Goal: Communication & Community: Share content

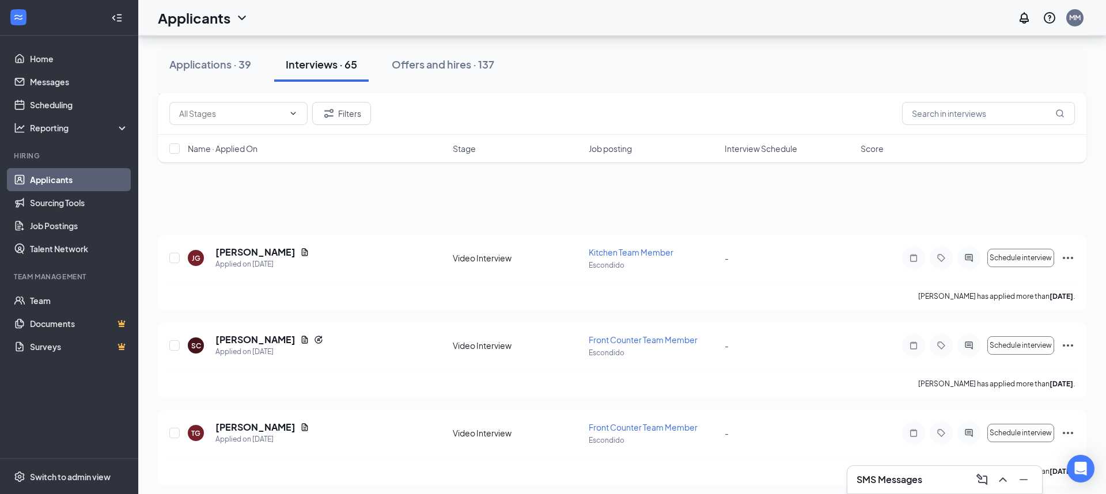
scroll to position [5400, 0]
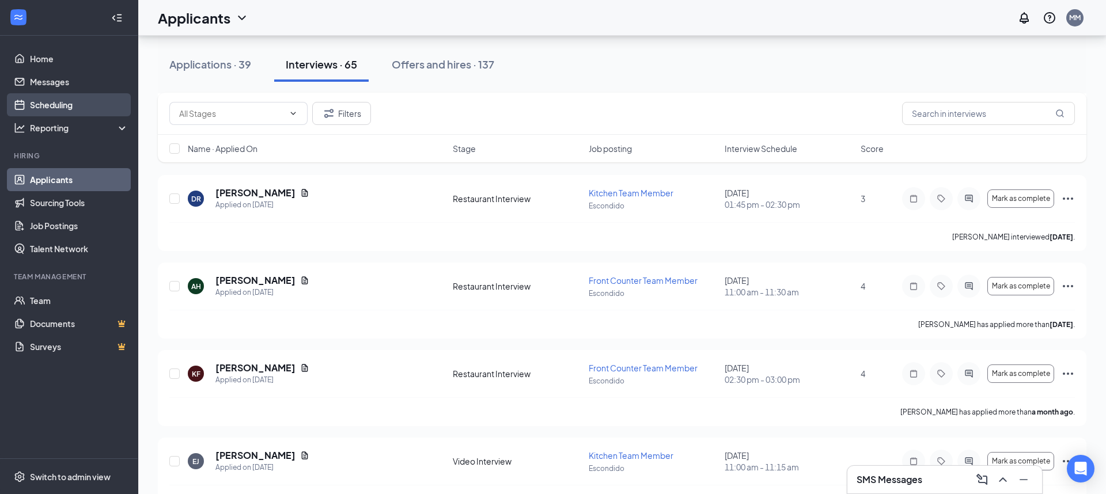
click at [89, 104] on link "Scheduling" at bounding box center [79, 104] width 99 height 23
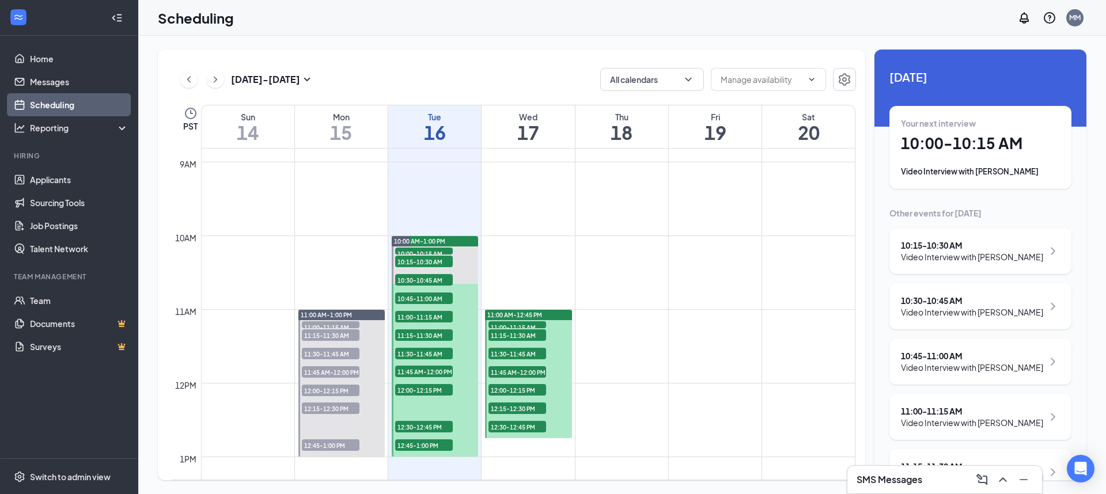
scroll to position [652, 0]
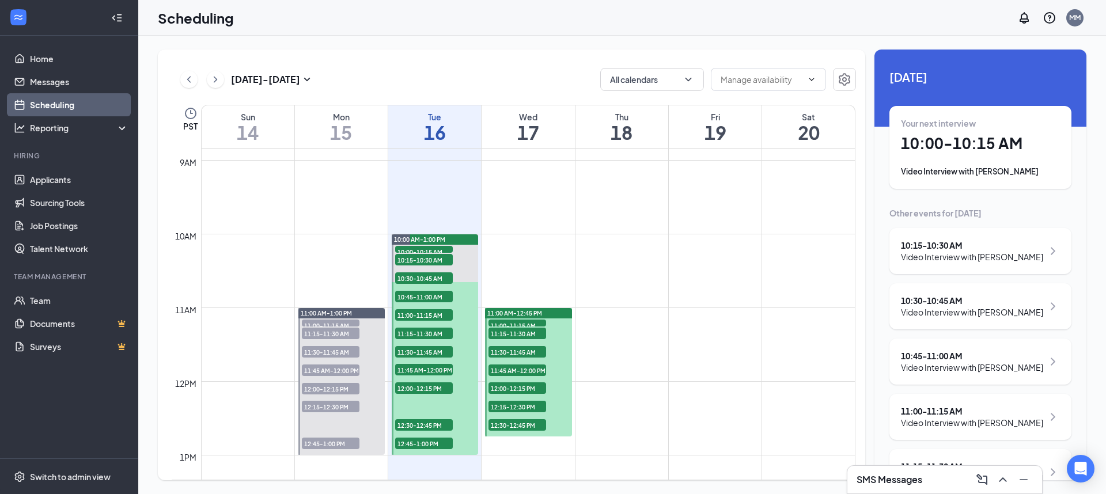
click at [207, 79] on button at bounding box center [215, 79] width 17 height 17
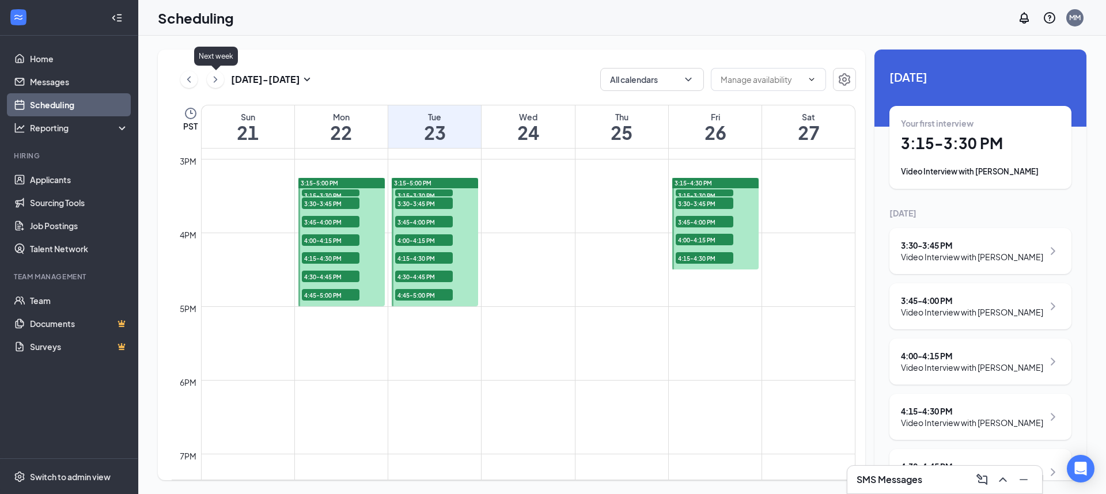
click at [215, 83] on icon "ChevronRight" at bounding box center [216, 80] width 12 height 14
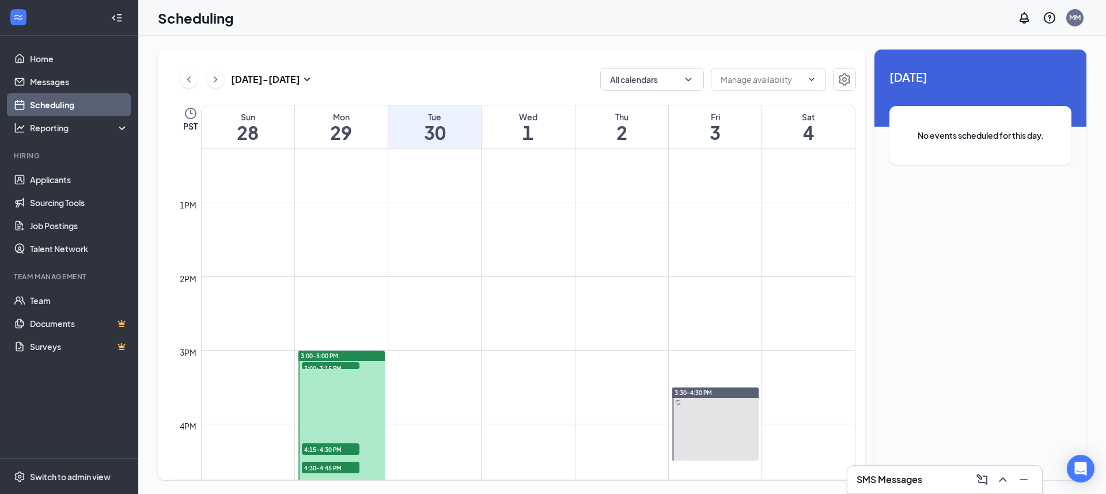
scroll to position [971, 0]
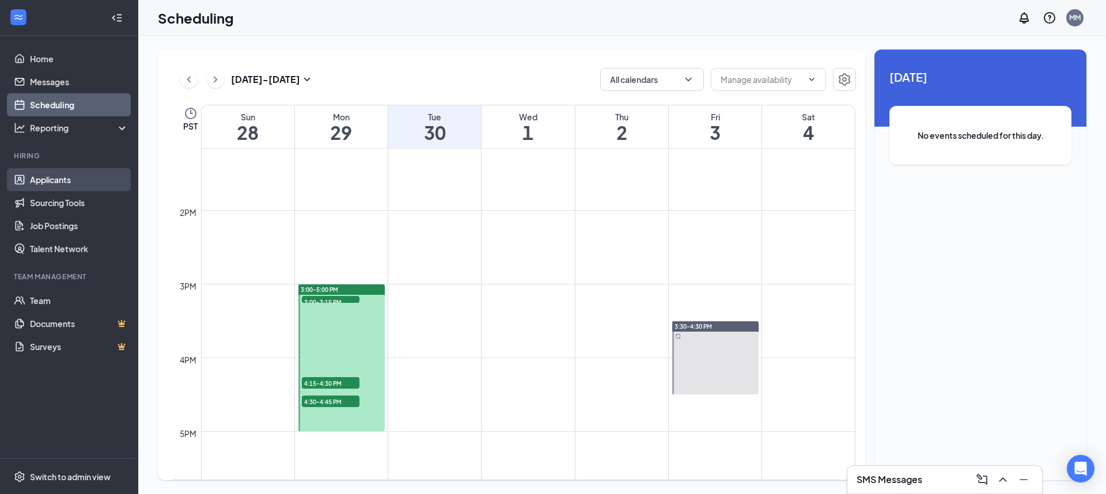
click at [63, 179] on link "Applicants" at bounding box center [79, 179] width 99 height 23
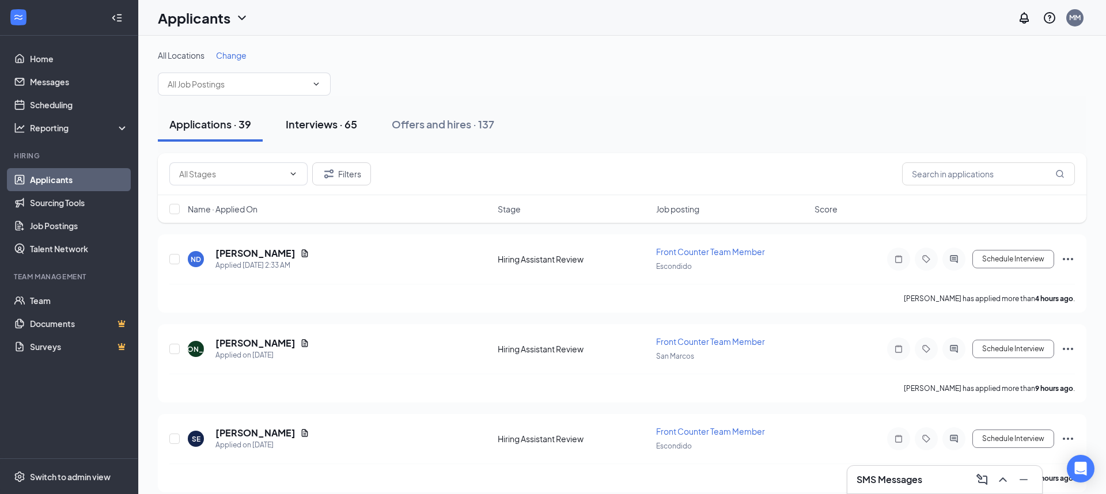
click at [333, 120] on div "Interviews · 65" at bounding box center [321, 124] width 71 height 14
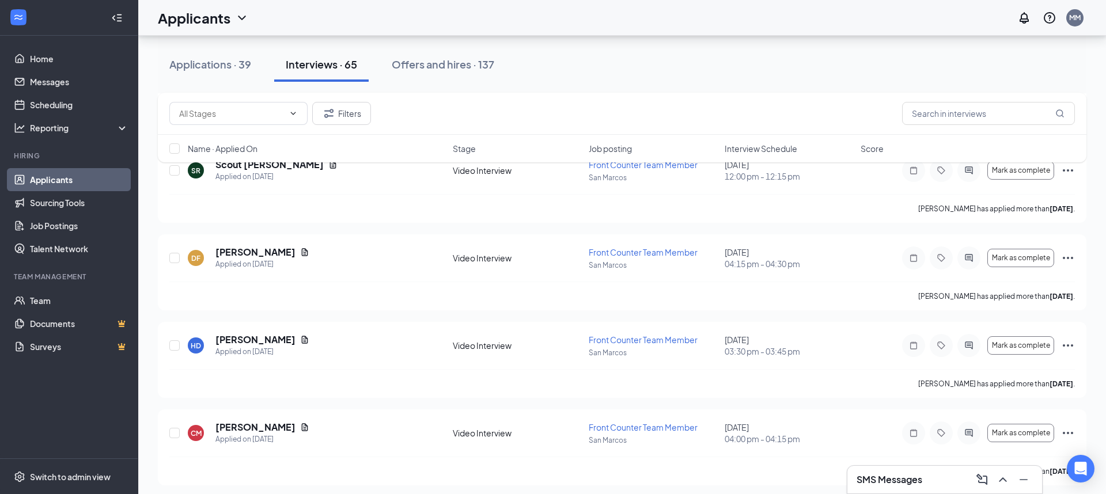
scroll to position [3141, 0]
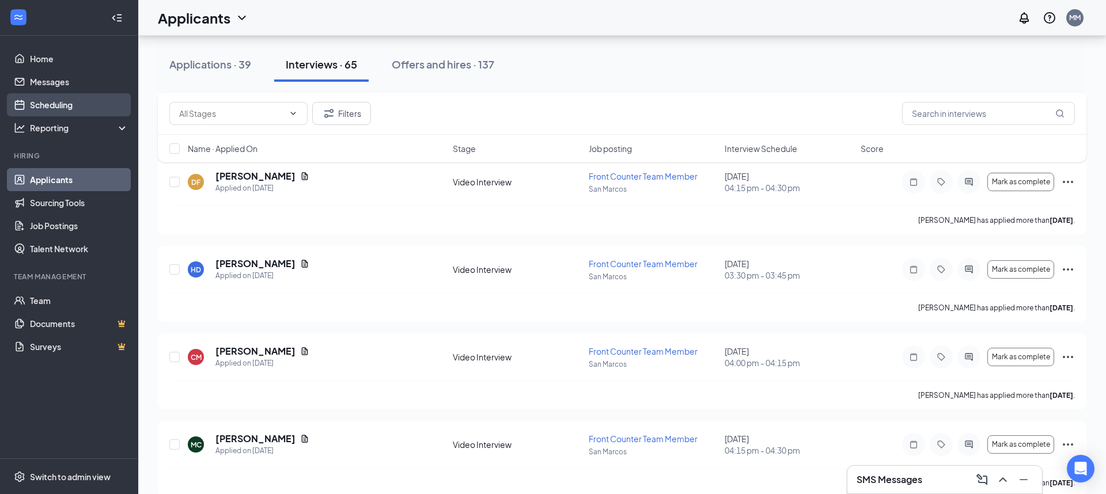
click at [94, 103] on link "Scheduling" at bounding box center [79, 104] width 99 height 23
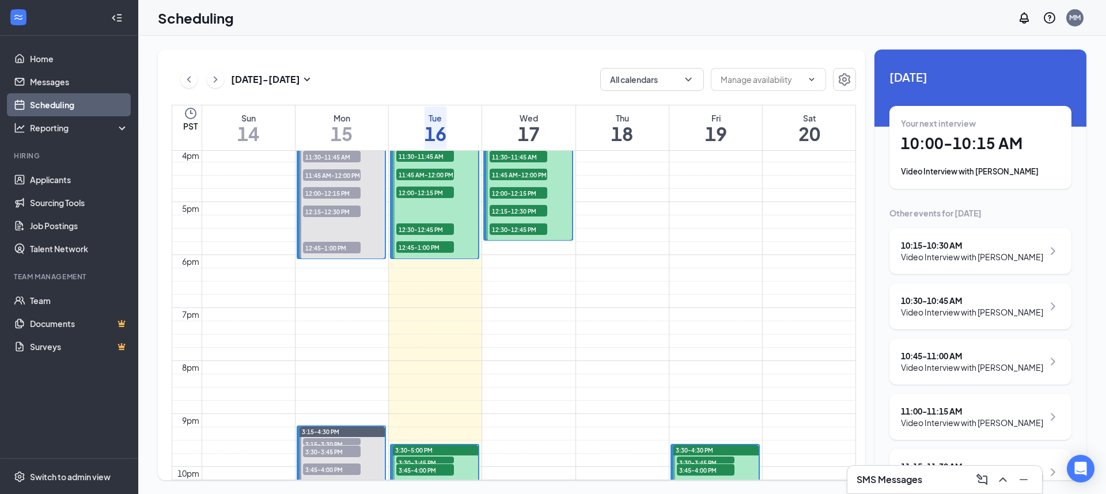
scroll to position [781, 0]
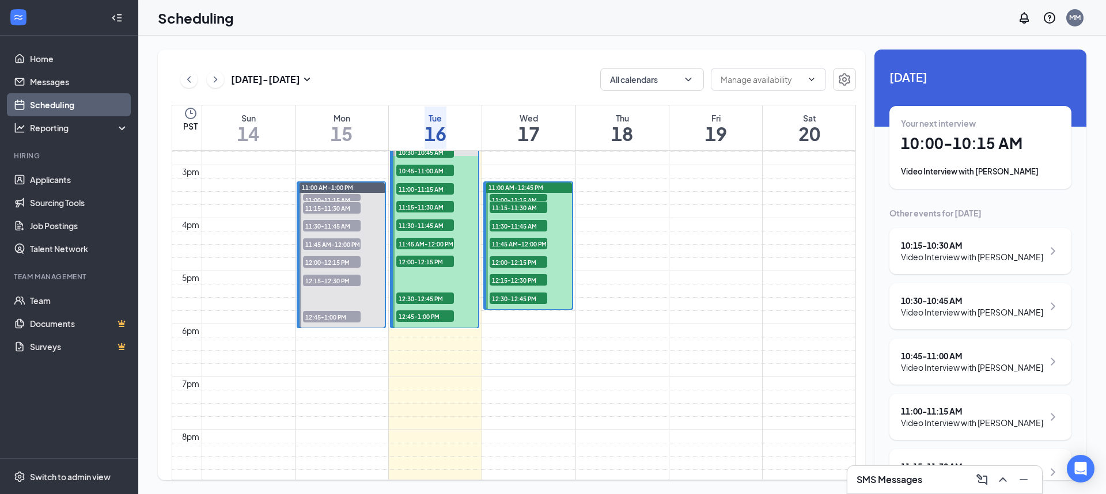
click at [222, 73] on button at bounding box center [215, 79] width 17 height 17
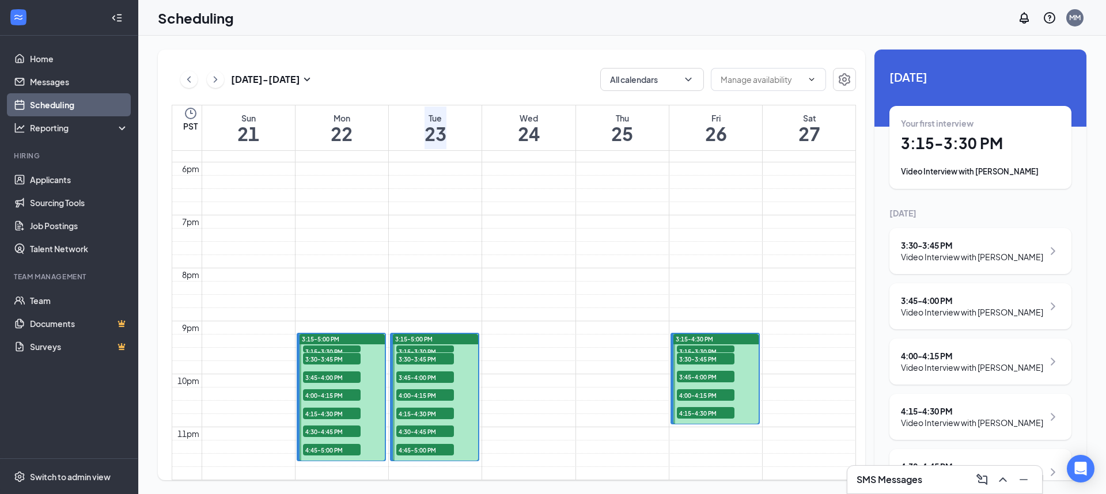
scroll to position [1122, 0]
click at [215, 71] on button at bounding box center [215, 79] width 17 height 17
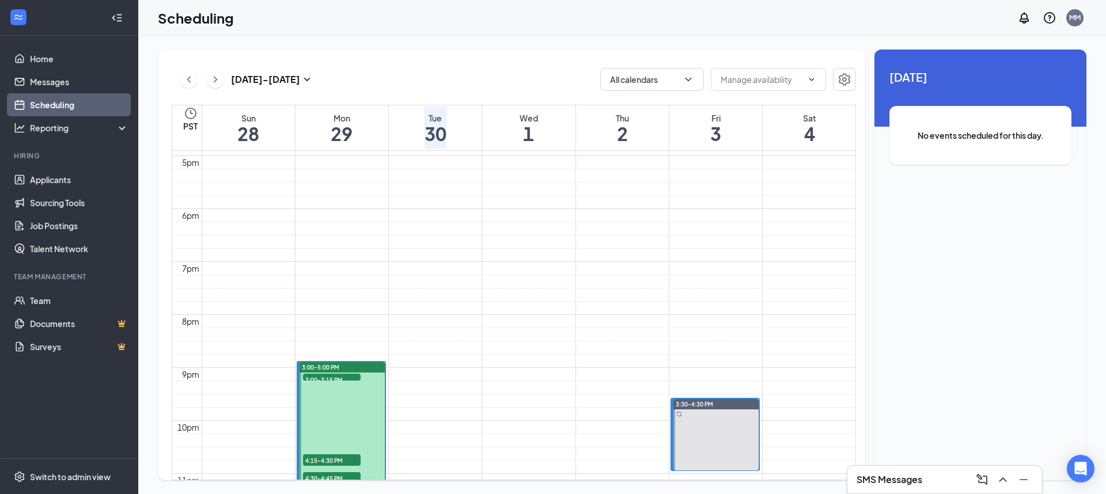
scroll to position [1018, 0]
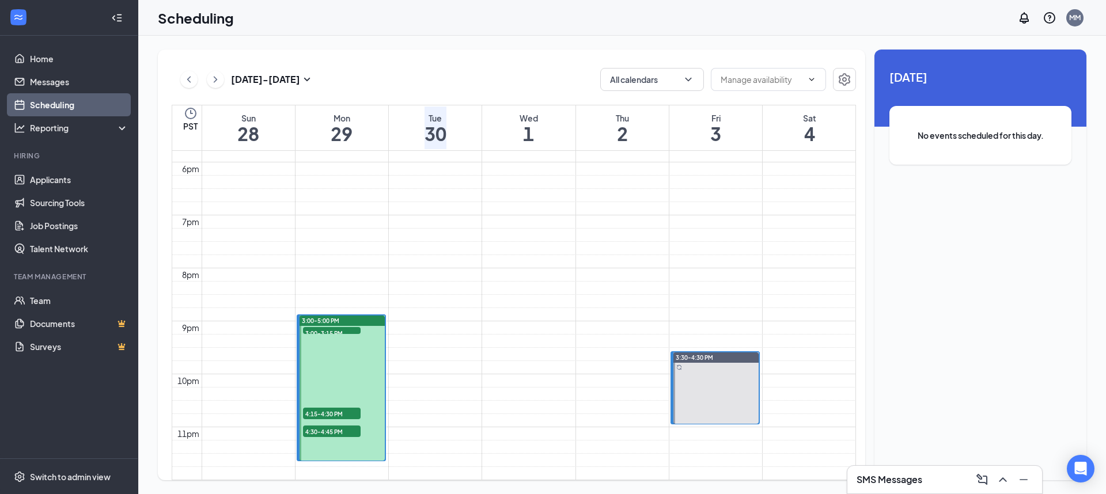
click at [183, 77] on icon "ChevronLeft" at bounding box center [189, 80] width 12 height 14
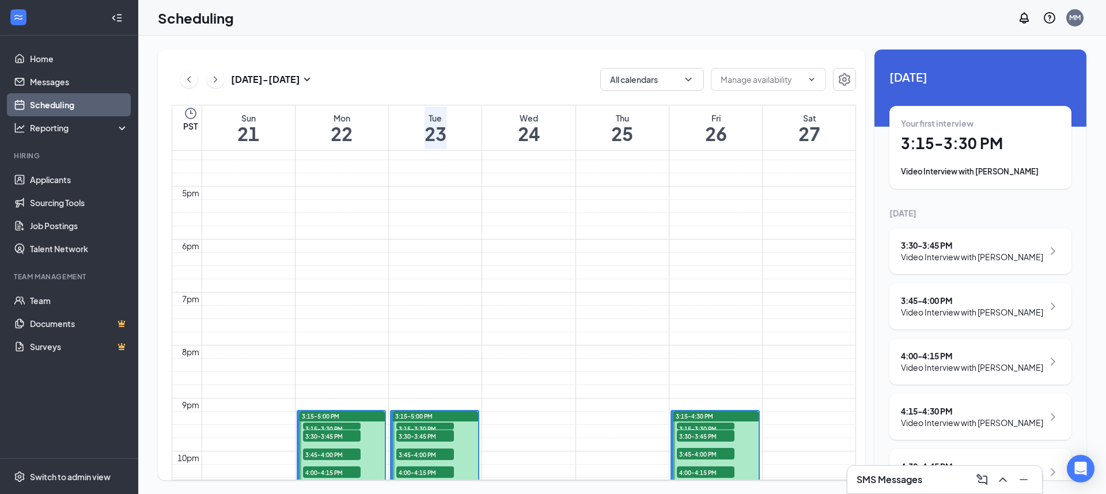
scroll to position [865, 0]
click at [446, 145] on div "Tue 23" at bounding box center [436, 128] width 22 height 43
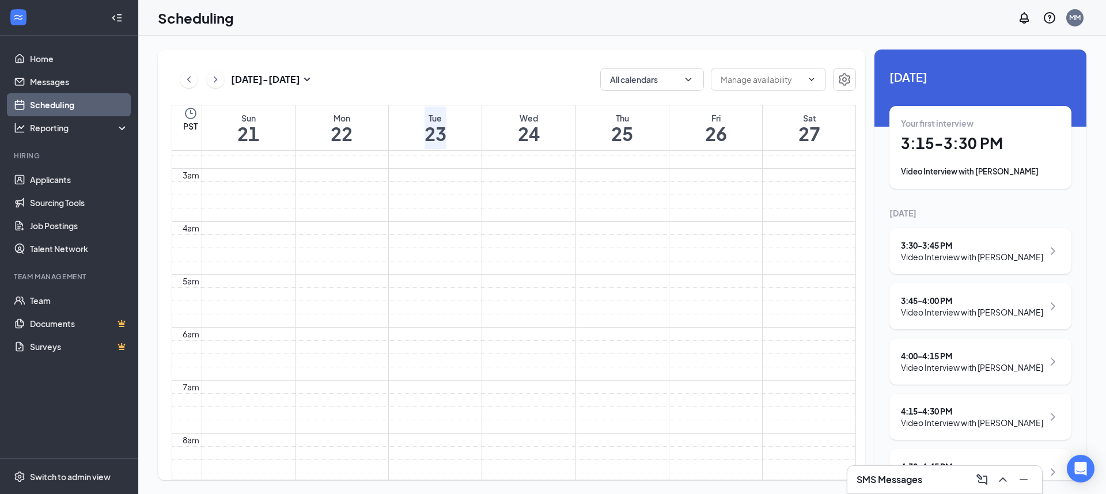
scroll to position [0, 0]
click at [190, 75] on icon "ChevronLeft" at bounding box center [189, 80] width 12 height 14
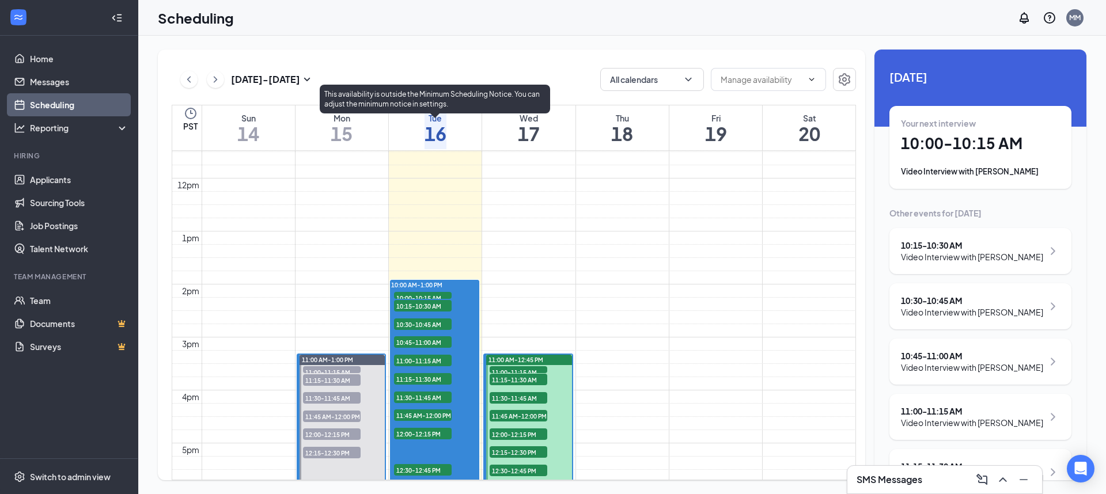
scroll to position [605, 0]
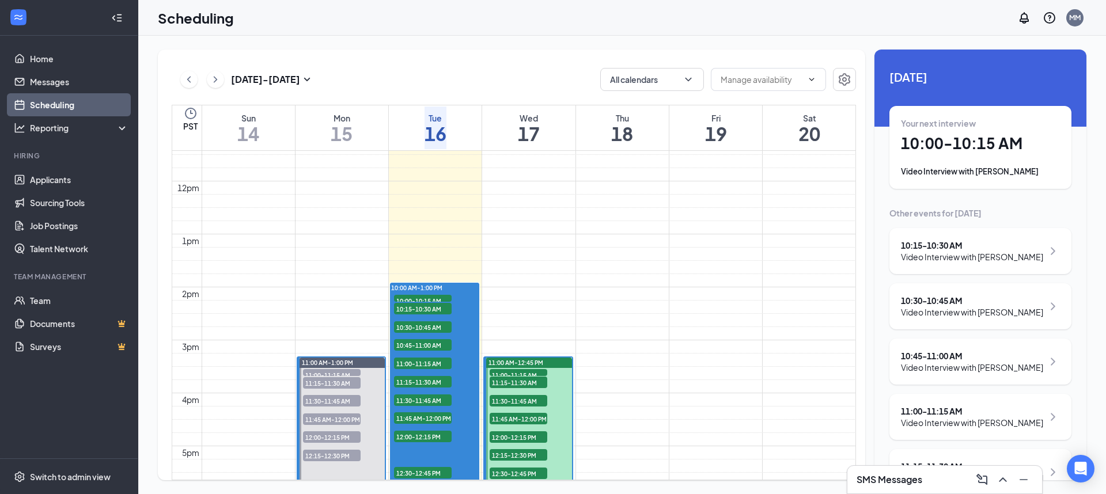
click at [425, 129] on h1 "16" at bounding box center [436, 134] width 22 height 20
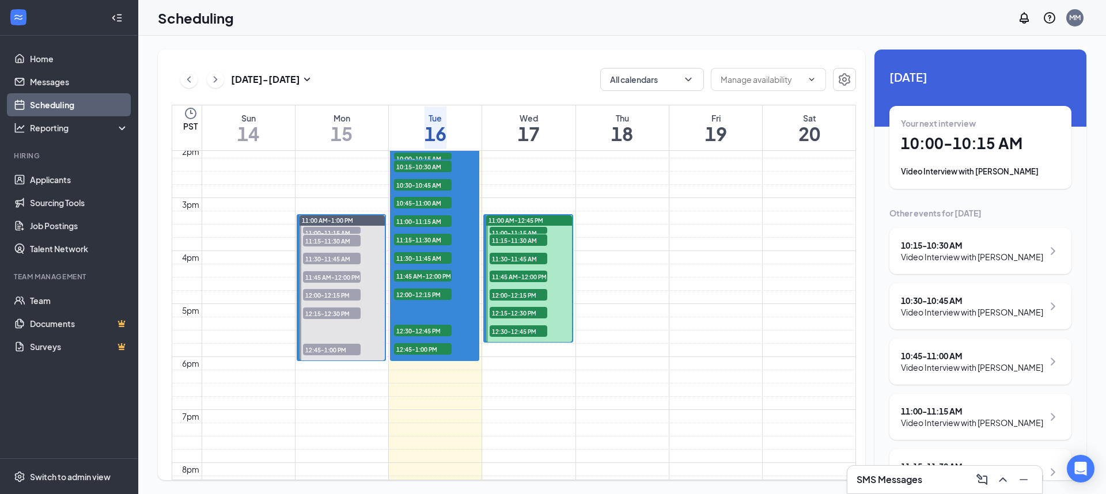
scroll to position [749, 0]
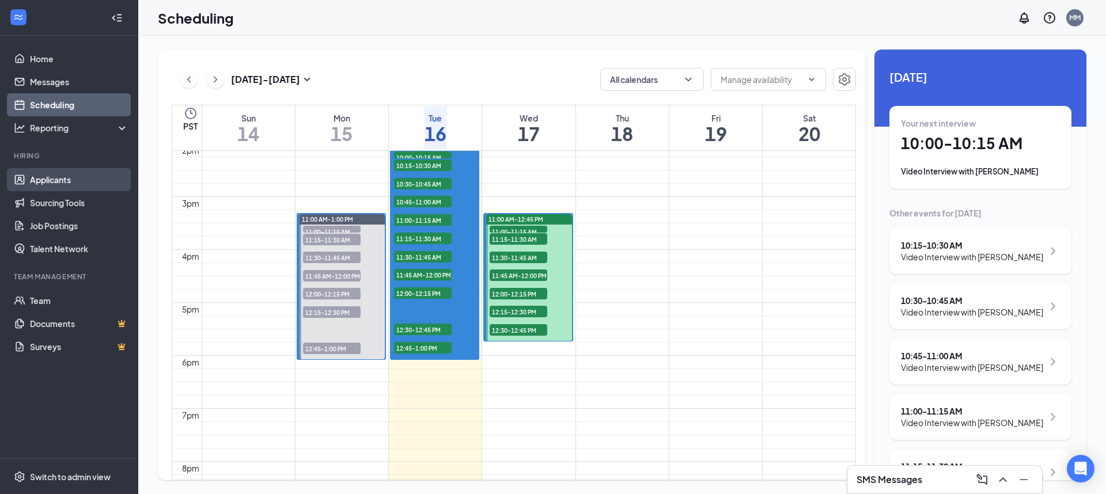
click at [64, 184] on link "Applicants" at bounding box center [79, 179] width 99 height 23
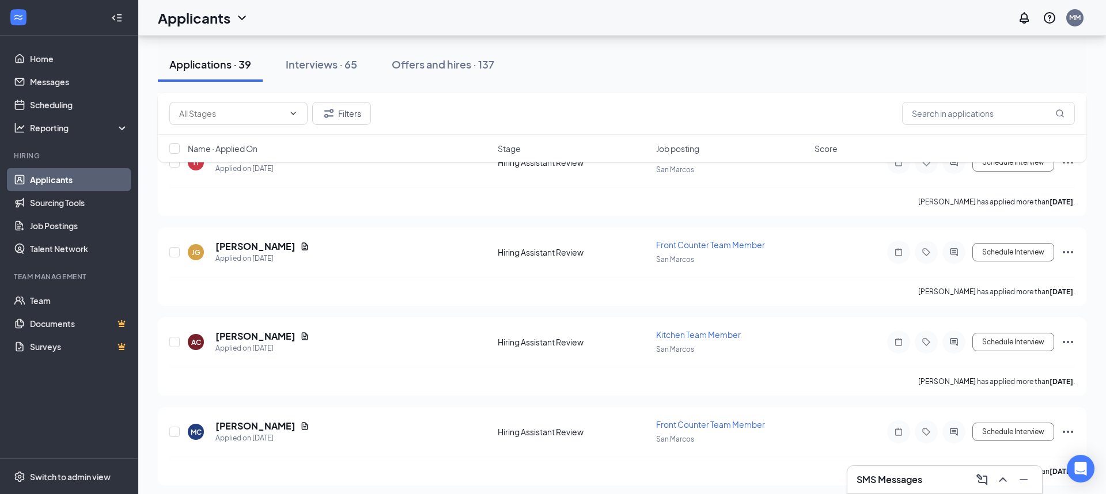
scroll to position [2035, 0]
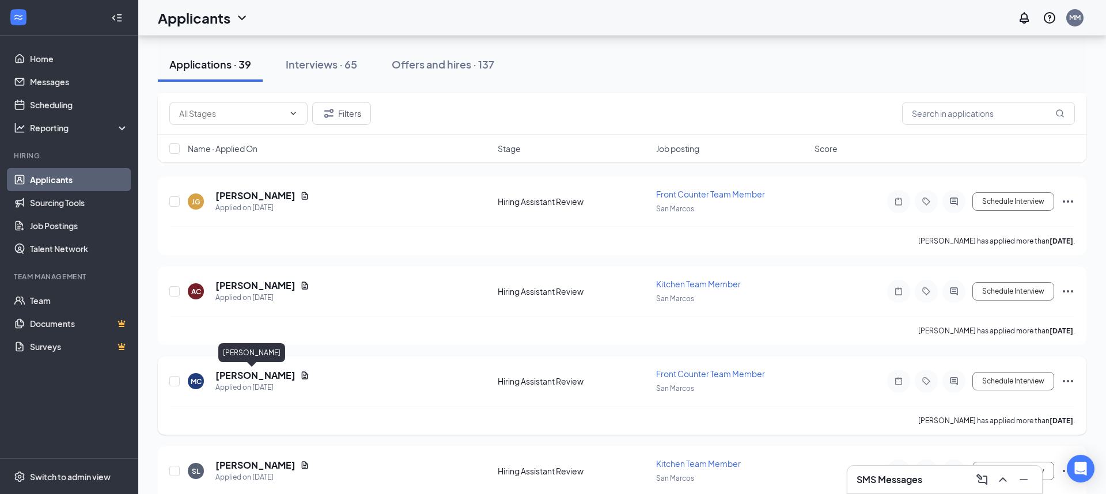
click at [252, 374] on h5 "Mya Chiang" at bounding box center [255, 375] width 80 height 13
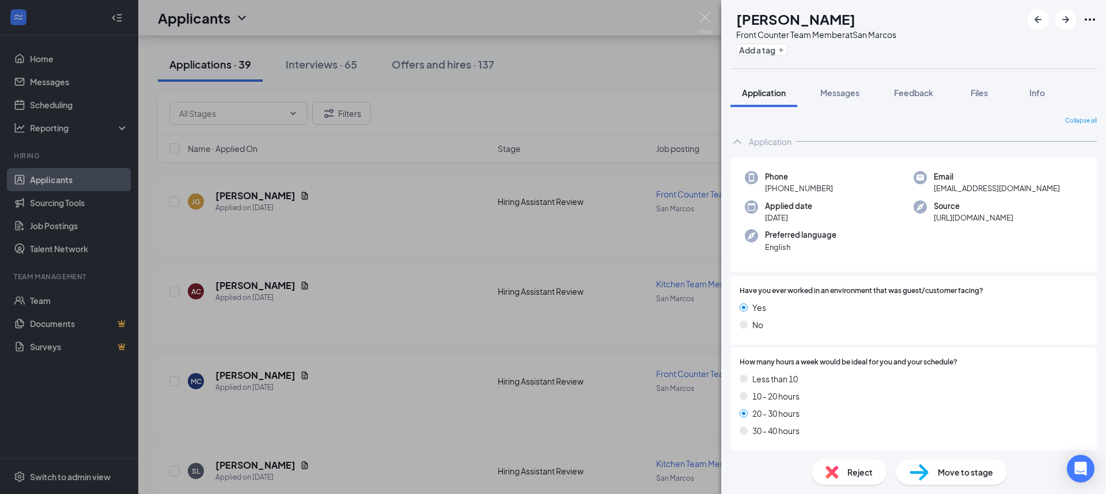
click at [934, 476] on div "Move to stage" at bounding box center [951, 472] width 111 height 25
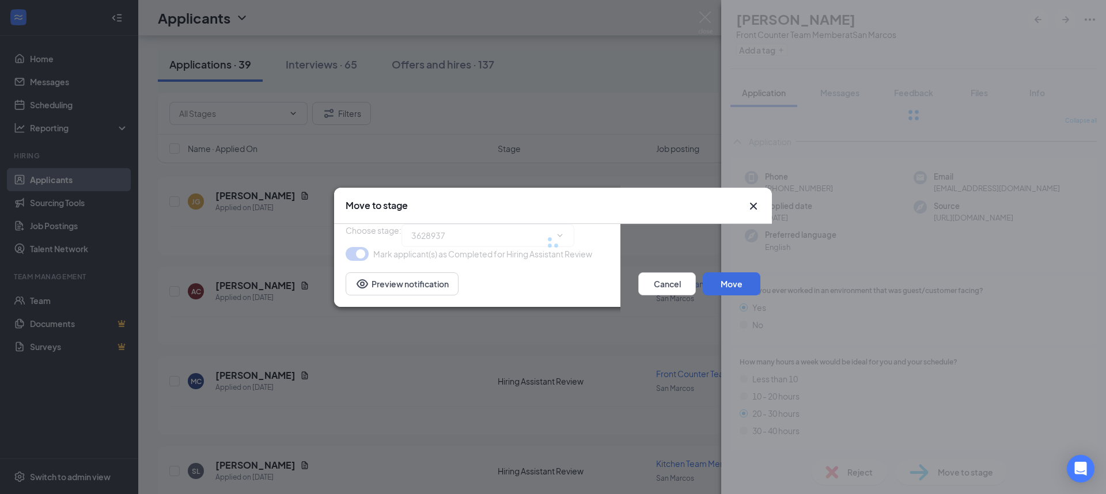
type input "Video Interview (next stage)"
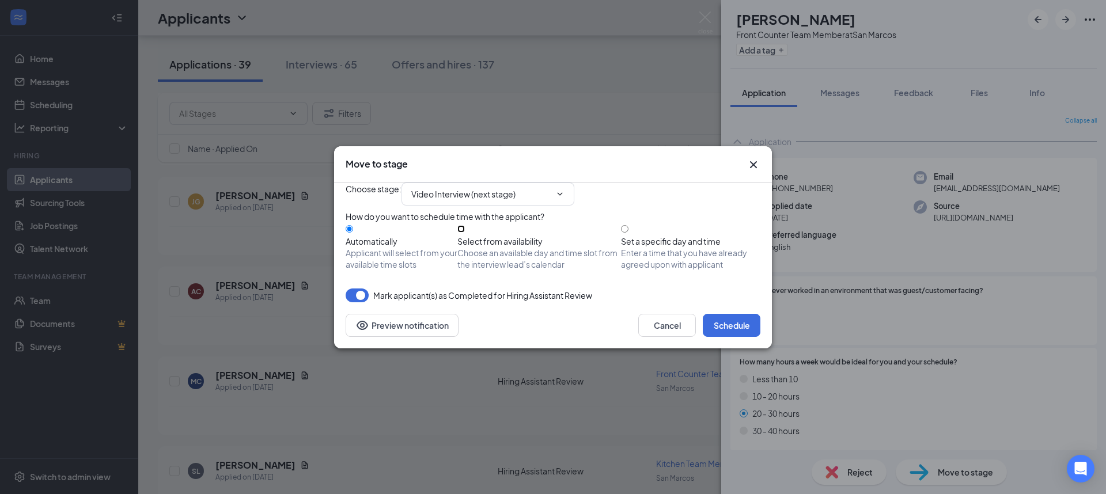
click at [465, 229] on input "Select from availability Choose an available day and time slot from the intervi…" at bounding box center [460, 228] width 7 height 7
radio input "true"
radio input "false"
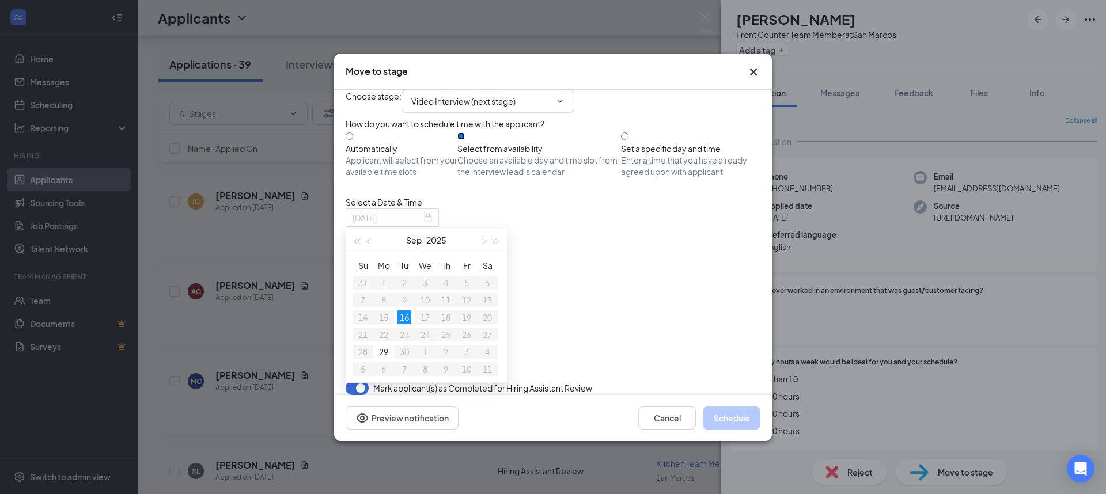
click at [407, 318] on div "16" at bounding box center [404, 317] width 14 height 14
type input "Sep 29, 2025"
click at [384, 353] on div "29" at bounding box center [384, 352] width 14 height 14
click at [665, 426] on button "Cancel" at bounding box center [667, 418] width 58 height 23
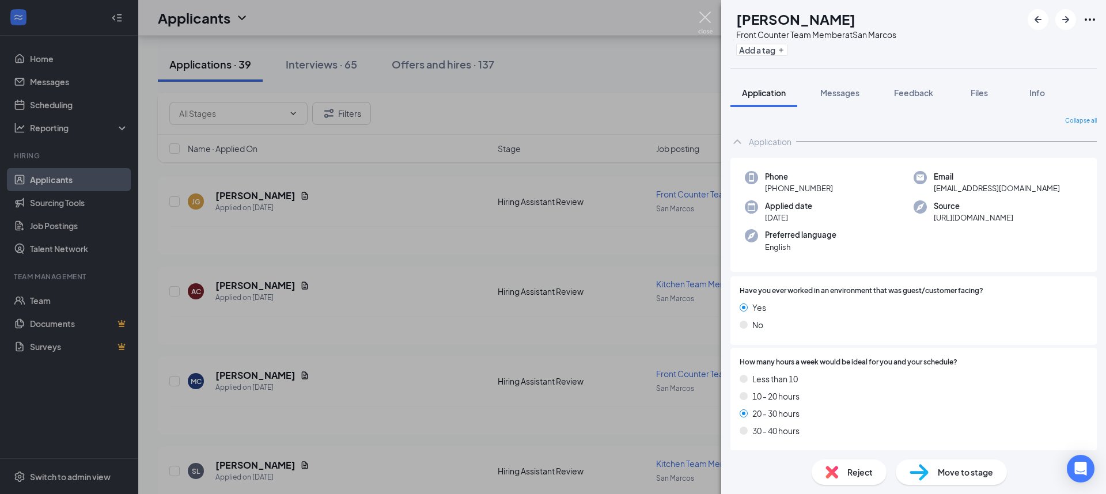
click at [704, 20] on img at bounding box center [705, 23] width 14 height 22
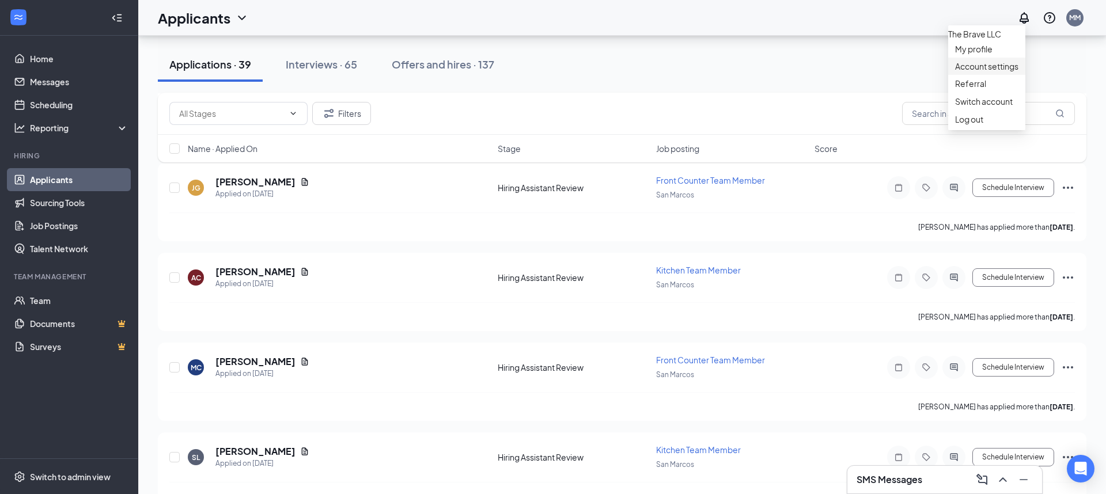
scroll to position [2049, 0]
click at [984, 54] on link "My profile" at bounding box center [986, 49] width 63 height 12
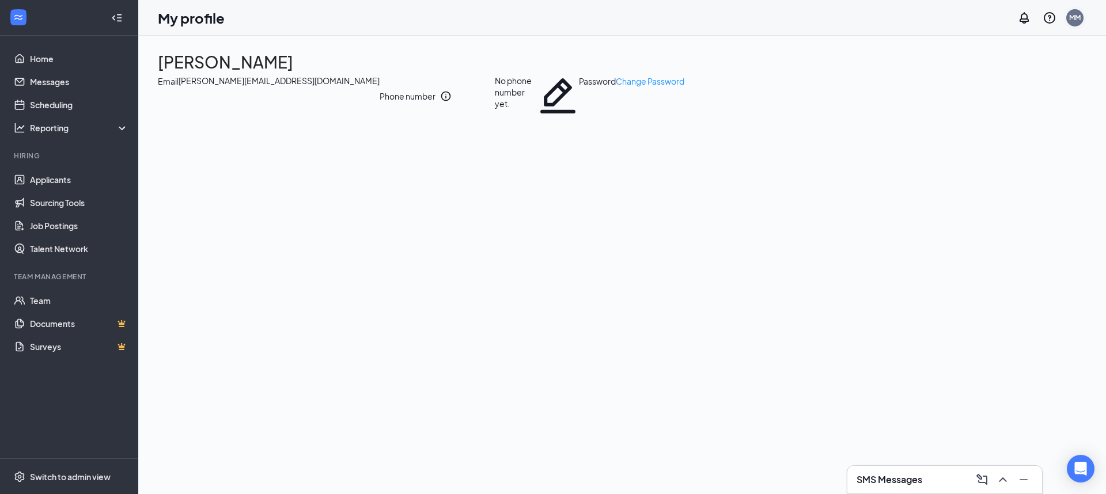
click at [1073, 19] on div "MM" at bounding box center [1075, 18] width 12 height 10
click at [978, 81] on link "Account settings" at bounding box center [986, 76] width 63 height 12
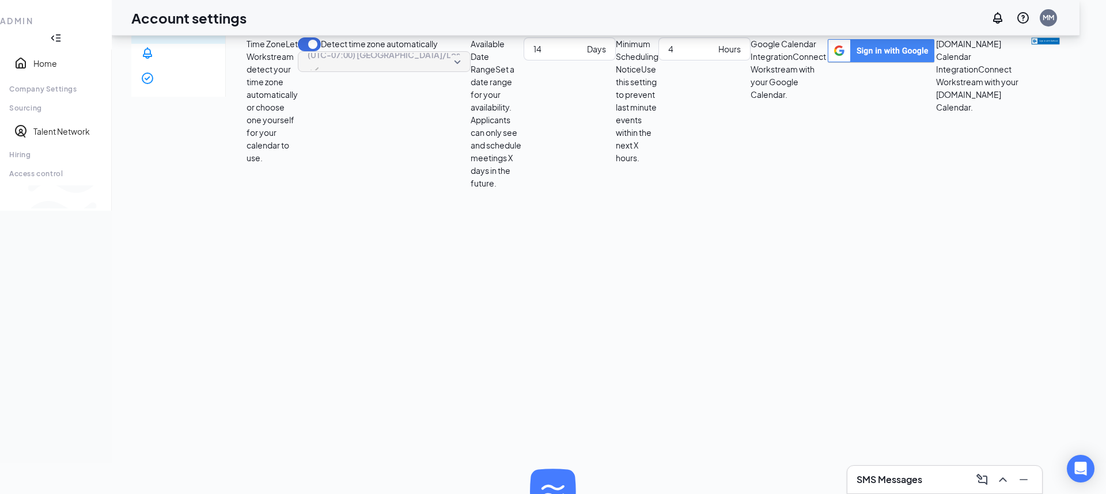
scroll to position [36, 0]
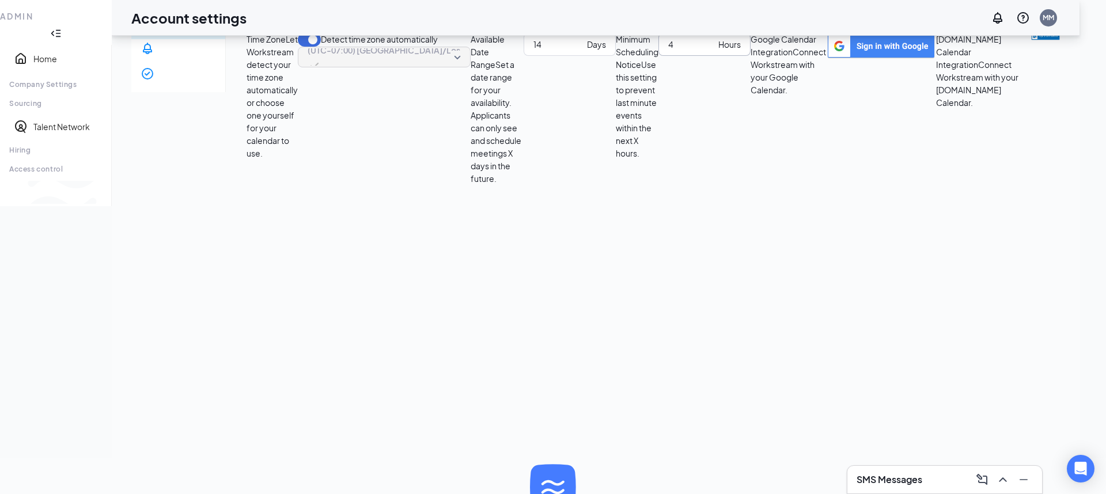
click at [716, 51] on span "Hours" at bounding box center [728, 44] width 25 height 13
click at [658, 56] on span "4 Hours" at bounding box center [704, 44] width 92 height 23
click at [668, 51] on input "3" at bounding box center [691, 44] width 46 height 13
click at [668, 51] on input "2" at bounding box center [691, 44] width 46 height 13
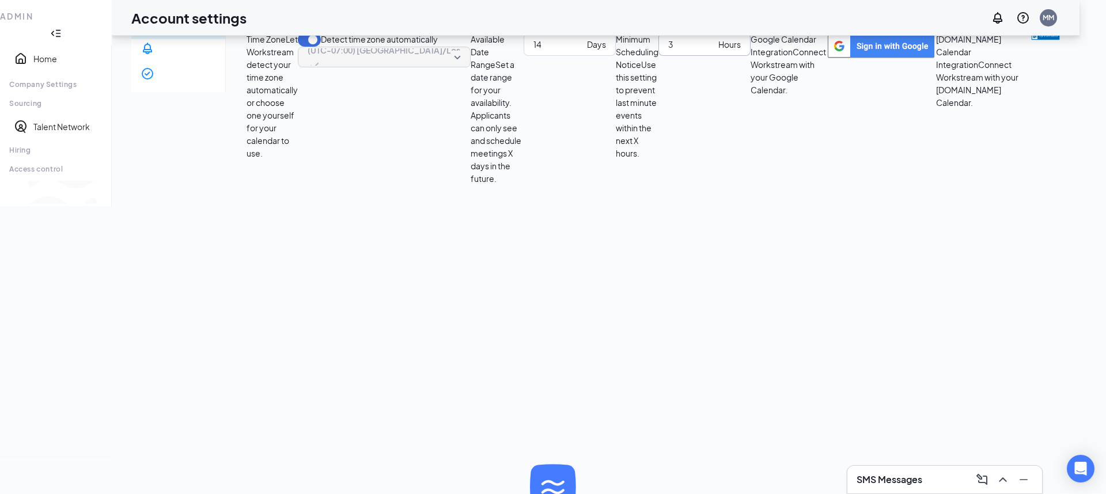
click at [668, 51] on input "3" at bounding box center [691, 44] width 46 height 13
click at [668, 51] on input "4" at bounding box center [691, 44] width 46 height 13
click at [668, 51] on input "5" at bounding box center [691, 44] width 46 height 13
type input "6"
click at [668, 51] on input "6" at bounding box center [691, 44] width 46 height 13
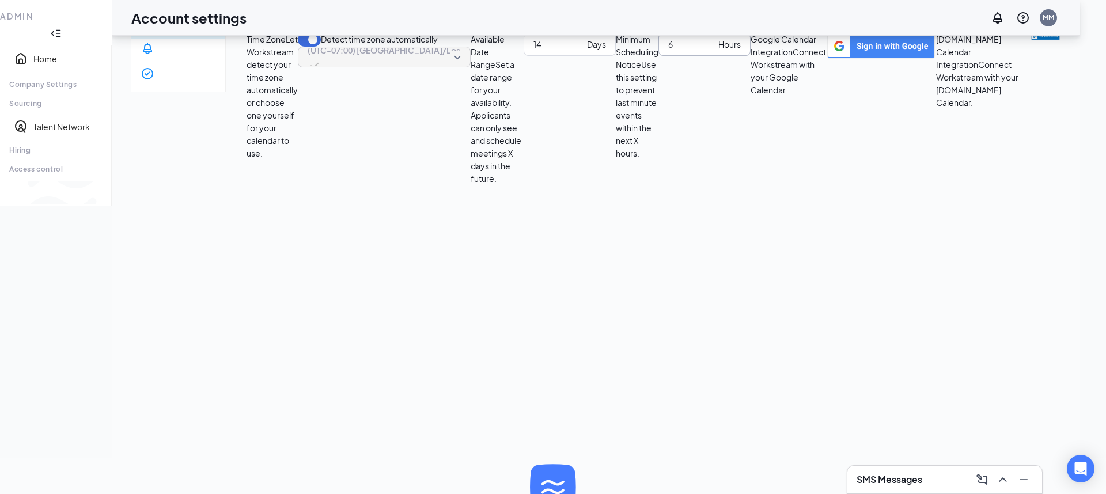
click at [531, 185] on div "Time Zone Let Workstream detect your time zone automatically or choose one your…" at bounding box center [653, 109] width 813 height 152
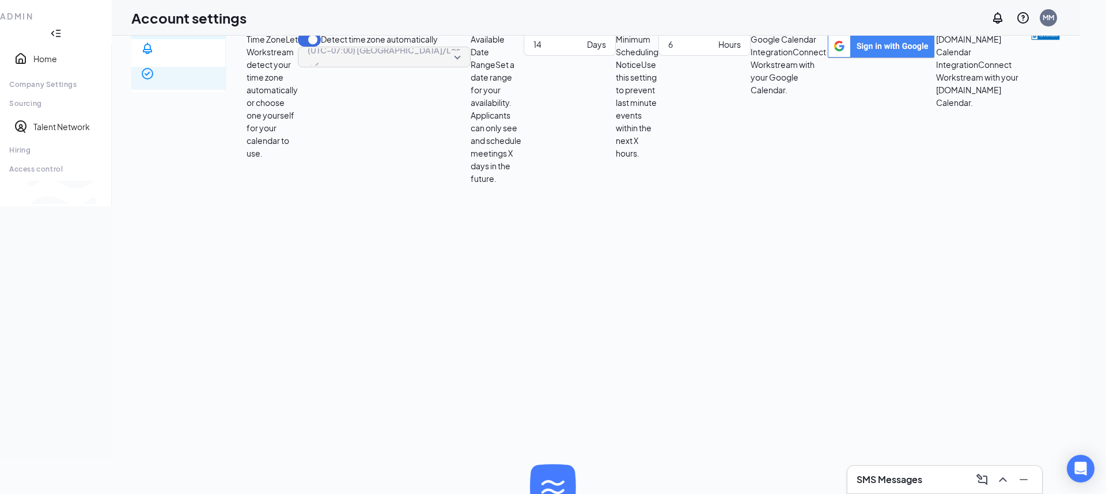
scroll to position [0, 0]
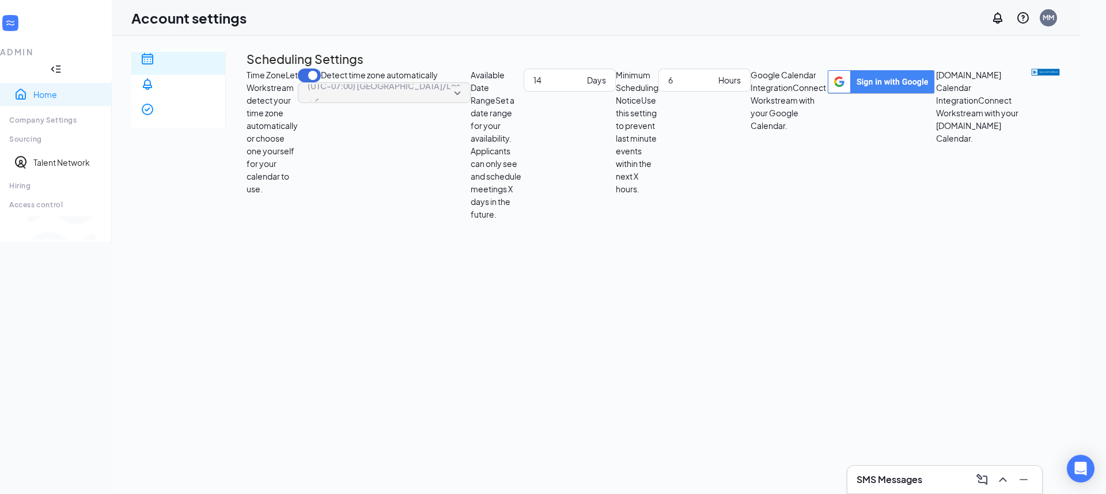
click at [67, 89] on link "Home" at bounding box center [67, 95] width 69 height 12
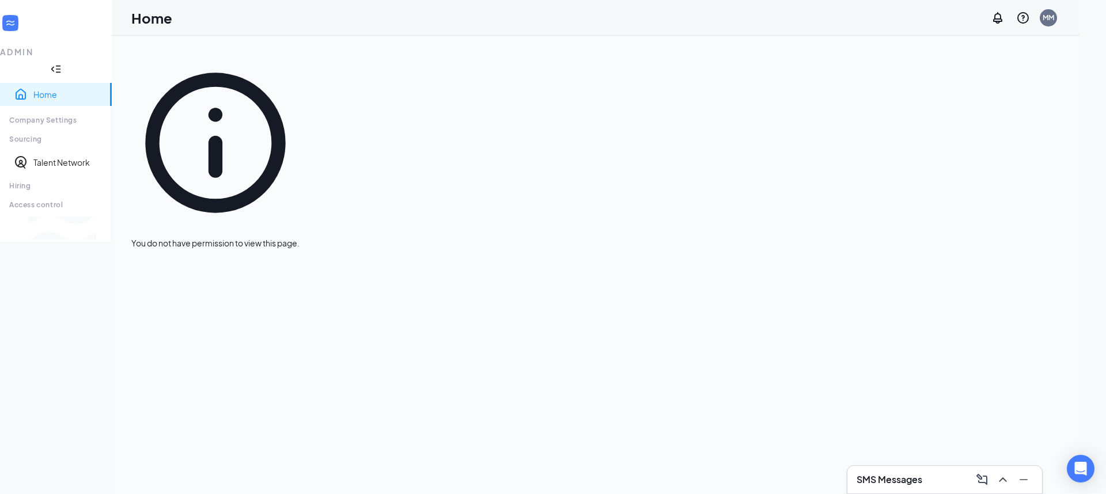
click at [69, 46] on div "ADMIN" at bounding box center [56, 52] width 112 height 12
click at [112, 58] on div at bounding box center [56, 69] width 112 height 23
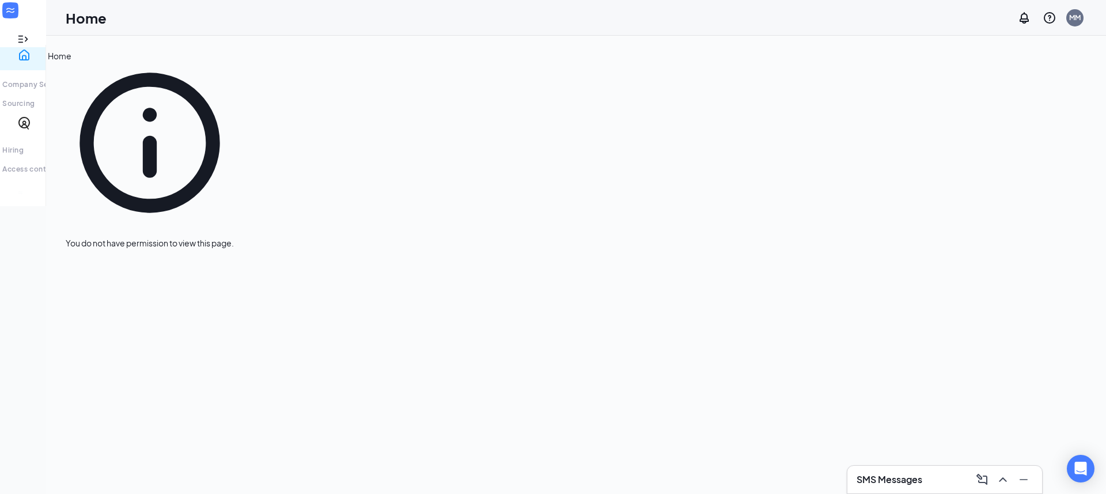
click at [37, 55] on link "Home" at bounding box center [49, 59] width 24 height 12
click at [1073, 19] on div "MM" at bounding box center [1075, 18] width 12 height 10
click at [978, 64] on link "My profile" at bounding box center [986, 58] width 63 height 12
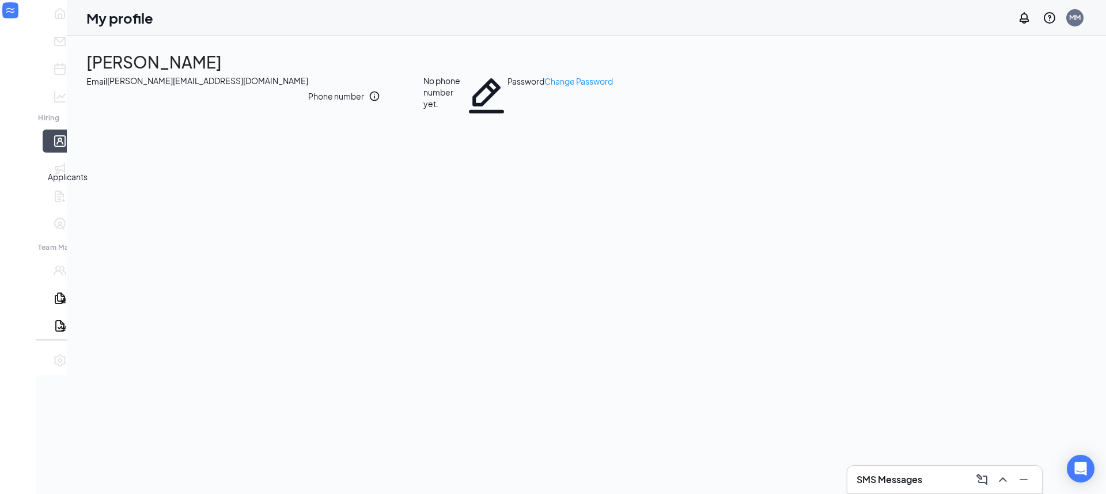
click at [71, 153] on link "Applicants" at bounding box center [77, 141] width 12 height 23
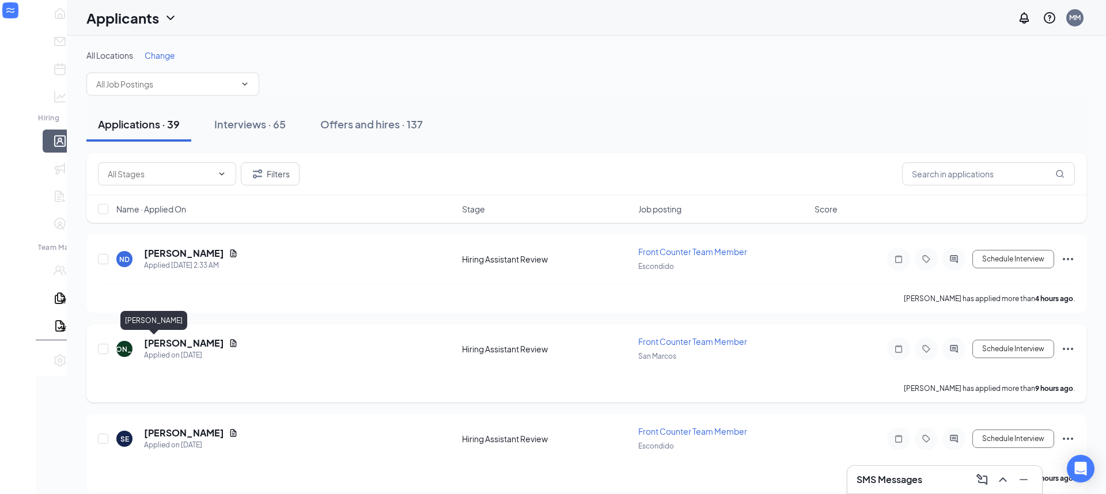
drag, startPoint x: 151, startPoint y: 344, endPoint x: 144, endPoint y: 342, distance: 7.3
click at [151, 344] on h5 "Julio Arrazola" at bounding box center [184, 343] width 80 height 13
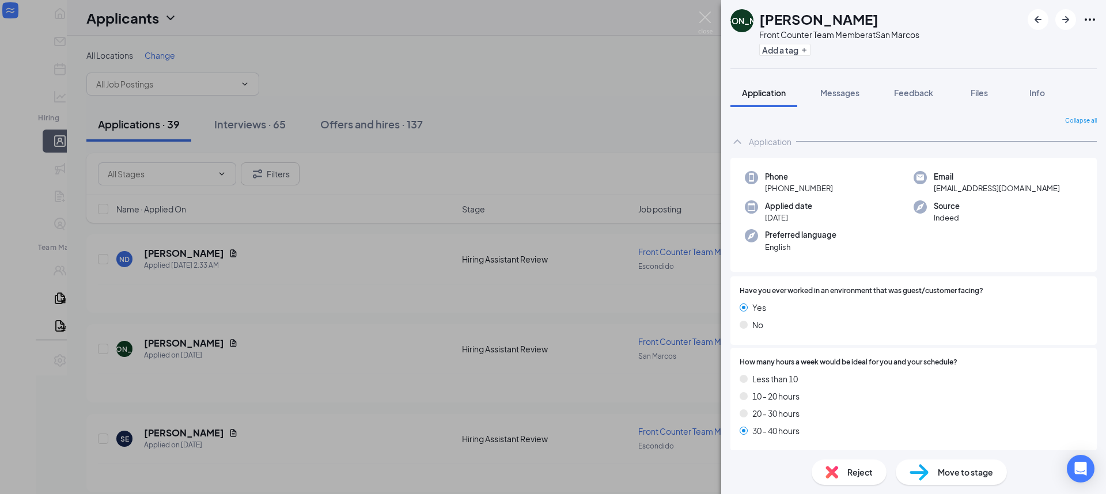
click at [925, 475] on img at bounding box center [919, 472] width 19 height 17
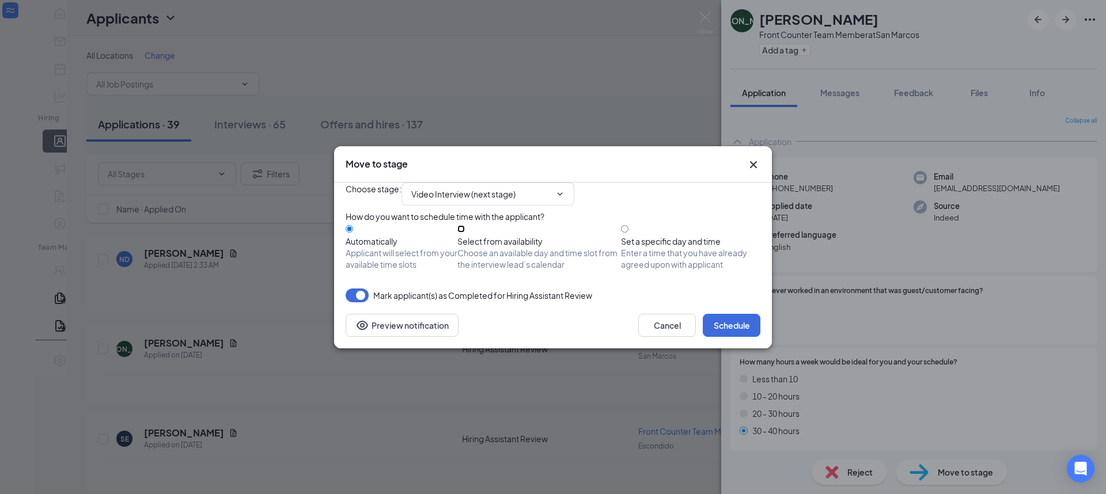
click at [465, 228] on input "Select from availability Choose an available day and time slot from the intervi…" at bounding box center [460, 228] width 7 height 7
radio input "true"
radio input "false"
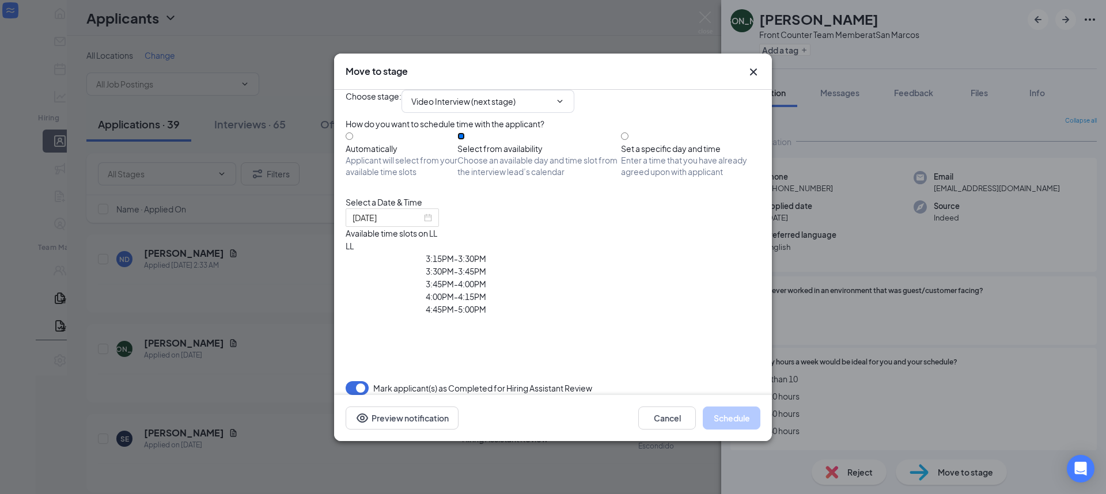
type input "Sep 29, 2025"
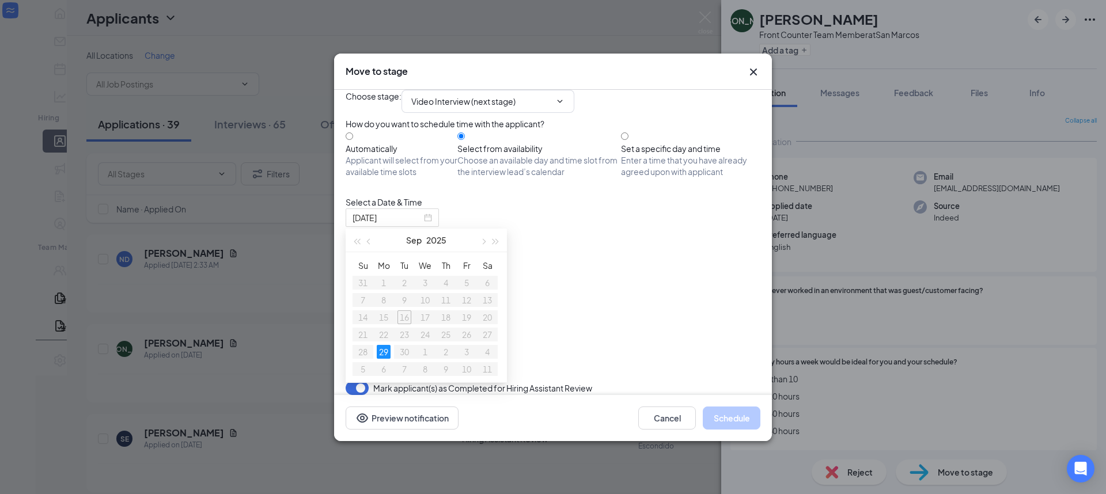
click at [757, 65] on icon "Cross" at bounding box center [754, 72] width 14 height 14
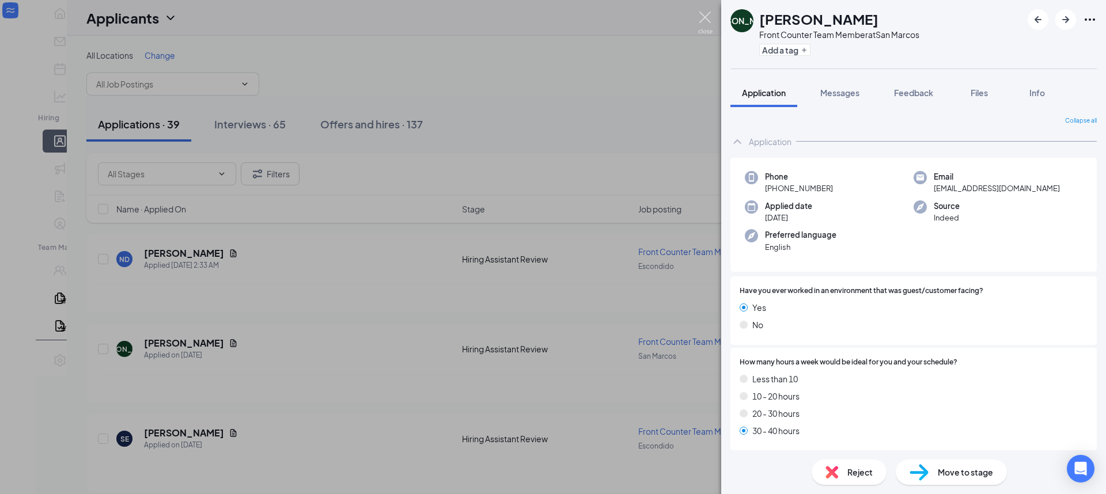
click at [703, 22] on img at bounding box center [705, 23] width 14 height 22
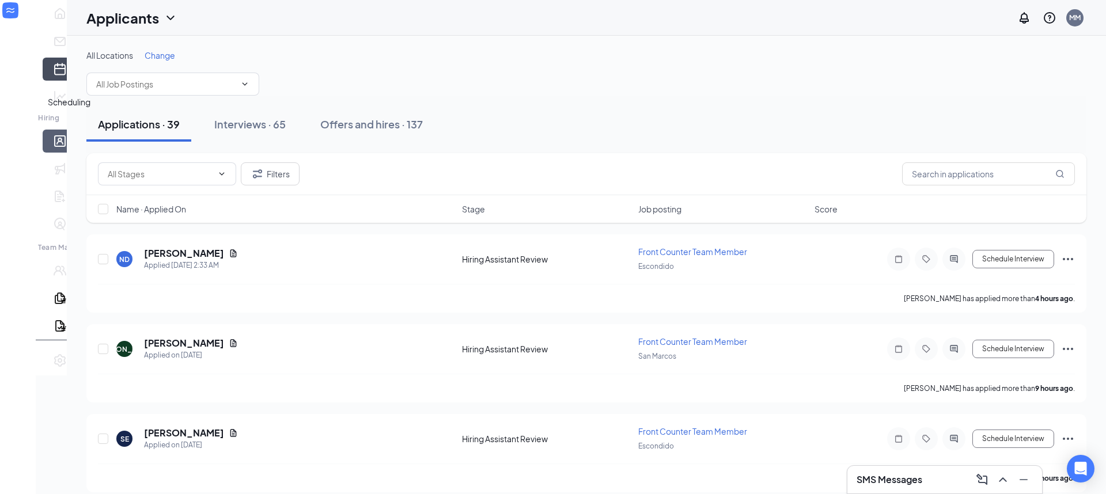
click at [71, 81] on link "Scheduling" at bounding box center [77, 69] width 12 height 23
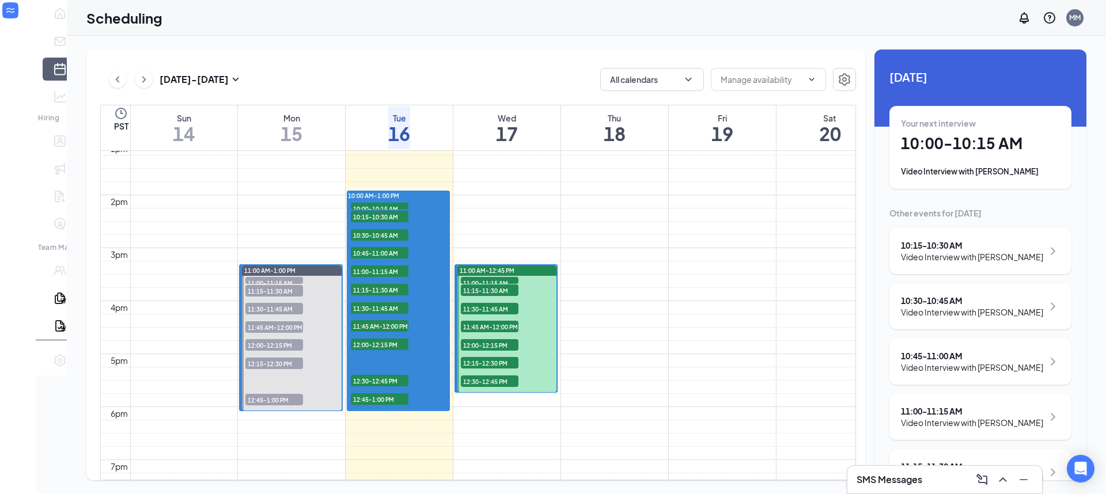
scroll to position [699, 0]
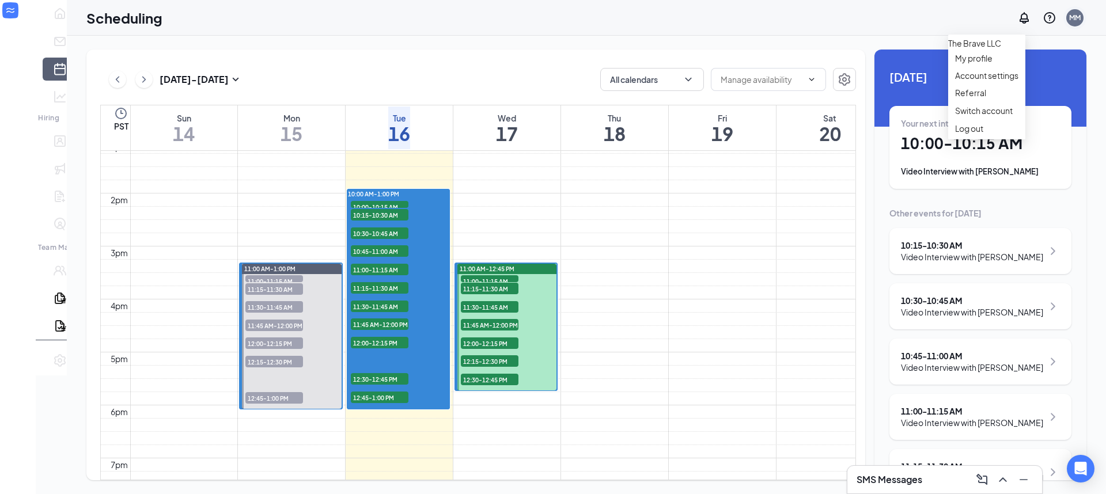
click at [1078, 22] on div "MM" at bounding box center [1074, 17] width 17 height 17
click at [995, 81] on link "Account settings" at bounding box center [986, 76] width 63 height 12
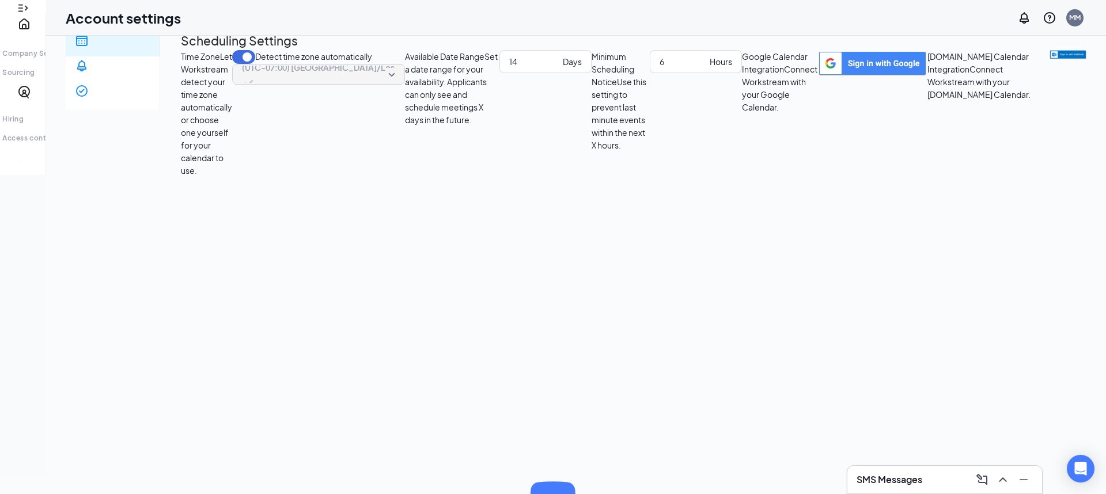
scroll to position [20, 0]
type input "7"
click at [660, 67] on input "7" at bounding box center [683, 60] width 46 height 13
click at [426, 176] on div "Time Zone Let Workstream detect your time zone automatically or choose one your…" at bounding box center [634, 112] width 906 height 127
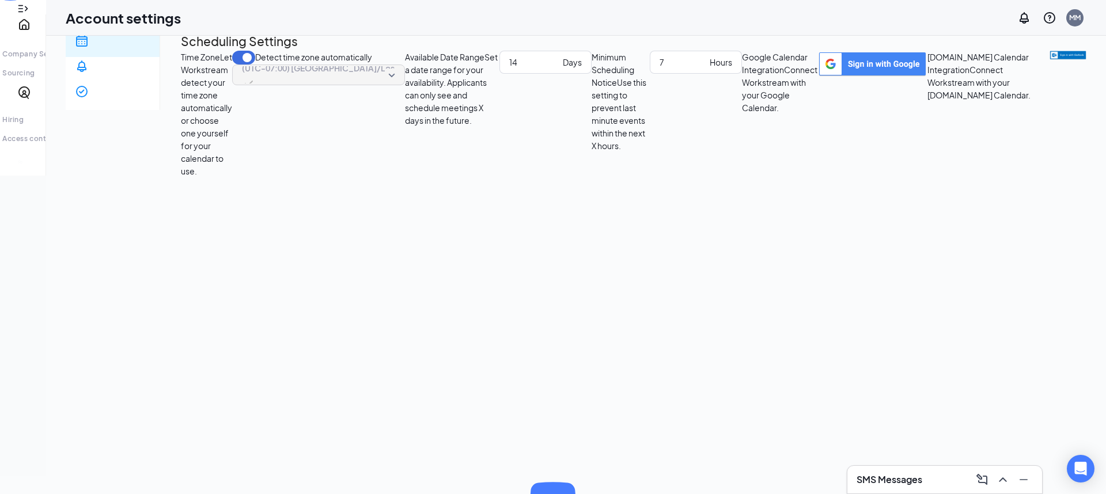
click at [97, 71] on span "Scheduling" at bounding box center [112, 82] width 75 height 23
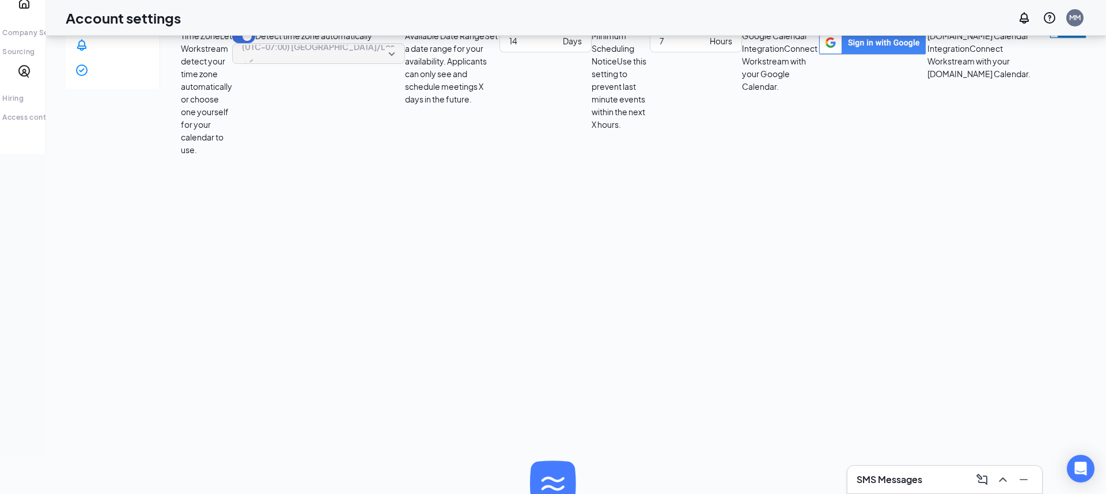
scroll to position [41, 0]
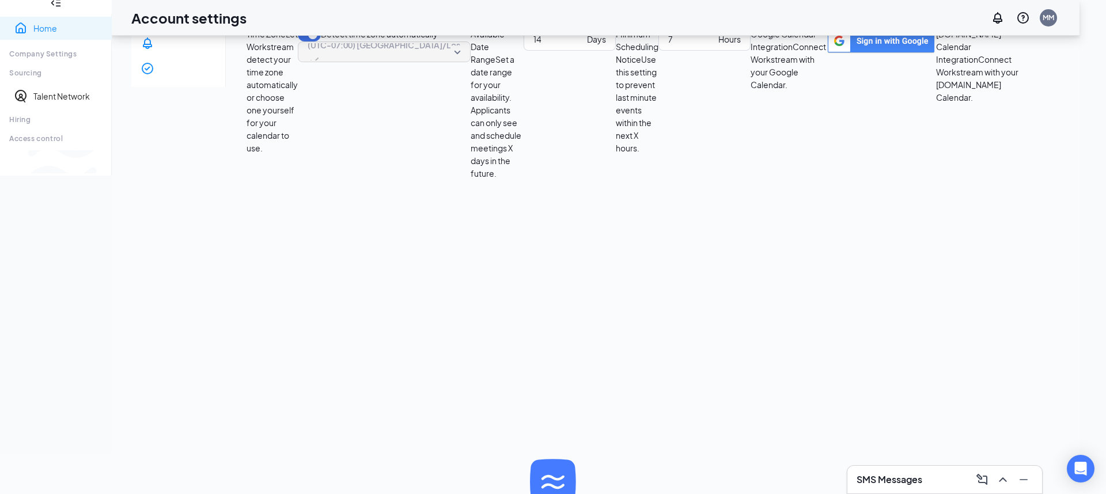
click at [41, 34] on link "Home" at bounding box center [67, 28] width 69 height 12
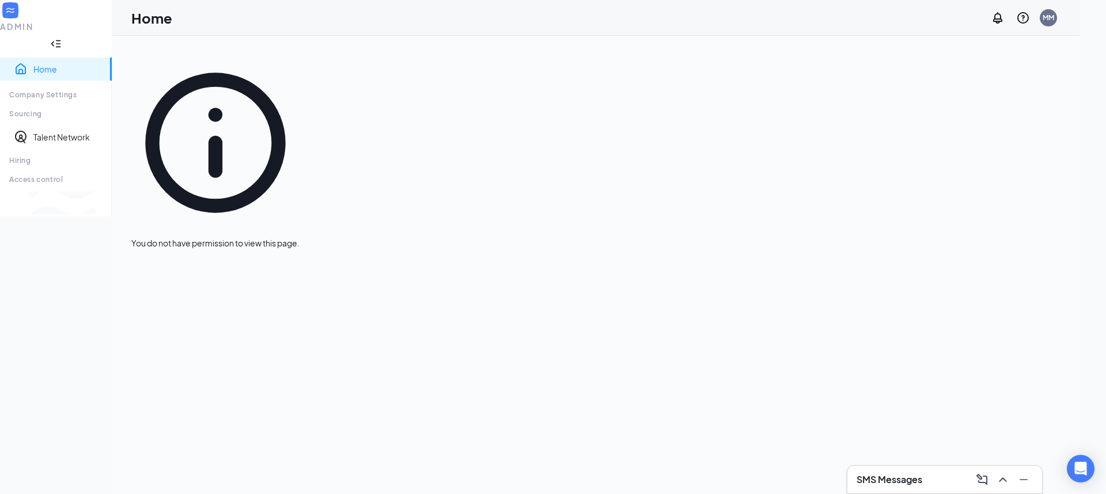
click at [62, 38] on icon "Collapse" at bounding box center [56, 44] width 12 height 12
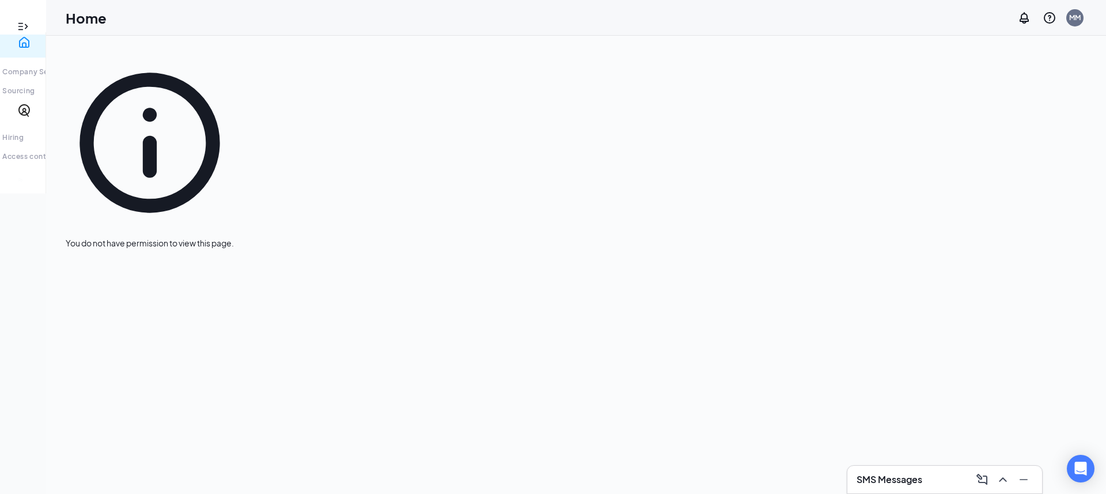
click at [9, 21] on div at bounding box center [23, 27] width 46 height 12
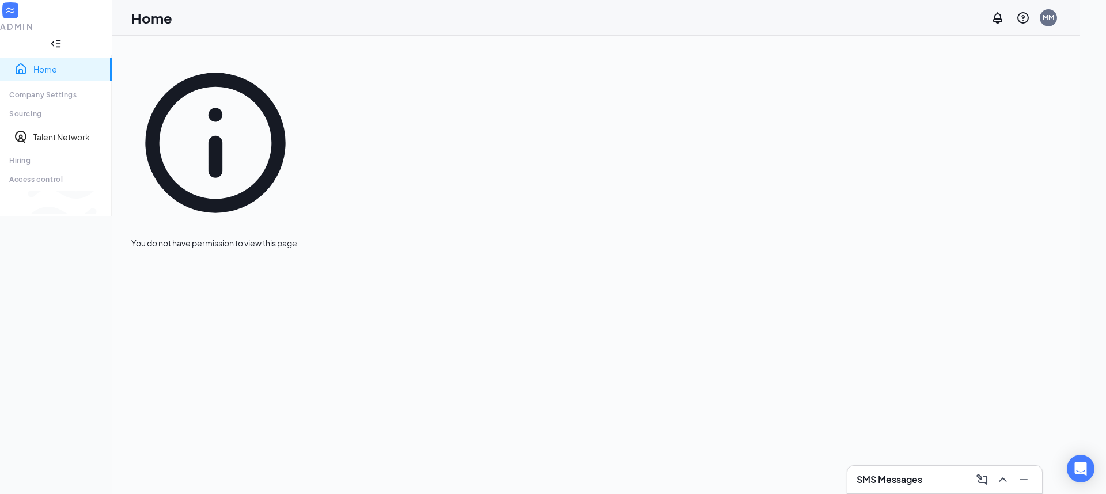
click at [21, 20] on div at bounding box center [10, 10] width 21 height 21
click at [57, 131] on link "Talent Network" at bounding box center [67, 137] width 69 height 12
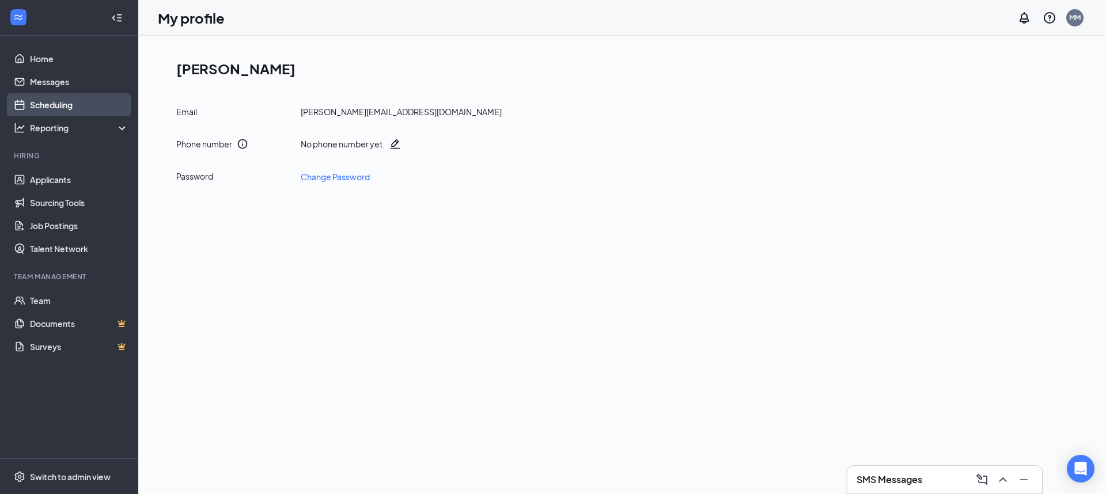
click at [71, 108] on link "Scheduling" at bounding box center [79, 104] width 99 height 23
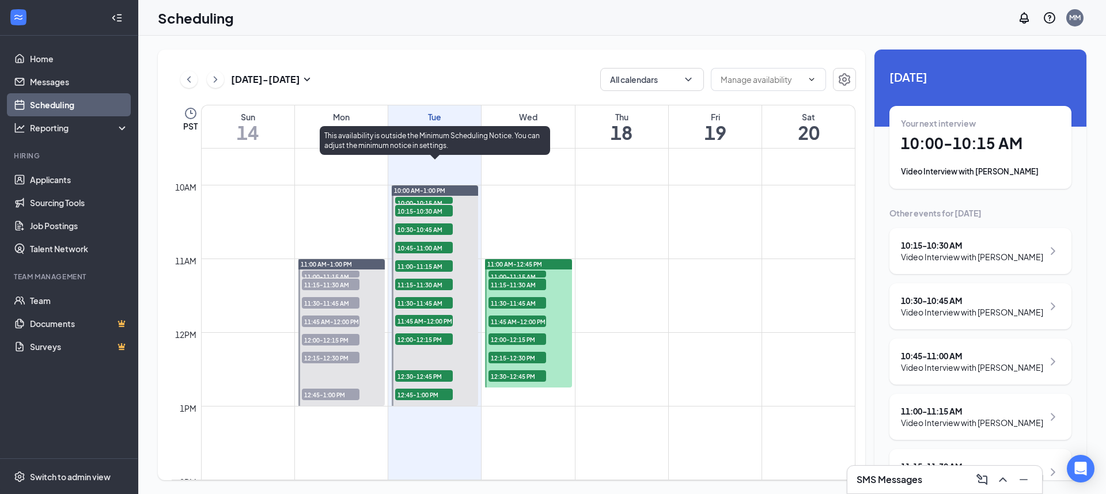
scroll to position [703, 0]
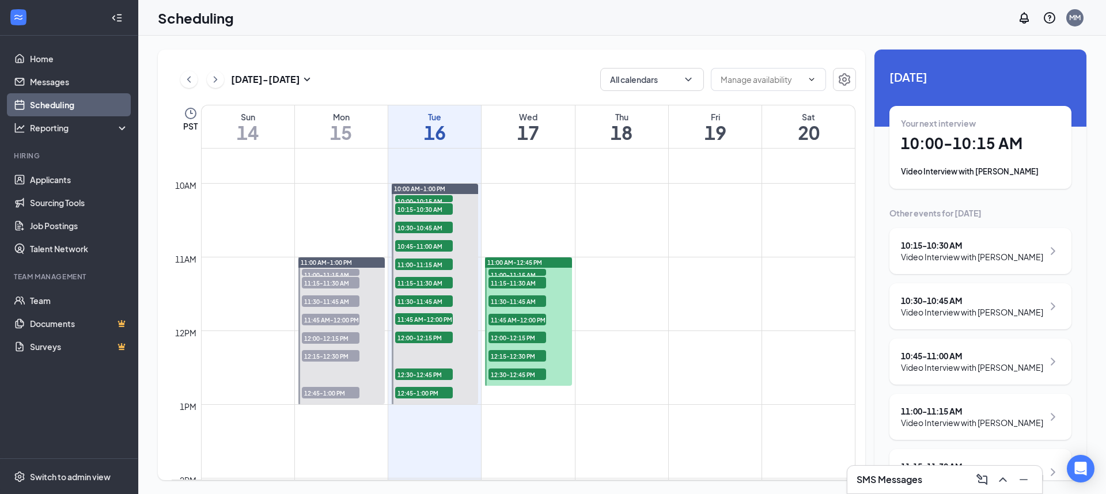
click at [934, 178] on div "Your next interview 10:00 - 10:15 AM Video Interview with [PERSON_NAME]" at bounding box center [980, 147] width 182 height 83
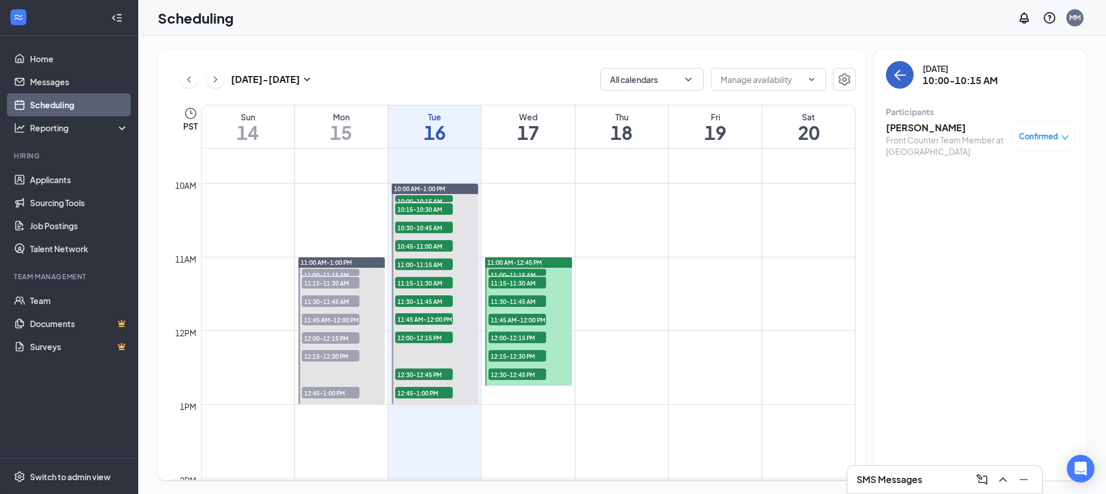
click at [895, 82] on button "back-button" at bounding box center [900, 75] width 28 height 28
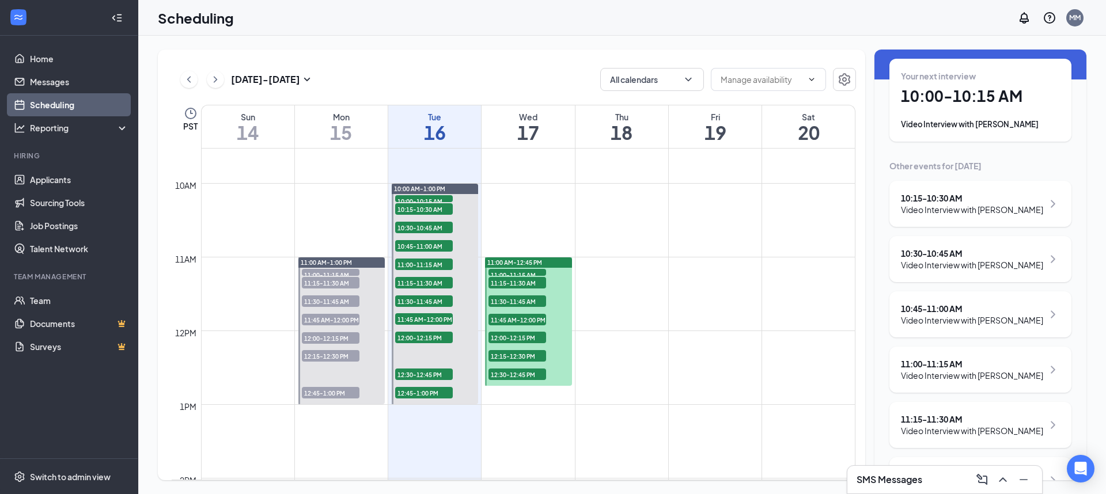
scroll to position [48, 0]
click at [923, 122] on div "Video Interview with [PERSON_NAME]" at bounding box center [980, 124] width 159 height 12
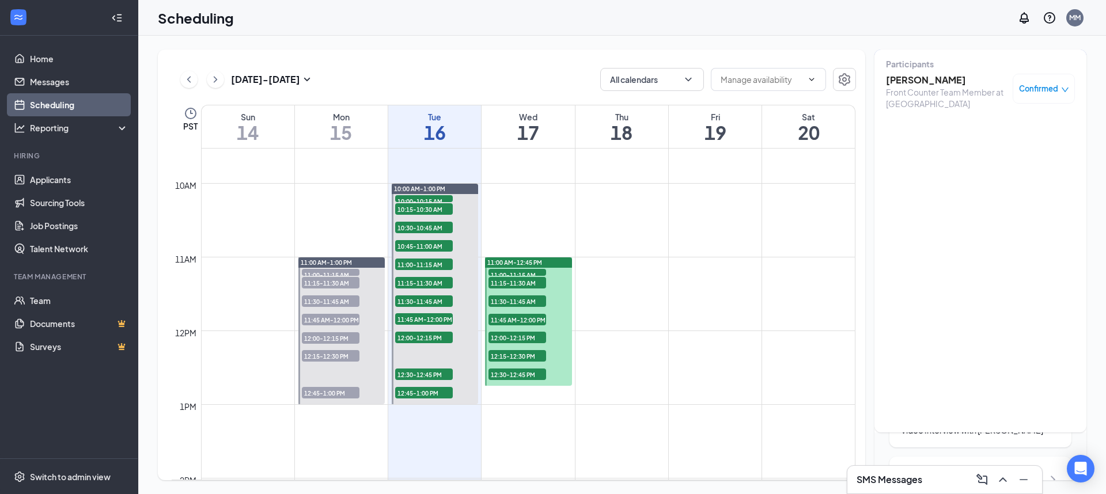
click at [916, 79] on h3 "[PERSON_NAME]" at bounding box center [946, 80] width 121 height 13
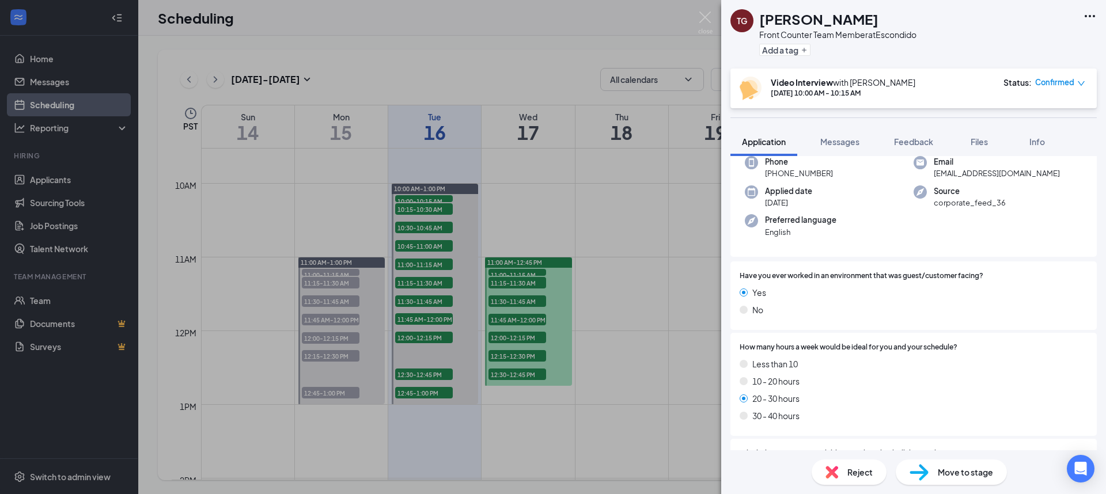
scroll to position [60, 0]
drag, startPoint x: 798, startPoint y: 22, endPoint x: 762, endPoint y: 24, distance: 35.7
click at [762, 24] on h1 "[PERSON_NAME]" at bounding box center [818, 19] width 119 height 20
copy h1 "[PERSON_NAME]"
click at [847, 141] on span "Messages" at bounding box center [839, 142] width 39 height 10
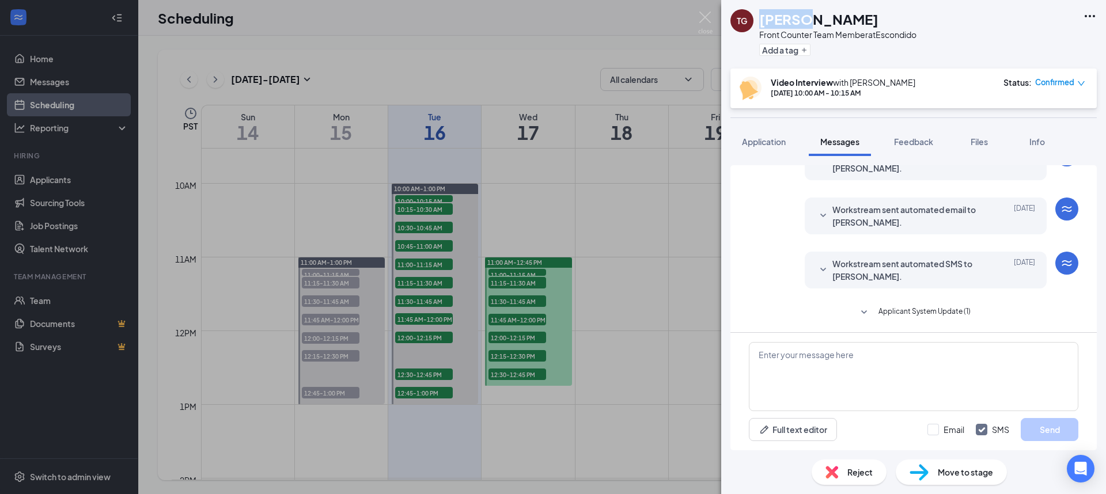
scroll to position [204, 0]
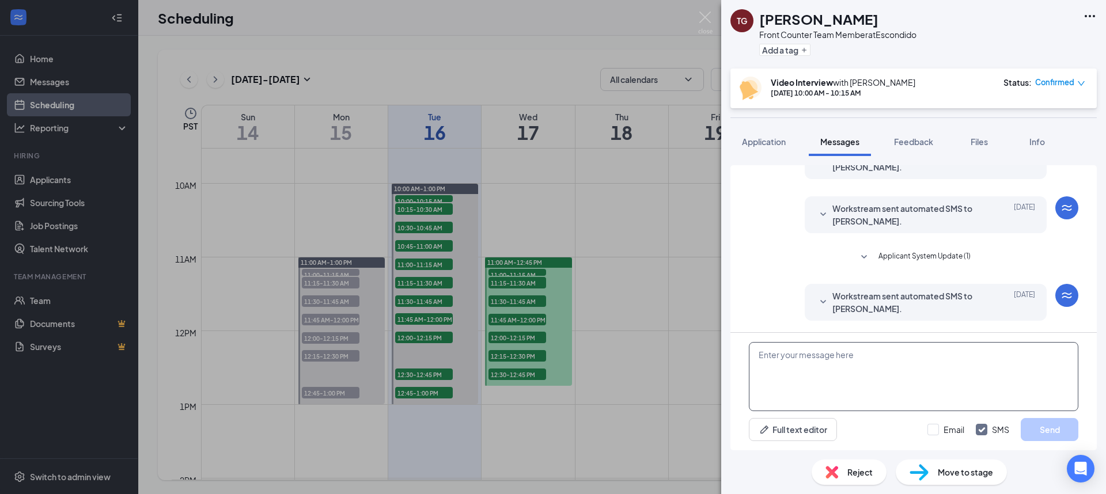
click at [786, 372] on textarea at bounding box center [913, 376] width 329 height 69
paste textarea "[PERSON_NAME] is inviting you to a scheduled Zoom meeting. Topic: [DEMOGRAPHIC_…"
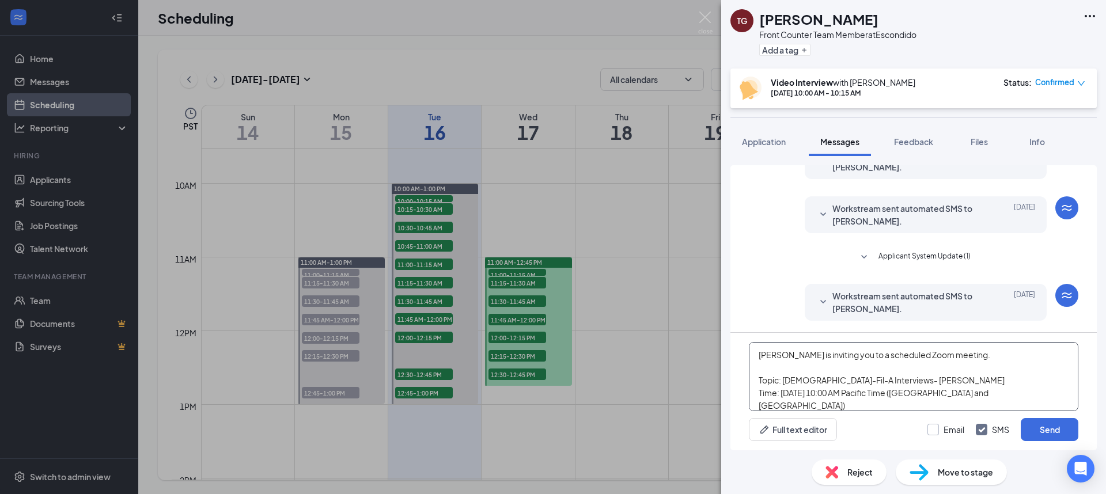
type textarea "[PERSON_NAME] is inviting you to a scheduled Zoom meeting. Topic: [DEMOGRAPHIC_…"
click at [934, 431] on input "Email" at bounding box center [945, 430] width 37 height 12
checkbox input "true"
click at [1032, 425] on button "Send" at bounding box center [1050, 429] width 58 height 23
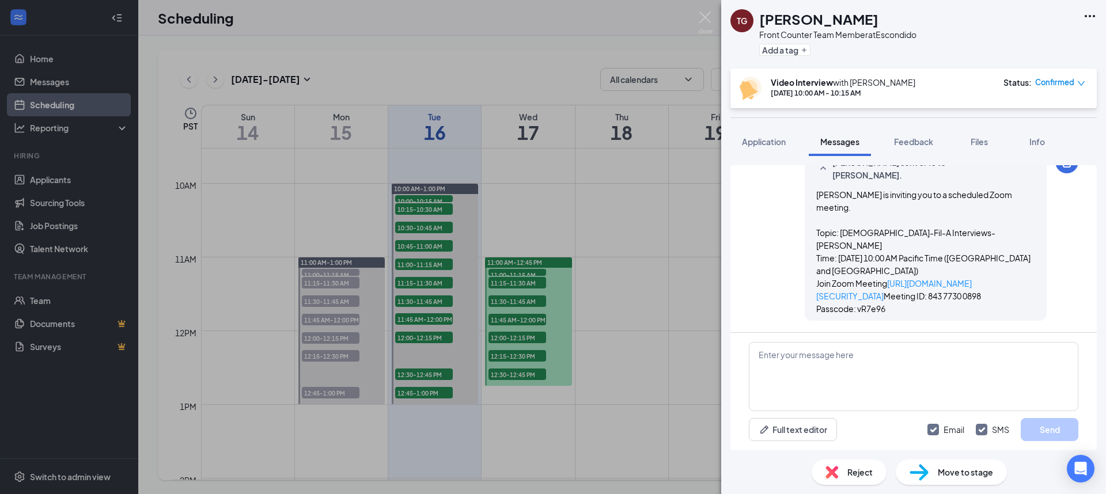
scroll to position [630, 0]
click at [706, 14] on img at bounding box center [705, 23] width 14 height 22
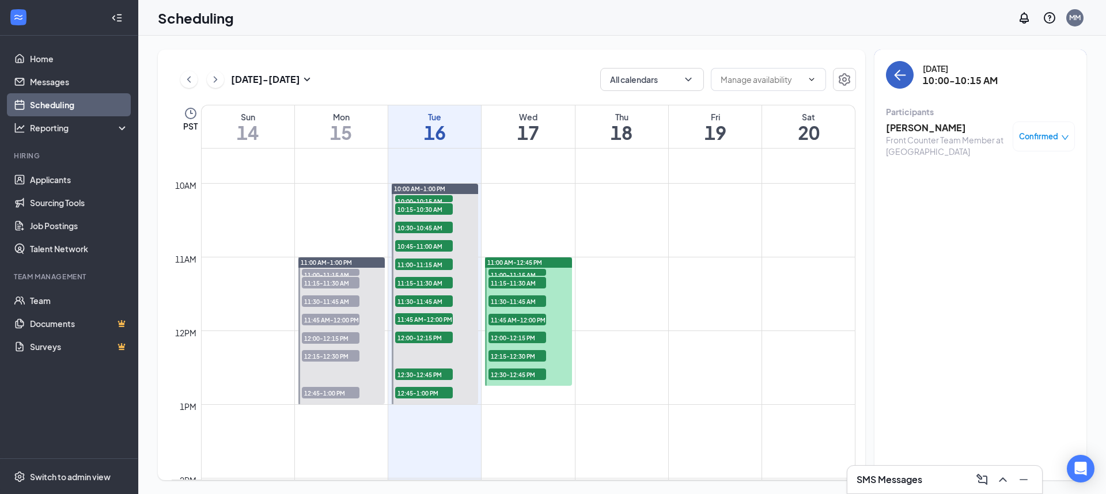
click at [901, 77] on icon "ArrowLeft" at bounding box center [900, 75] width 14 height 14
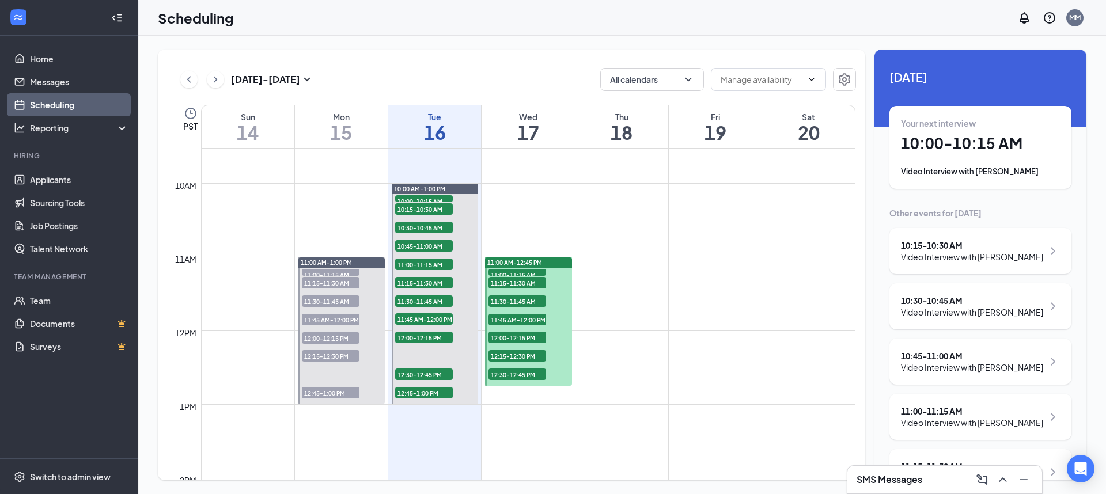
click at [938, 246] on div "10:15 - 10:30 AM" at bounding box center [972, 246] width 142 height 12
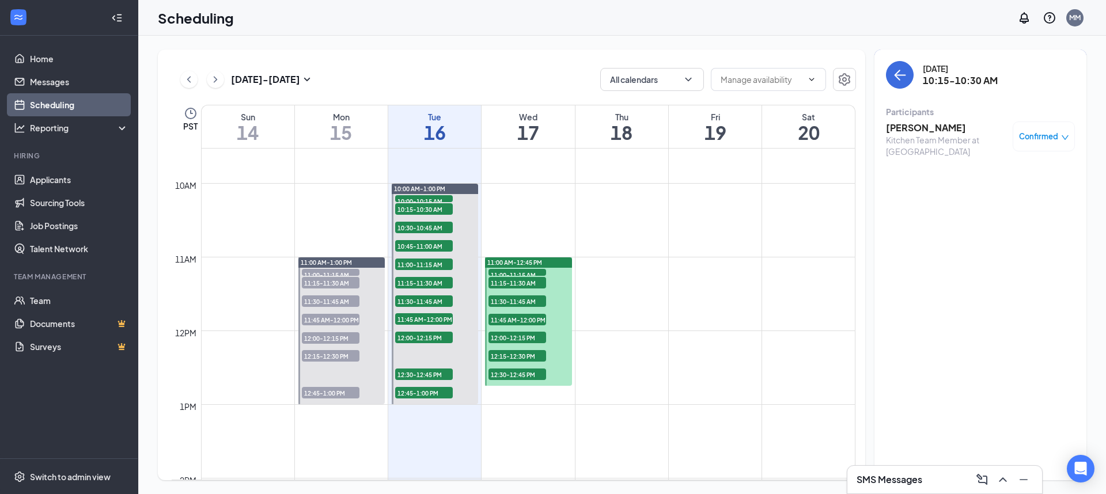
click at [920, 134] on div "Kitchen Team Member at [GEOGRAPHIC_DATA]" at bounding box center [946, 145] width 121 height 23
click at [919, 125] on h3 "[PERSON_NAME]" at bounding box center [946, 128] width 121 height 13
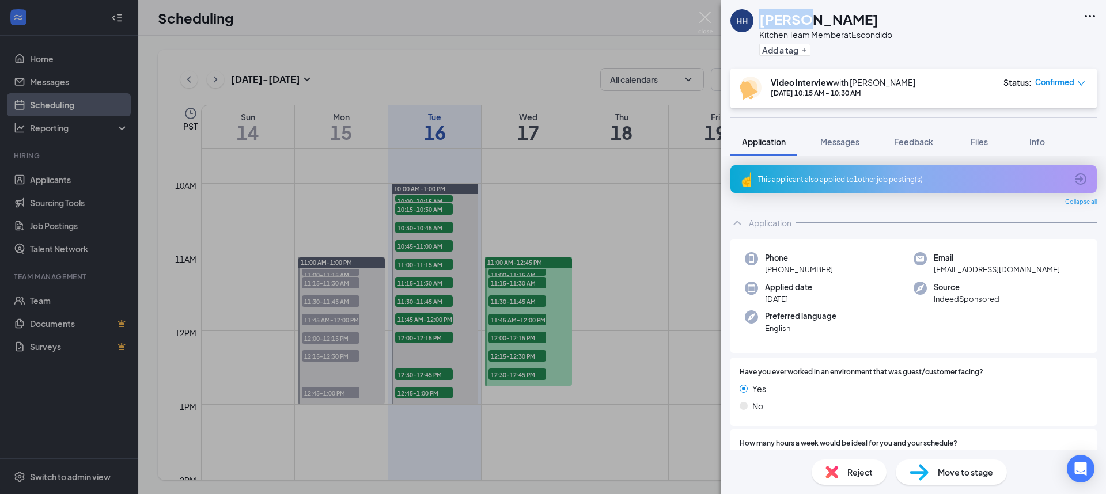
drag, startPoint x: 803, startPoint y: 21, endPoint x: 762, endPoint y: 20, distance: 41.5
click at [761, 21] on h1 "[PERSON_NAME]" at bounding box center [818, 19] width 119 height 20
copy h1 "Harlee"
click at [838, 142] on span "Messages" at bounding box center [839, 142] width 39 height 10
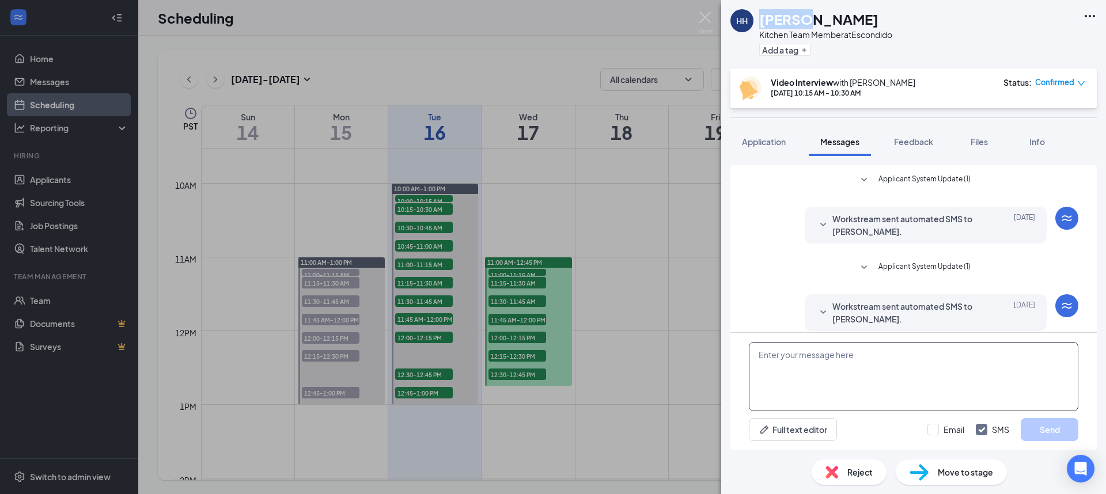
scroll to position [96, 0]
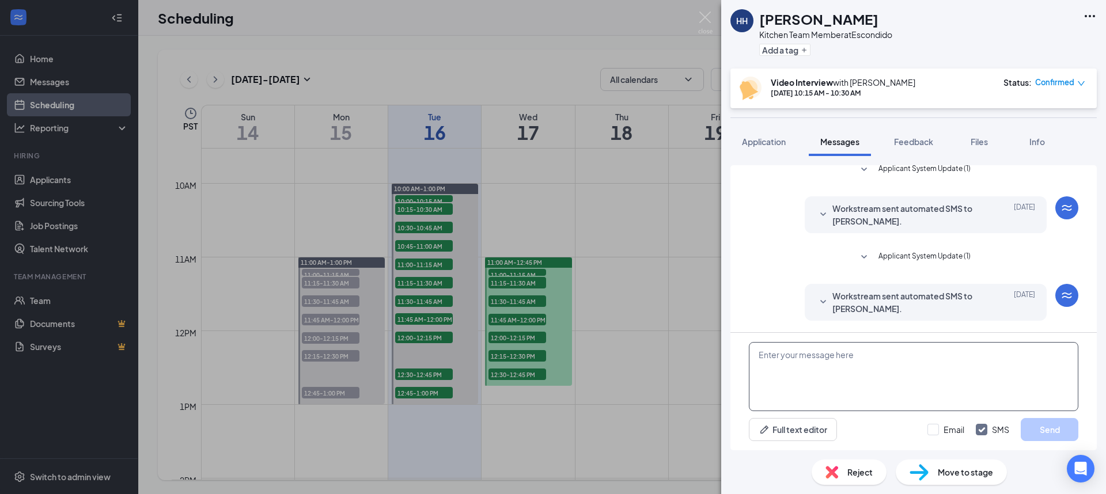
click at [880, 362] on textarea at bounding box center [913, 376] width 329 height 69
paste textarea "[PERSON_NAME] is inviting you to a scheduled Zoom meeting. Topic: [DEMOGRAPHIC_…"
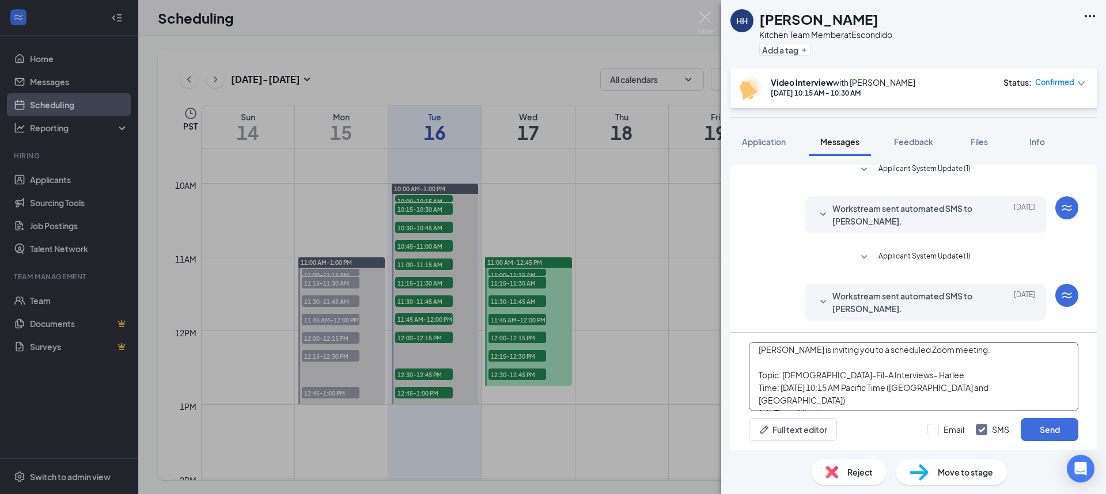
scroll to position [0, 0]
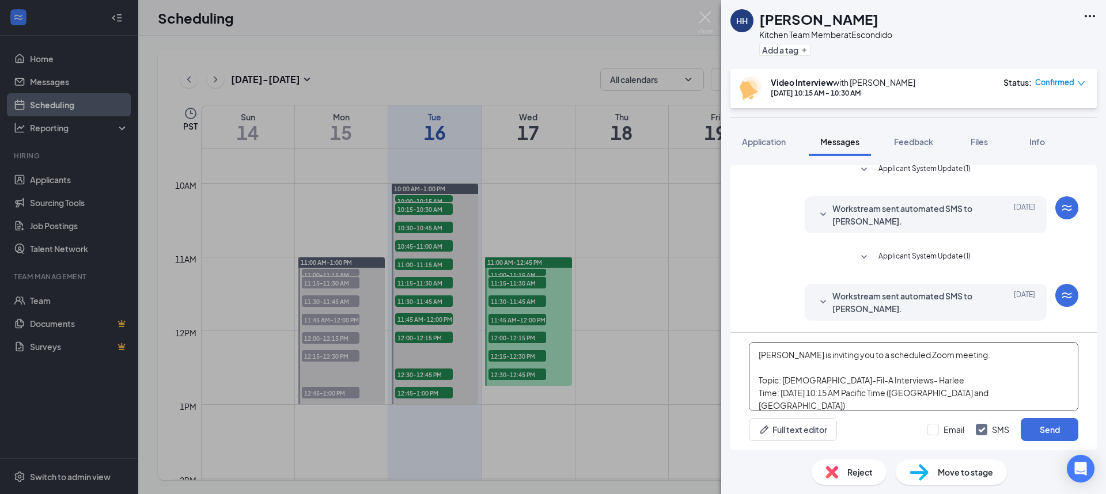
type textarea "[PERSON_NAME] is inviting you to a scheduled Zoom meeting. Topic: [DEMOGRAPHIC_…"
click at [938, 435] on div "Email SMS Send" at bounding box center [1002, 429] width 151 height 23
click at [938, 432] on input "Email" at bounding box center [945, 430] width 37 height 12
checkbox input "true"
click at [1039, 430] on button "Send" at bounding box center [1050, 429] width 58 height 23
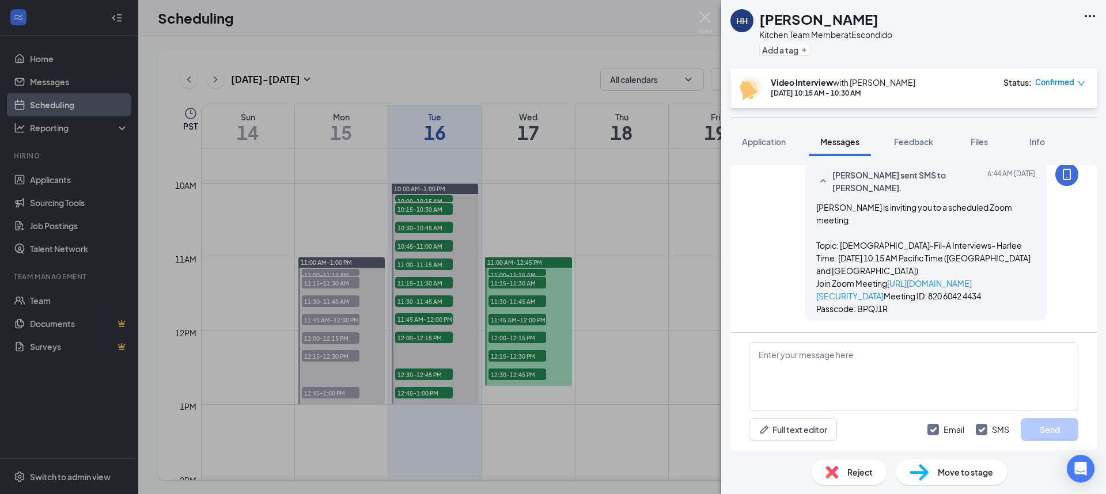
scroll to position [522, 0]
click at [715, 21] on div "HH [PERSON_NAME] Kitchen Team Member at Escondido Add a tag Video Interview wit…" at bounding box center [553, 247] width 1106 height 494
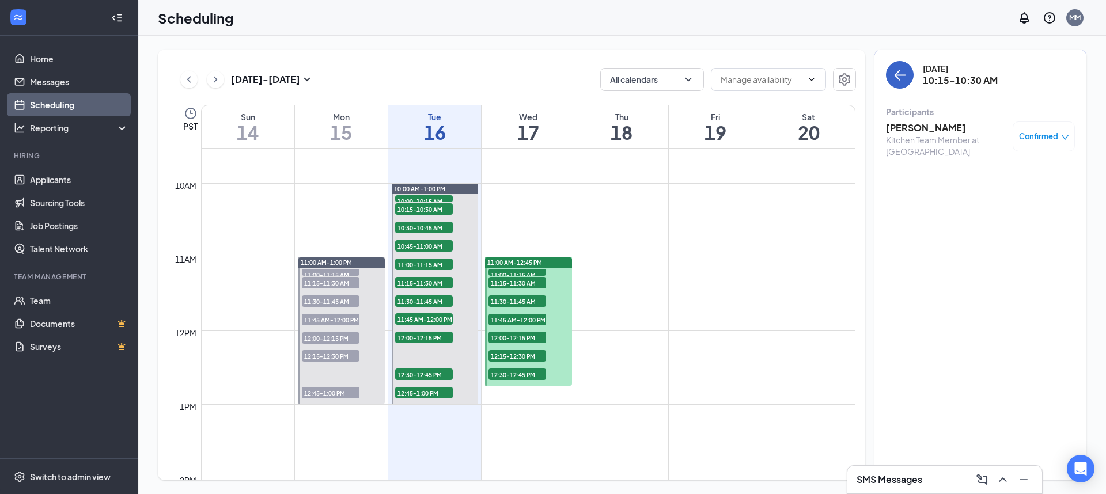
click at [903, 78] on icon "ArrowLeft" at bounding box center [900, 75] width 14 height 14
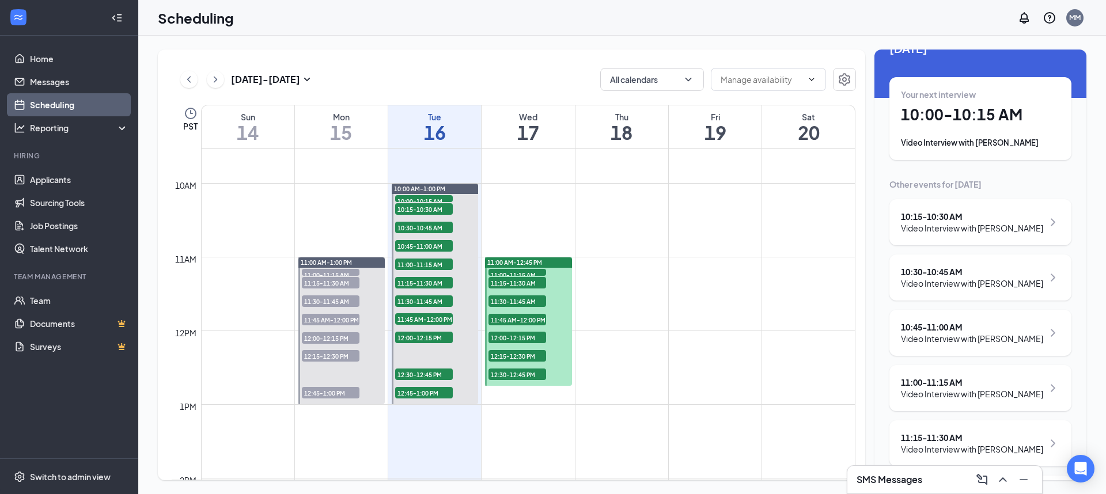
scroll to position [31, 0]
click at [950, 268] on div "10:30 - 10:45 AM" at bounding box center [972, 270] width 142 height 12
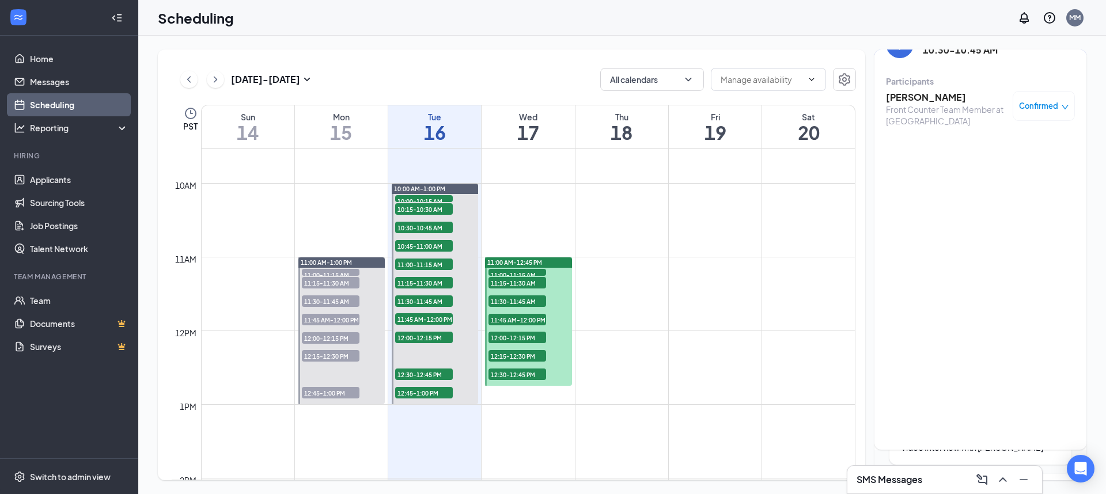
click at [899, 95] on h3 "[PERSON_NAME]" at bounding box center [946, 97] width 121 height 13
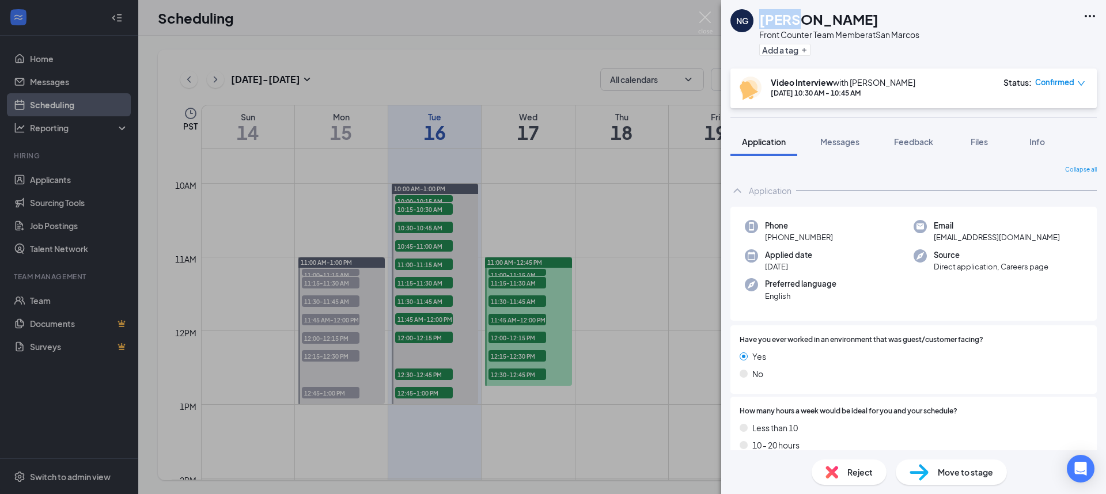
drag, startPoint x: 798, startPoint y: 19, endPoint x: 762, endPoint y: 22, distance: 35.9
click at [762, 22] on h1 "[PERSON_NAME]" at bounding box center [818, 19] width 119 height 20
copy h1 "[PERSON_NAME]"
click at [829, 138] on span "Messages" at bounding box center [839, 142] width 39 height 10
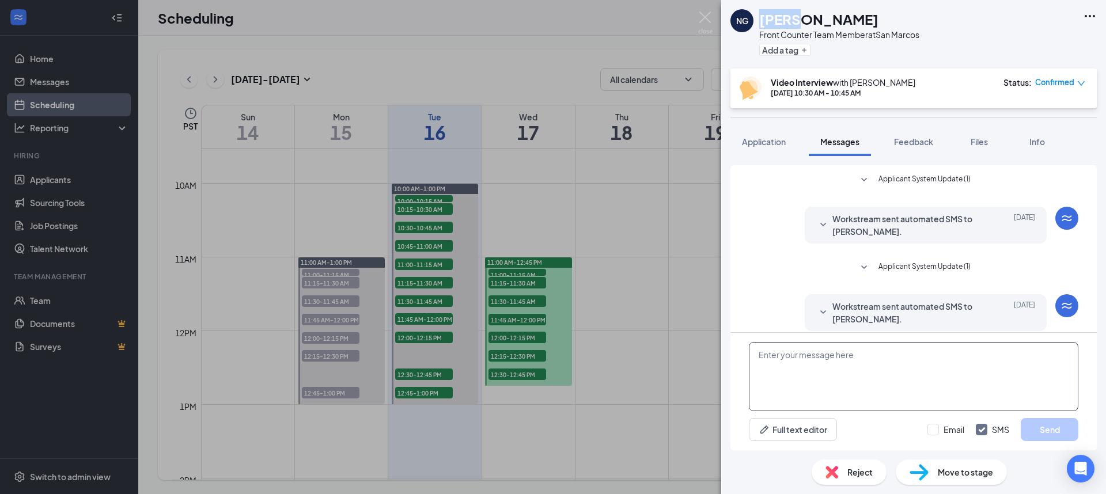
scroll to position [96, 0]
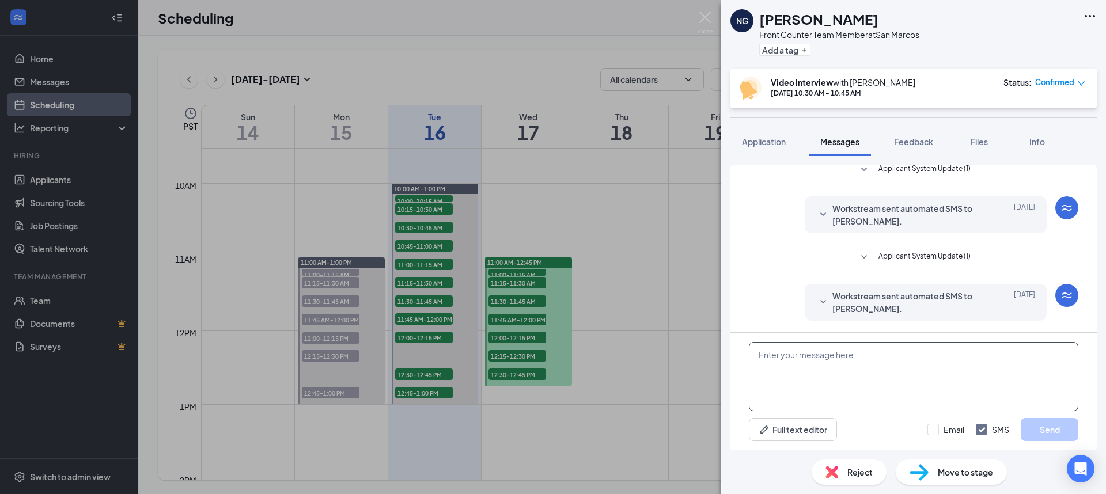
click at [803, 368] on textarea at bounding box center [913, 376] width 329 height 69
paste textarea "[PERSON_NAME] is inviting you to a scheduled Zoom meeting. Topic: [DEMOGRAPHIC_…"
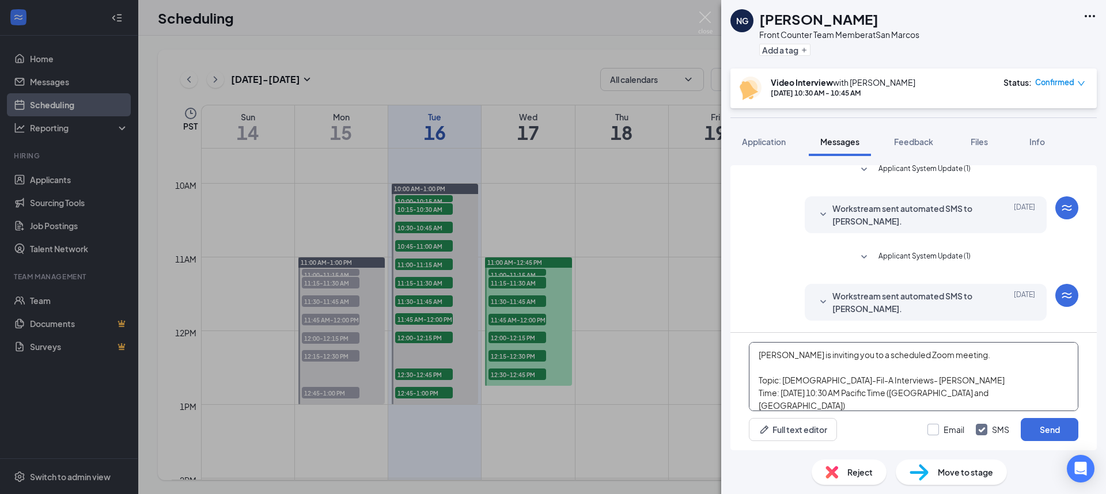
type textarea "[PERSON_NAME] is inviting you to a scheduled Zoom meeting. Topic: [DEMOGRAPHIC_…"
click at [940, 428] on input "Email" at bounding box center [945, 430] width 37 height 12
checkbox input "true"
click at [1057, 430] on button "Send" at bounding box center [1050, 429] width 58 height 23
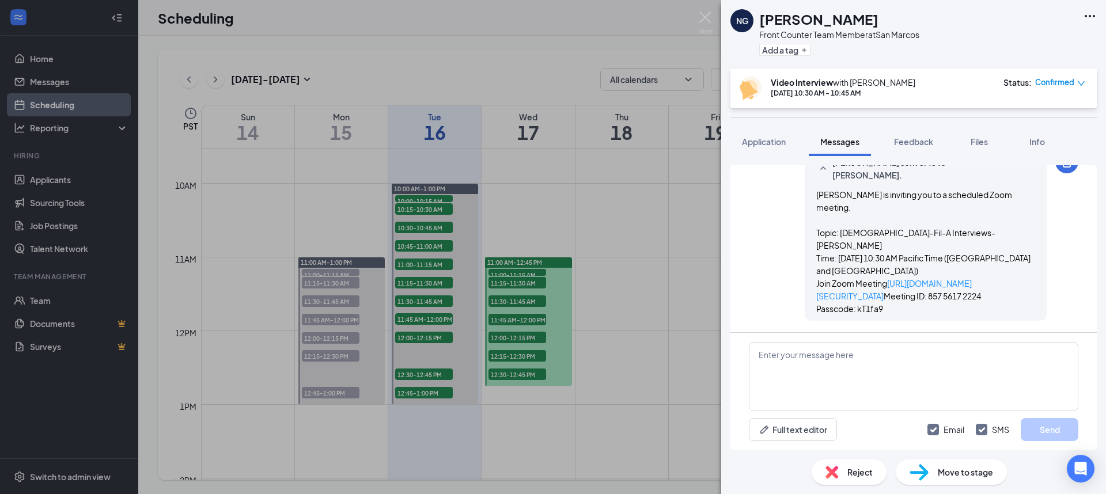
scroll to position [522, 0]
drag, startPoint x: 709, startPoint y: 15, endPoint x: 711, endPoint y: 21, distance: 6.4
click at [709, 15] on img at bounding box center [705, 23] width 14 height 22
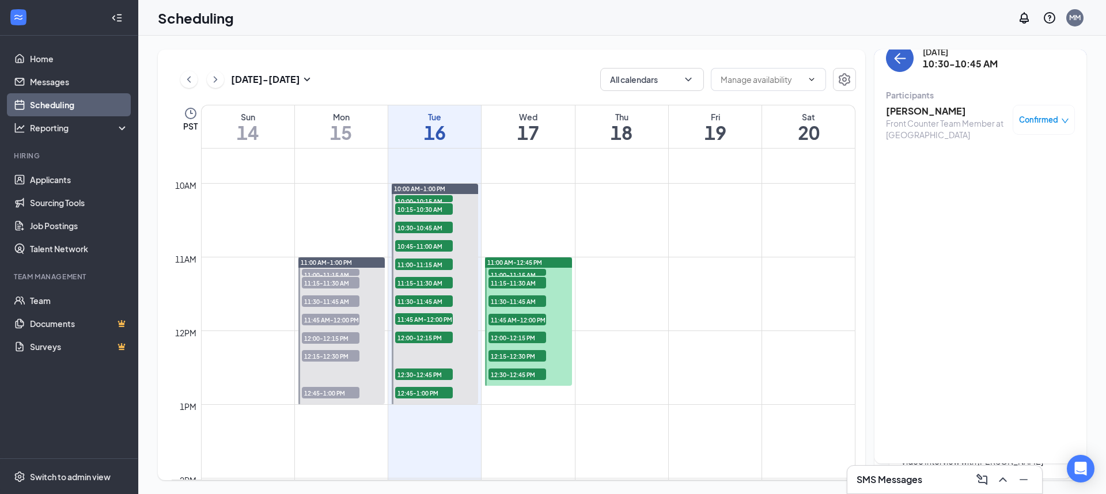
scroll to position [17, 0]
click at [892, 68] on button "back-button" at bounding box center [900, 58] width 28 height 28
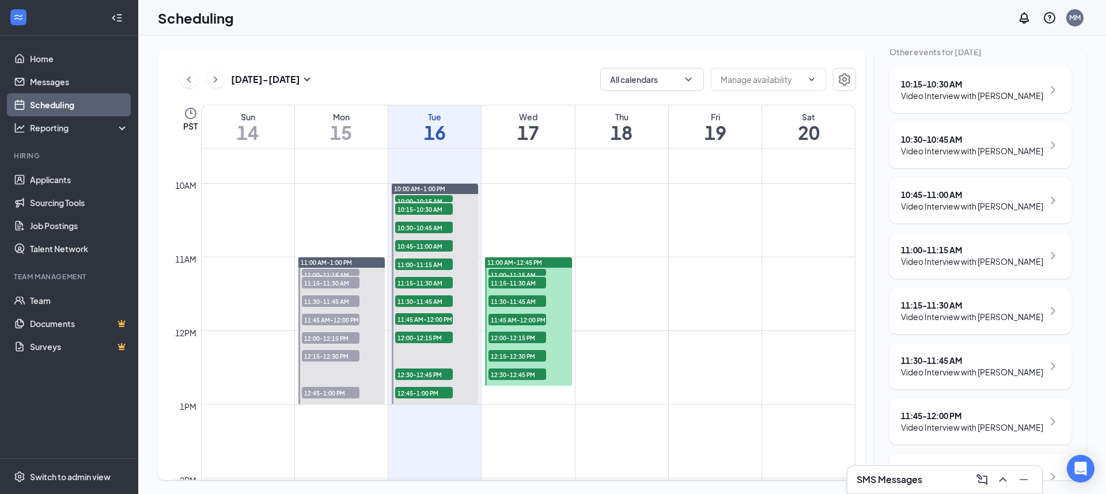
scroll to position [156, 0]
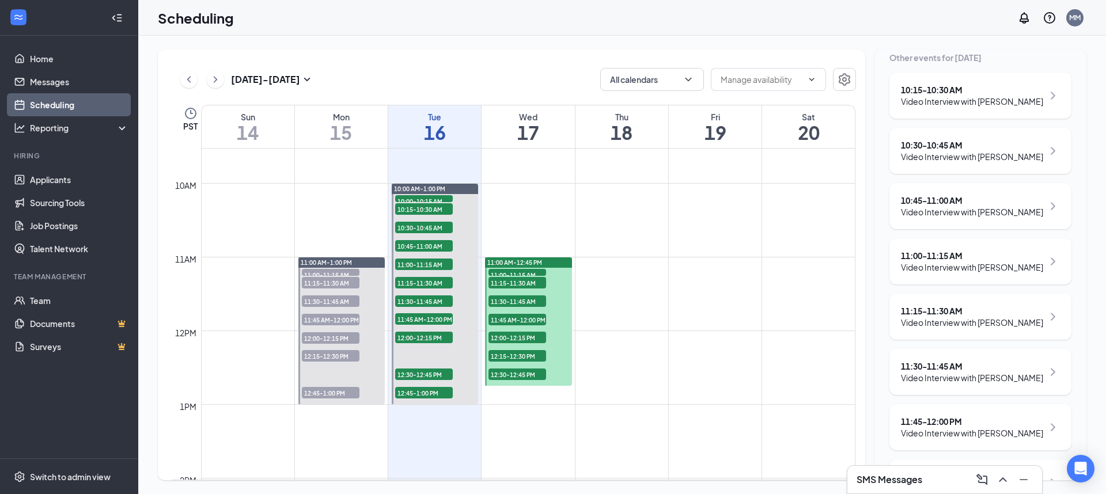
click at [968, 215] on div "Video Interview with [PERSON_NAME]" at bounding box center [972, 212] width 142 height 12
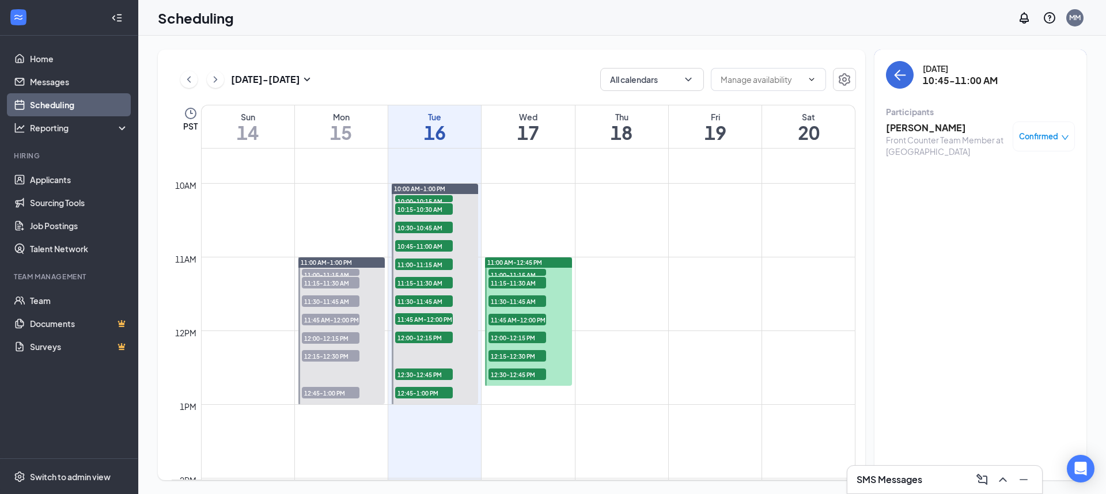
click at [916, 124] on h3 "[PERSON_NAME]" at bounding box center [946, 128] width 121 height 13
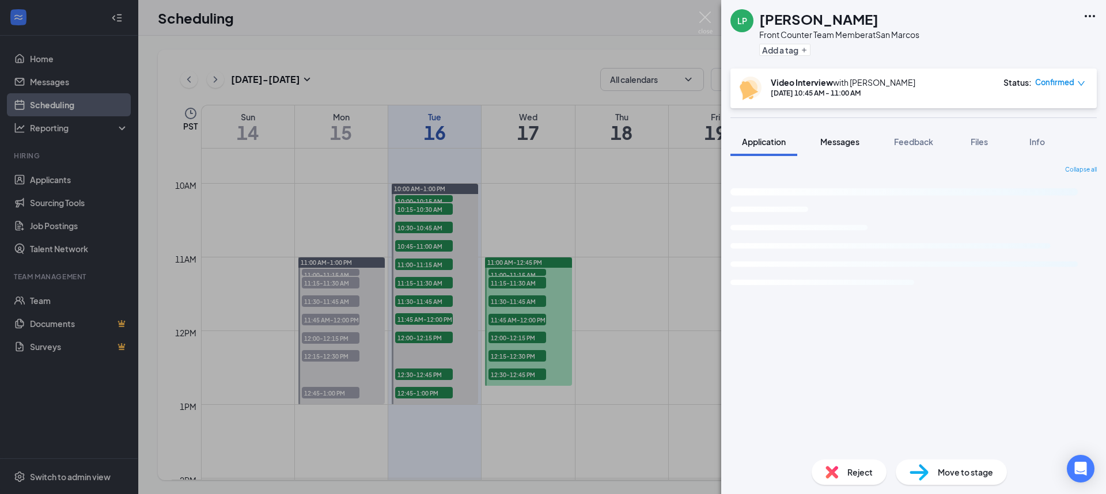
click at [835, 141] on span "Messages" at bounding box center [839, 142] width 39 height 10
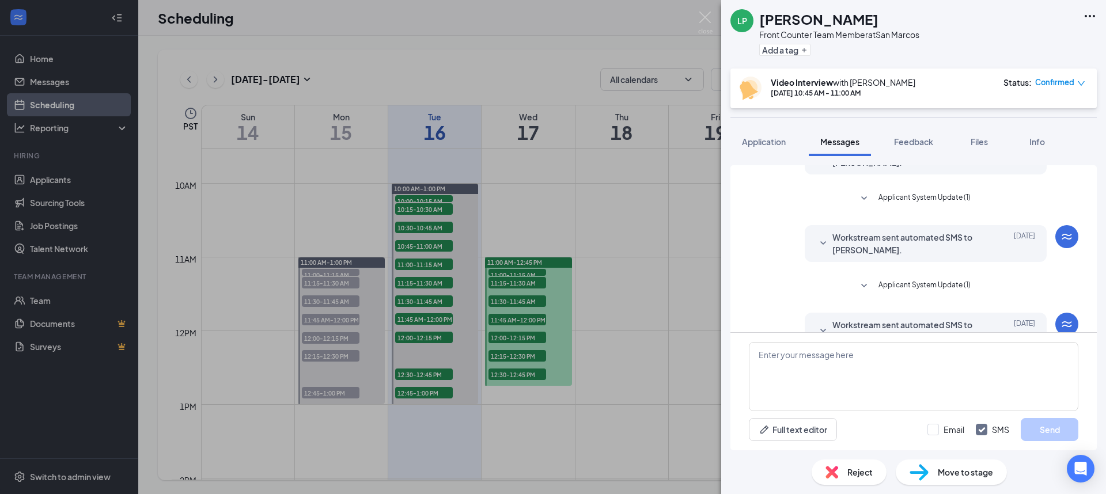
scroll to position [96, 0]
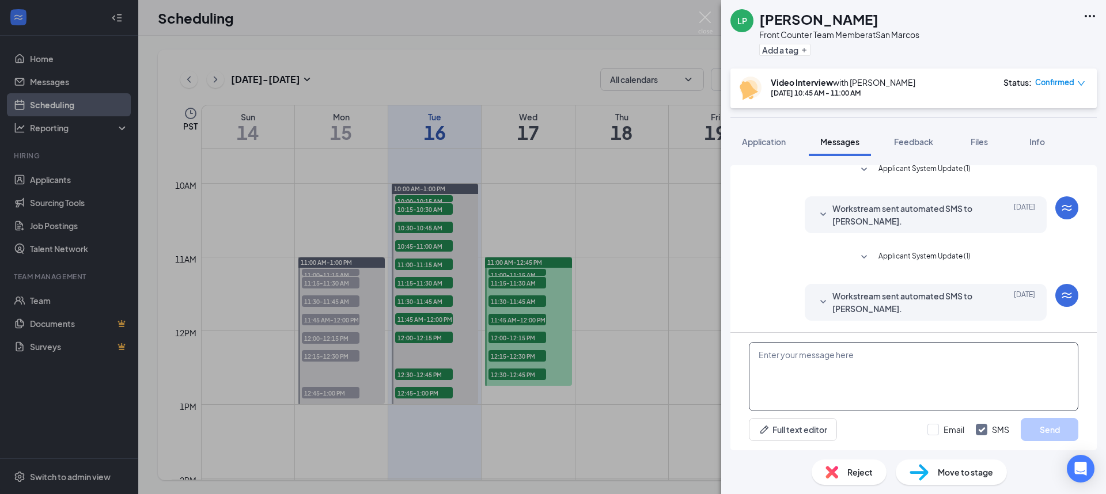
click at [843, 369] on textarea at bounding box center [913, 376] width 329 height 69
paste textarea "[PERSON_NAME] is inviting you to a scheduled Zoom meeting. Topic: [DEMOGRAPHIC_…"
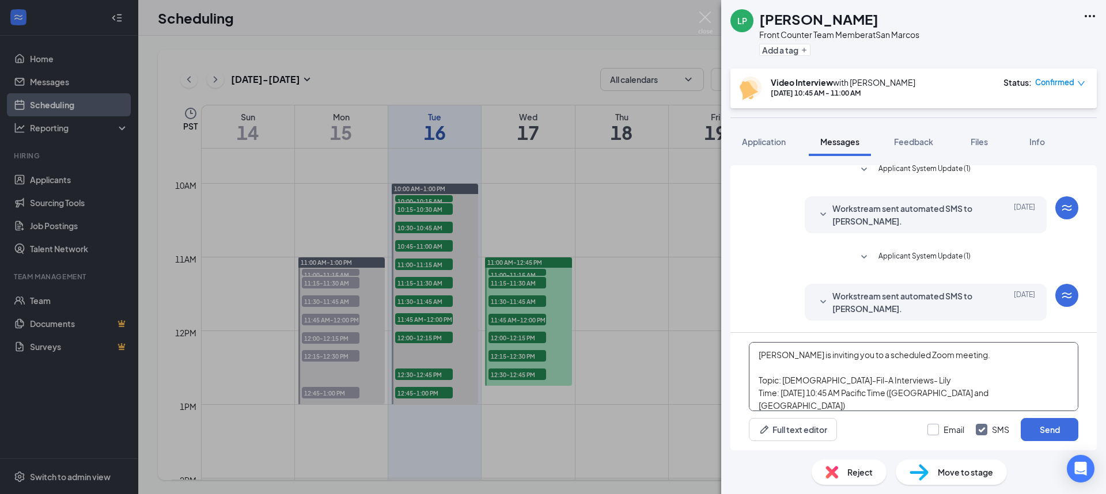
type textarea "[PERSON_NAME] is inviting you to a scheduled Zoom meeting. Topic: [DEMOGRAPHIC_…"
click at [933, 428] on input "Email" at bounding box center [945, 430] width 37 height 12
checkbox input "true"
click at [1054, 425] on button "Send" at bounding box center [1050, 429] width 58 height 23
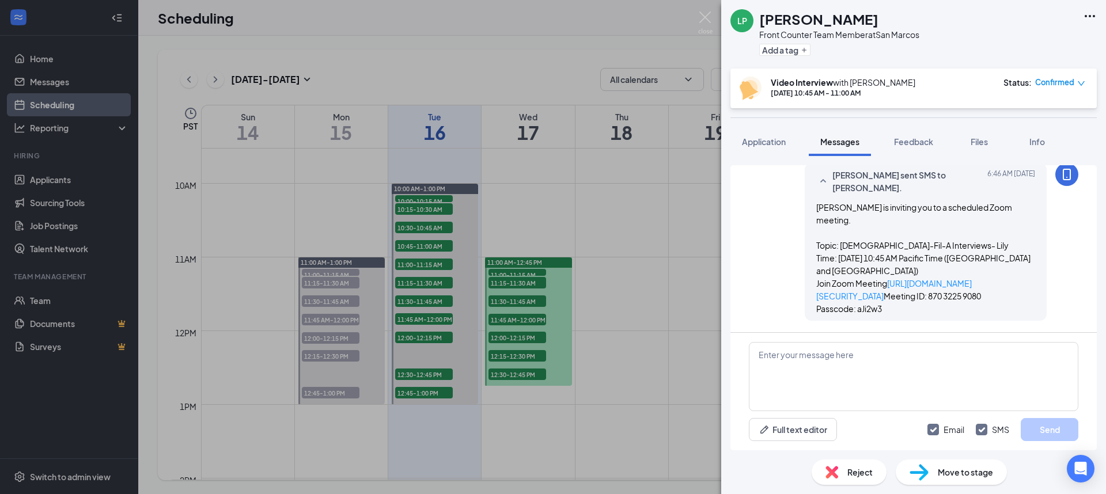
scroll to position [510, 0]
click at [710, 26] on img at bounding box center [705, 23] width 14 height 22
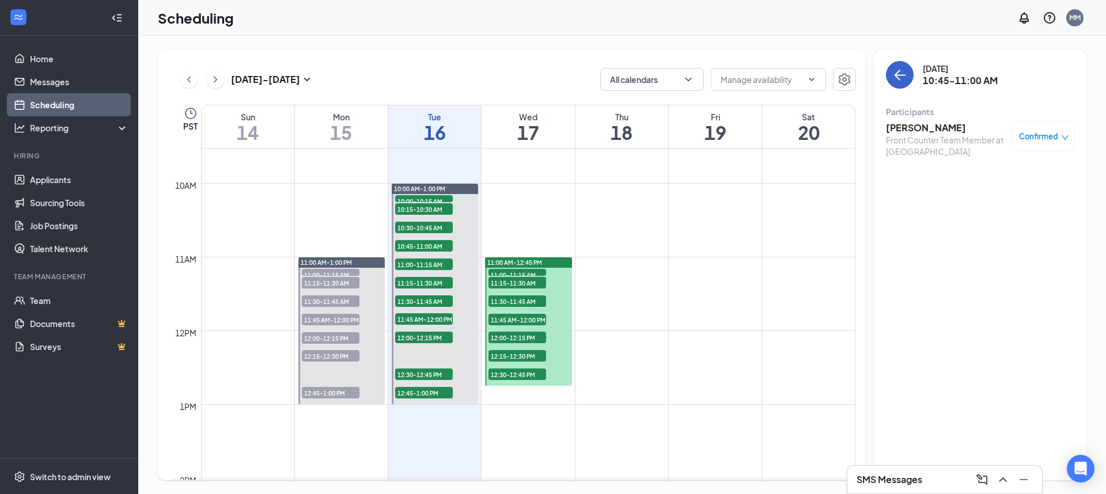
click at [904, 82] on button "back-button" at bounding box center [900, 75] width 28 height 28
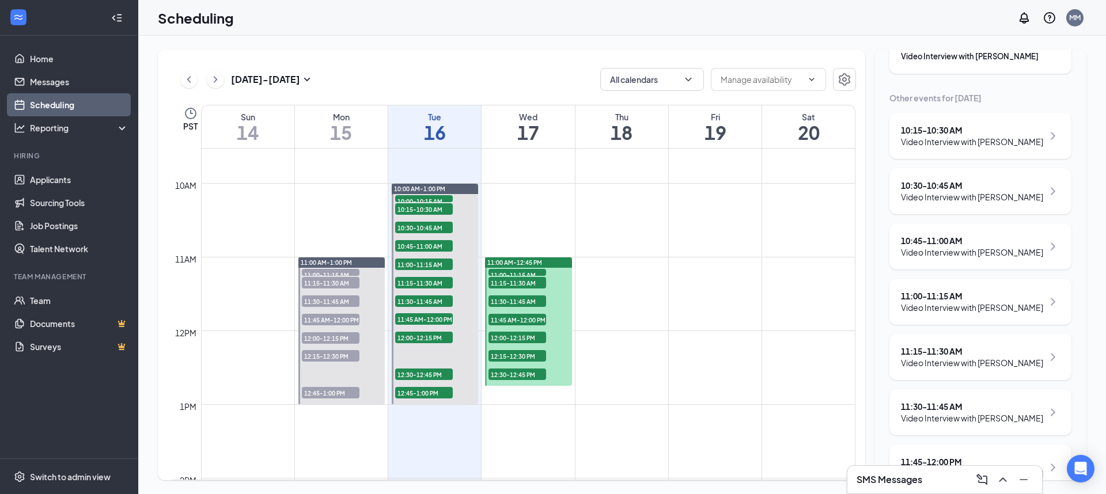
scroll to position [115, 0]
click at [937, 301] on div "11:00 - 11:15 AM" at bounding box center [972, 296] width 142 height 12
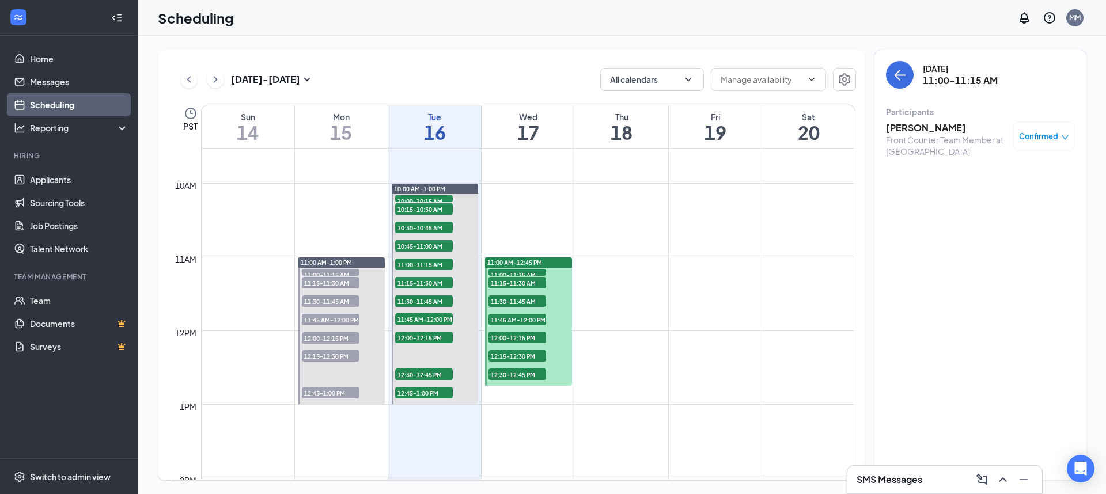
click at [910, 130] on h3 "[PERSON_NAME]" at bounding box center [946, 128] width 121 height 13
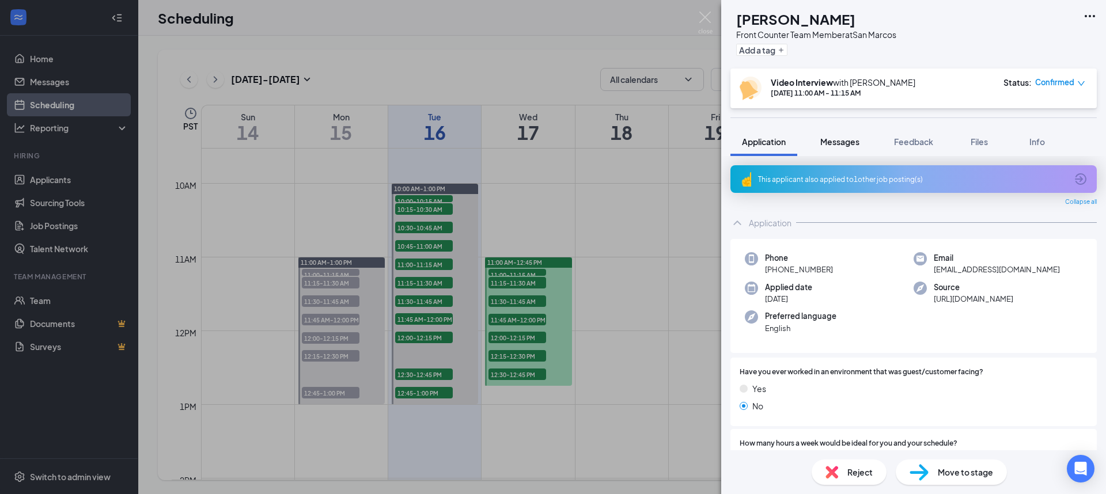
click at [832, 143] on span "Messages" at bounding box center [839, 142] width 39 height 10
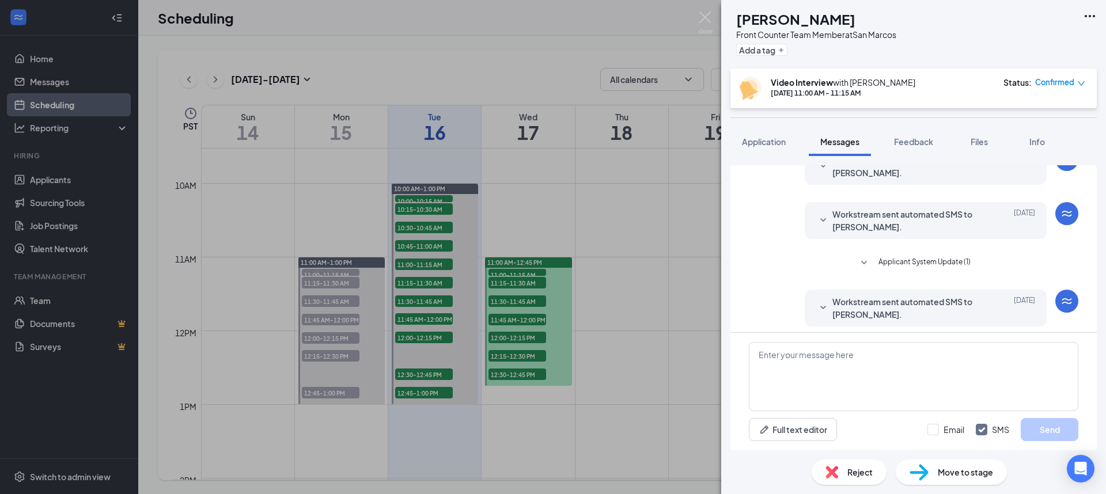
scroll to position [204, 0]
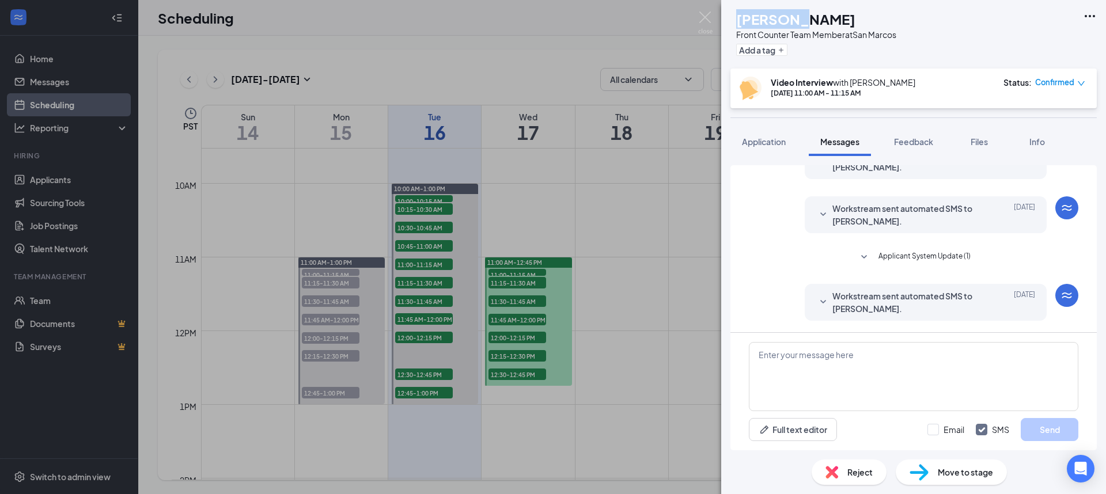
drag, startPoint x: 816, startPoint y: 21, endPoint x: 764, endPoint y: 21, distance: 51.8
click at [764, 21] on h1 "[PERSON_NAME]" at bounding box center [795, 19] width 119 height 20
copy h1 "[PERSON_NAME]"
click at [885, 384] on textarea at bounding box center [913, 376] width 329 height 69
paste textarea "[PERSON_NAME] is inviting you to a scheduled Zoom meeting. Topic: [DEMOGRAPHIC_…"
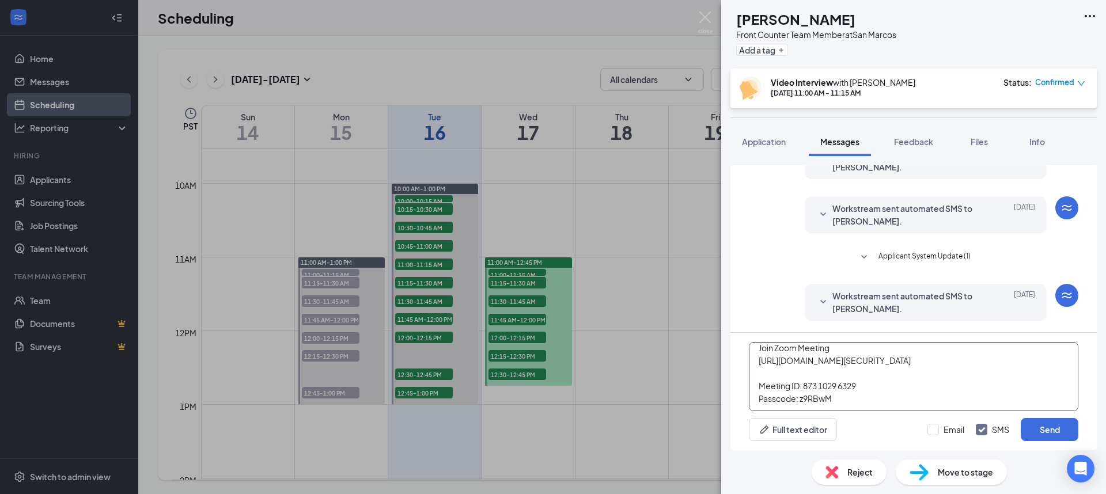
scroll to position [0, 0]
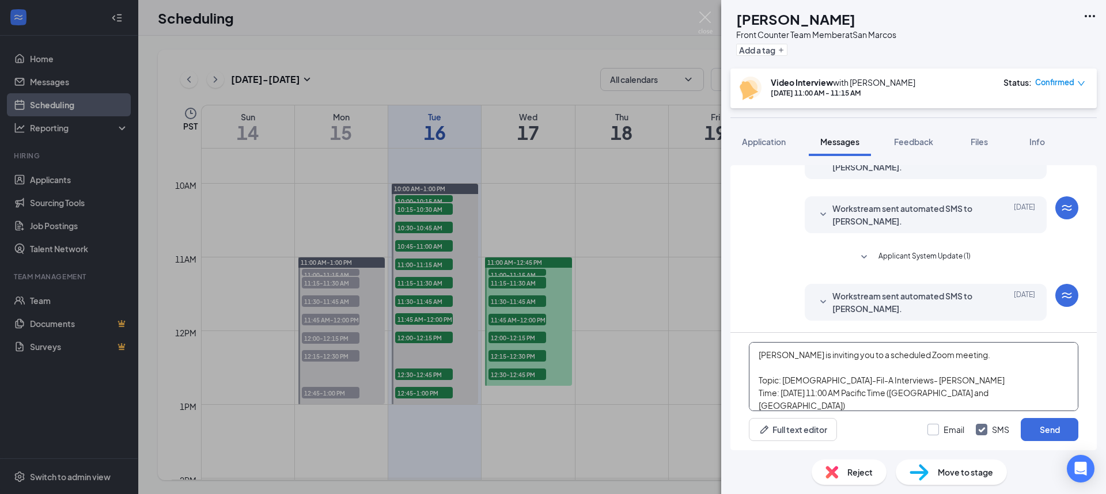
type textarea "[PERSON_NAME] is inviting you to a scheduled Zoom meeting. Topic: [DEMOGRAPHIC_…"
click at [936, 431] on input "Email" at bounding box center [945, 430] width 37 height 12
checkbox input "true"
click at [1052, 434] on button "Send" at bounding box center [1050, 429] width 58 height 23
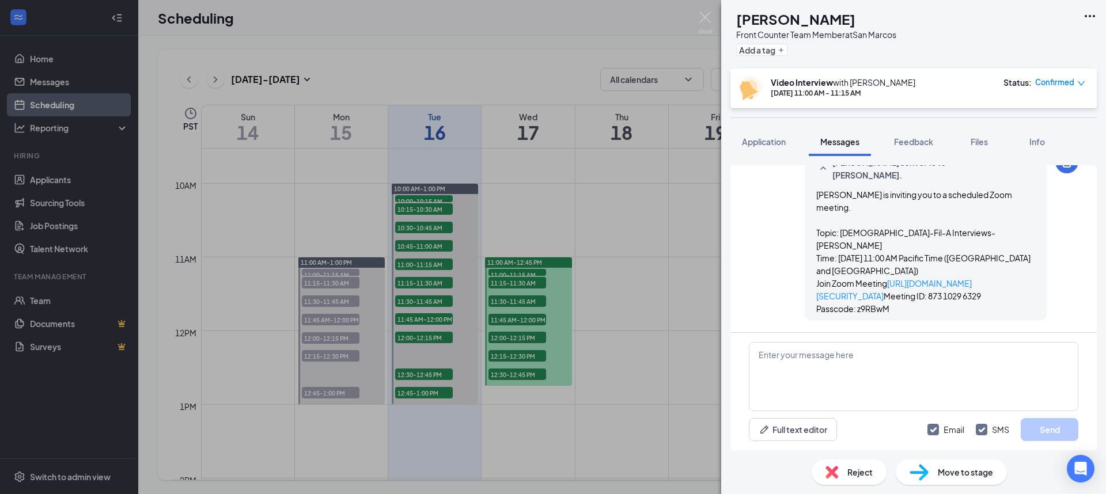
scroll to position [630, 0]
click at [701, 17] on img at bounding box center [705, 23] width 14 height 22
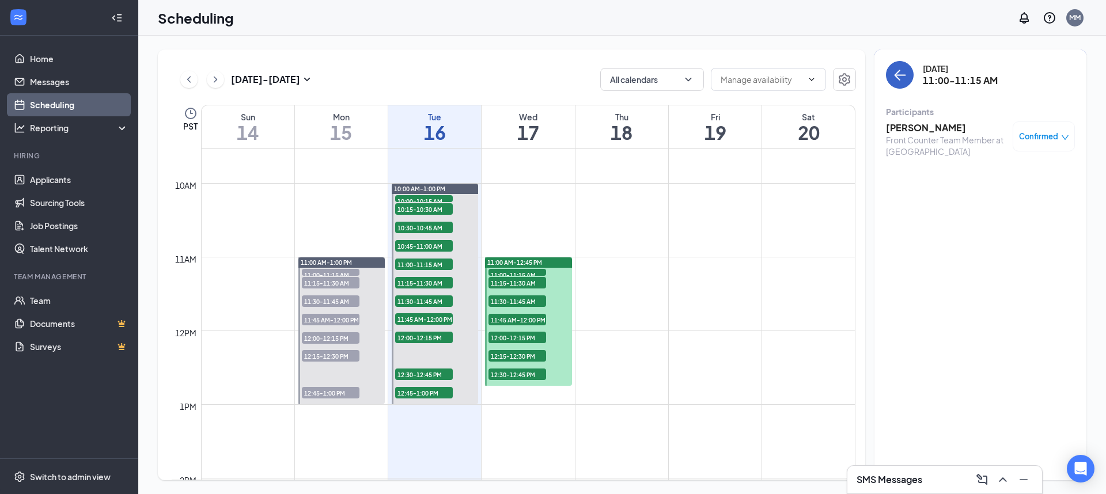
click at [899, 76] on icon "ArrowLeft" at bounding box center [900, 75] width 14 height 14
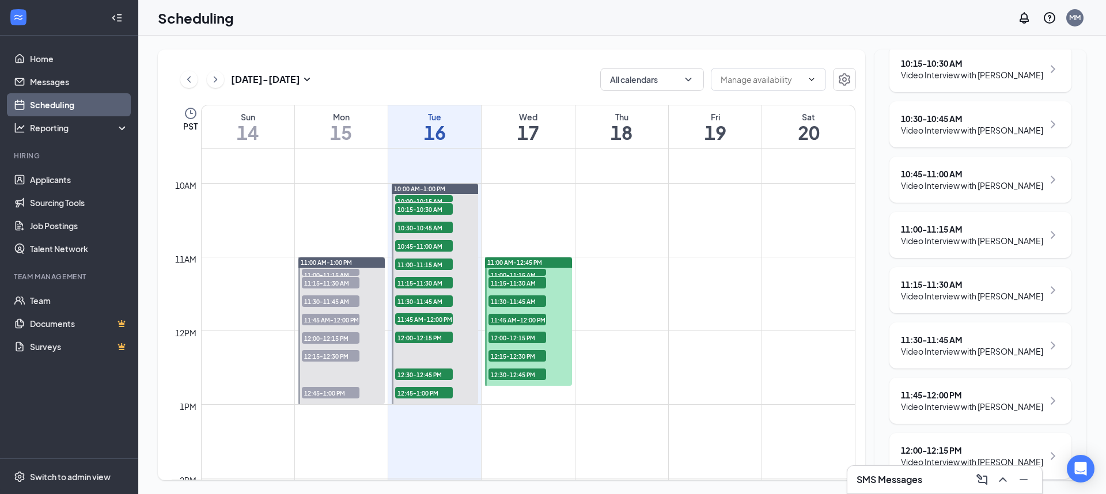
scroll to position [193, 0]
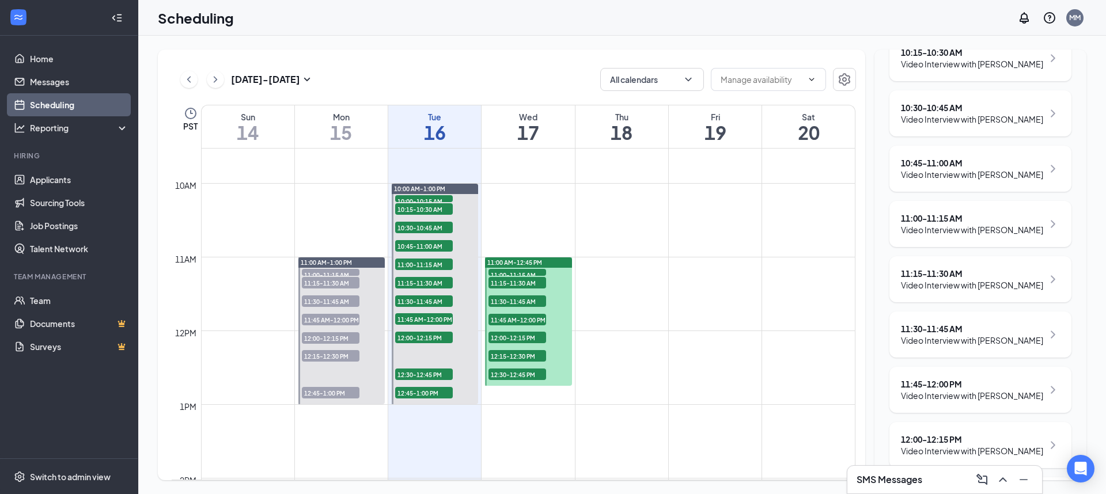
click at [949, 274] on div "11:15 - 11:30 AM" at bounding box center [972, 274] width 142 height 12
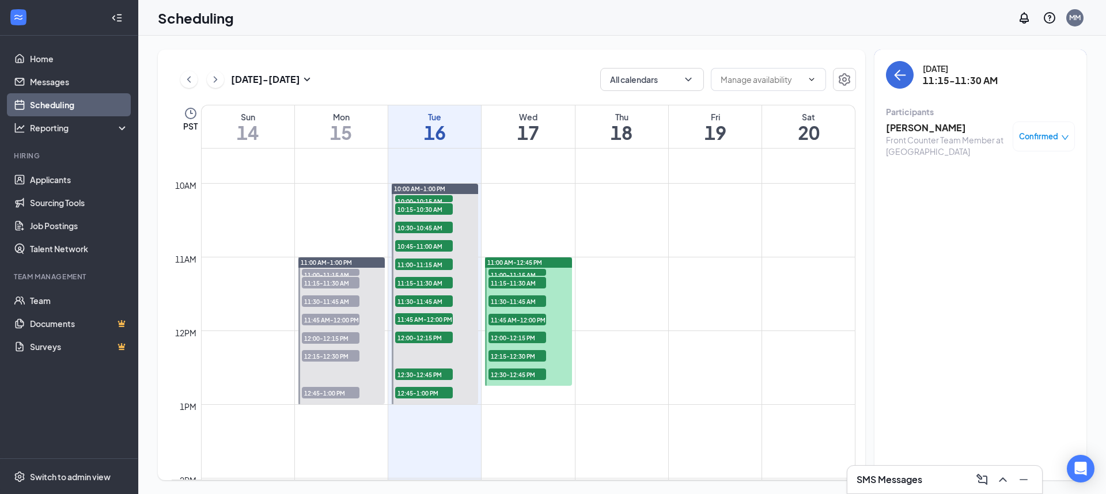
click at [914, 125] on h3 "[PERSON_NAME]" at bounding box center [946, 128] width 121 height 13
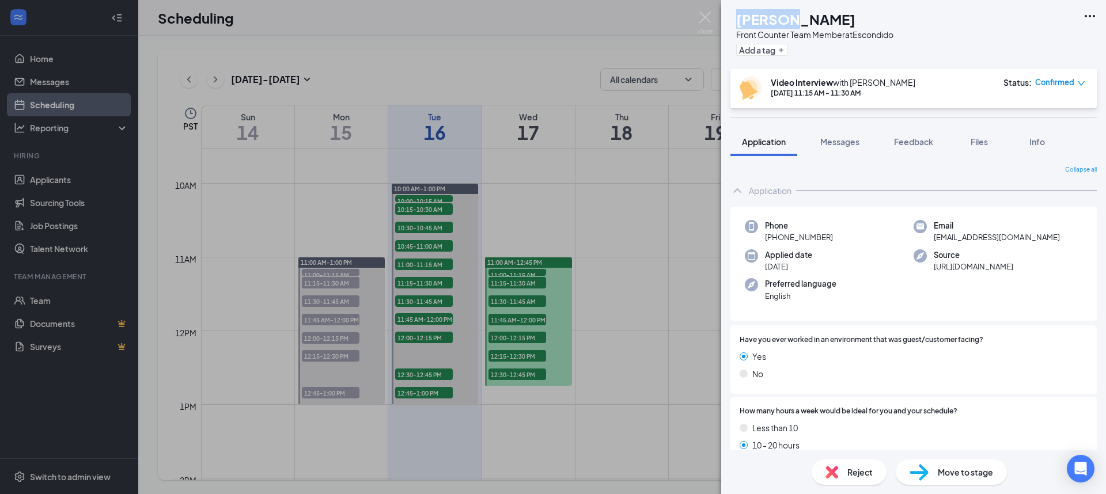
drag, startPoint x: 812, startPoint y: 22, endPoint x: 763, endPoint y: 22, distance: 49.5
click at [763, 22] on h1 "[PERSON_NAME]" at bounding box center [795, 19] width 119 height 20
copy h1 "[PERSON_NAME]"
click at [843, 144] on span "Messages" at bounding box center [839, 142] width 39 height 10
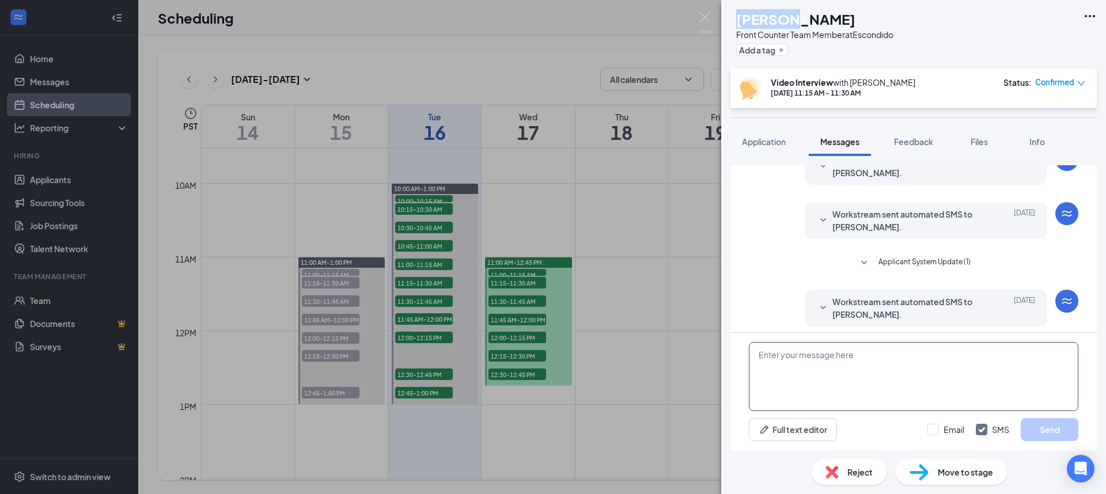
scroll to position [204, 0]
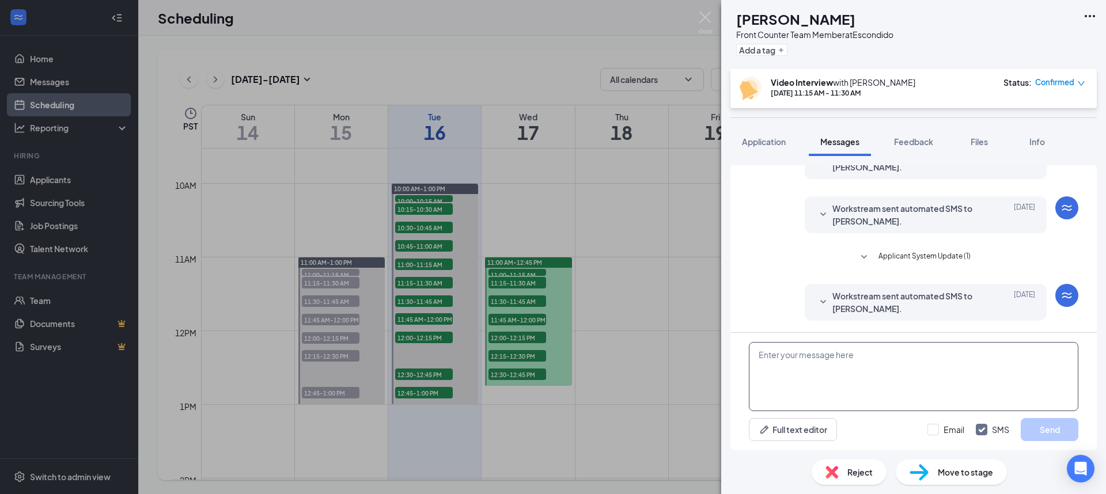
click at [812, 370] on textarea at bounding box center [913, 376] width 329 height 69
paste textarea "[PERSON_NAME] is inviting you to a scheduled Zoom meeting. Topic: [DEMOGRAPHIC_…"
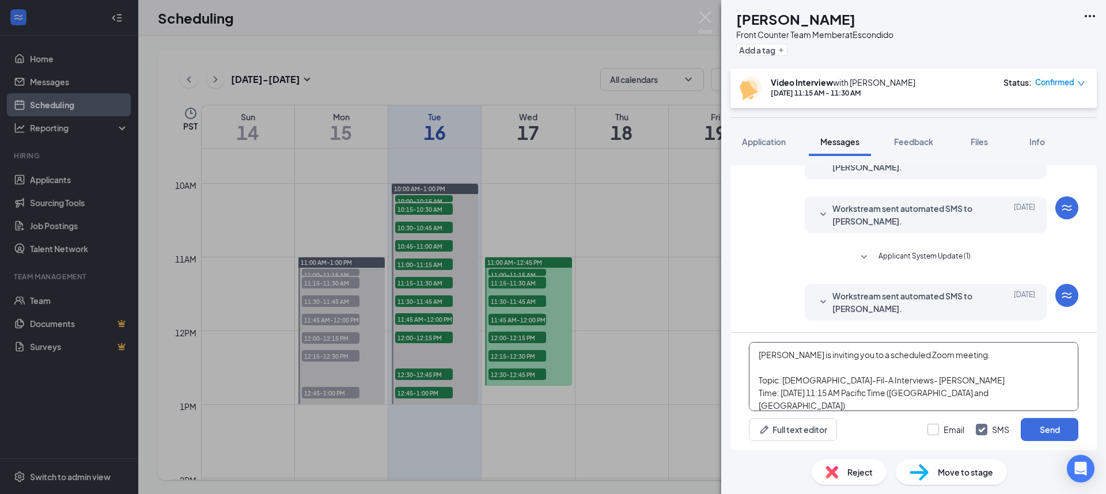
type textarea "[PERSON_NAME] is inviting you to a scheduled Zoom meeting. Topic: [DEMOGRAPHIC_…"
click at [933, 429] on input "Email" at bounding box center [945, 430] width 37 height 12
checkbox input "true"
click at [1044, 435] on button "Send" at bounding box center [1050, 429] width 58 height 23
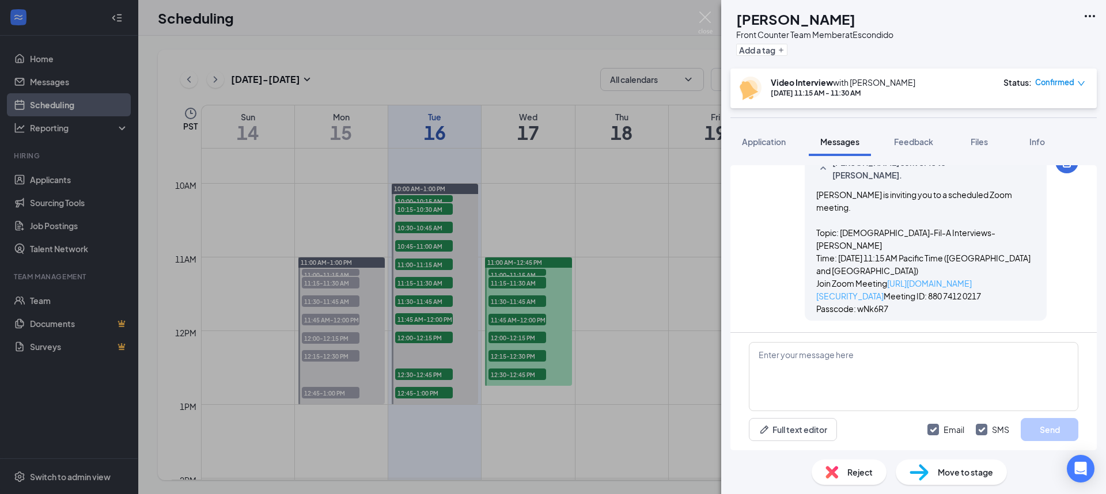
scroll to position [630, 0]
click at [707, 13] on img at bounding box center [705, 23] width 14 height 22
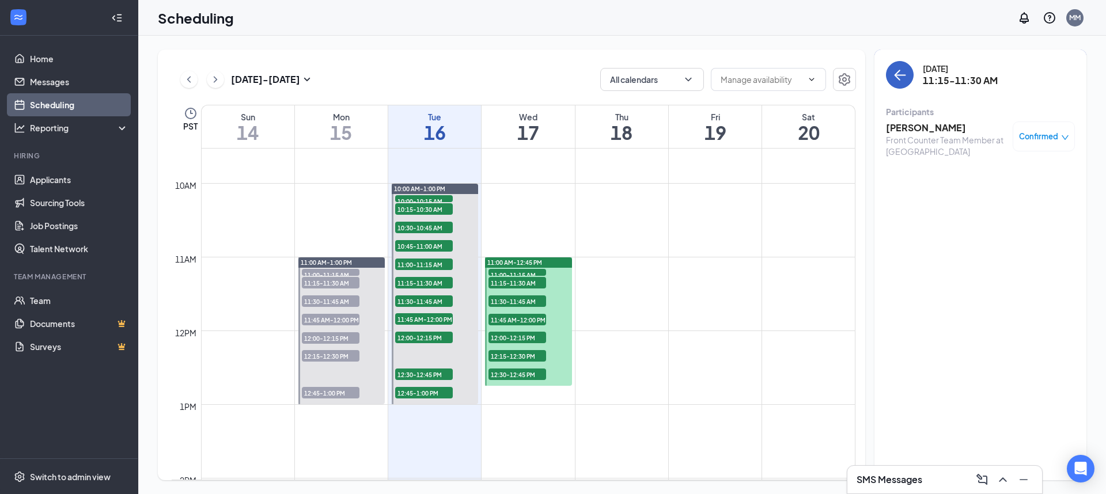
click at [901, 70] on icon "ArrowLeft" at bounding box center [900, 75] width 14 height 14
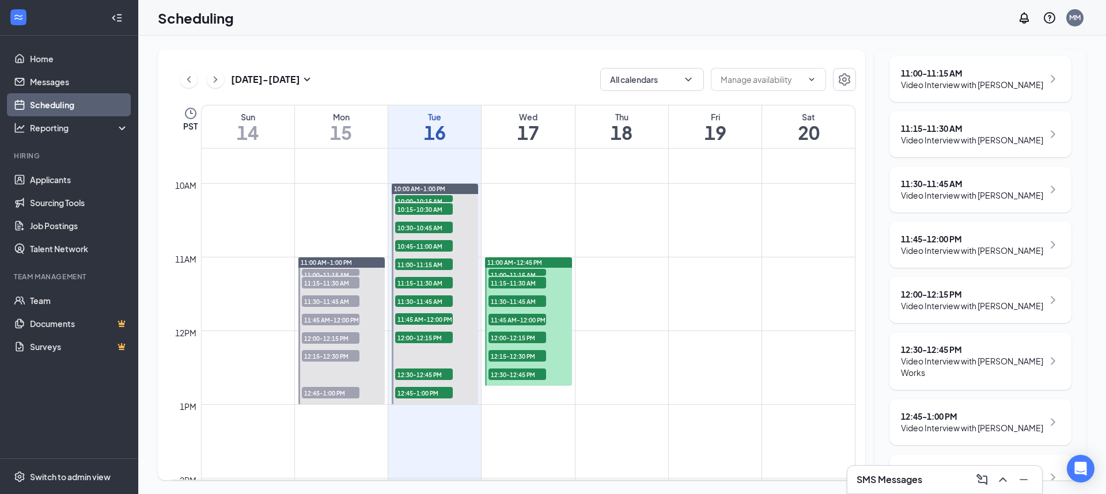
scroll to position [336, 0]
click at [928, 215] on div "11:30 - 11:45 AM Video Interview with [PERSON_NAME]" at bounding box center [980, 192] width 182 height 46
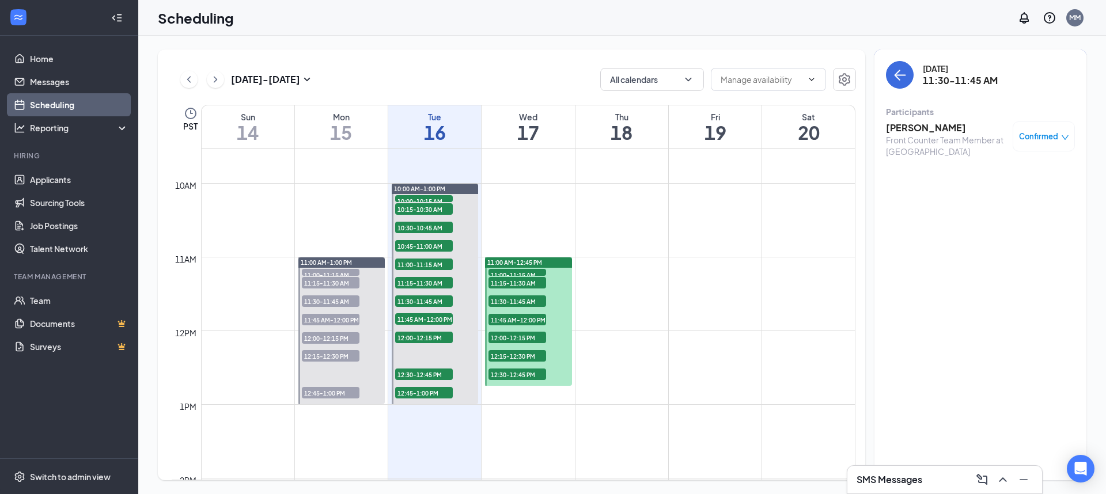
click at [929, 125] on h3 "[PERSON_NAME]" at bounding box center [946, 128] width 121 height 13
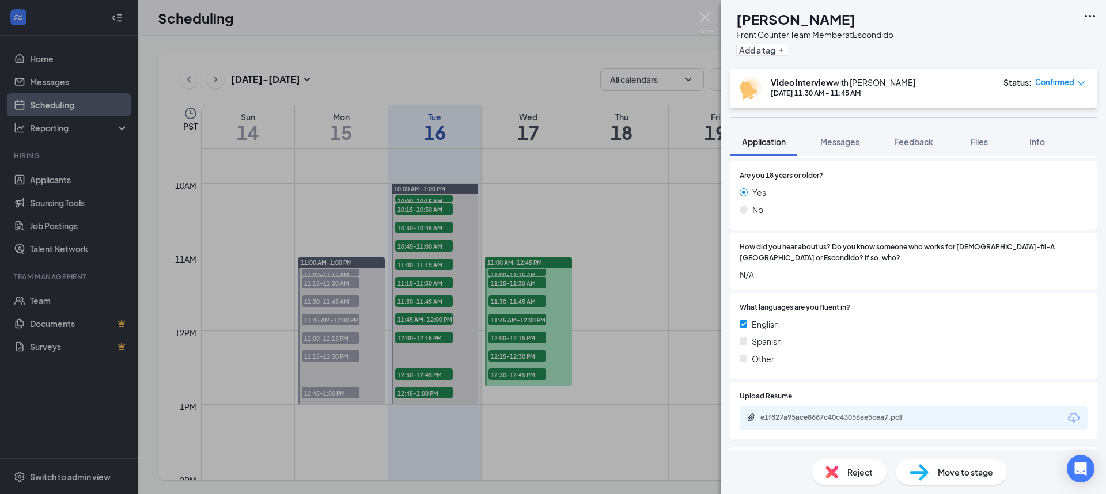
scroll to position [682, 0]
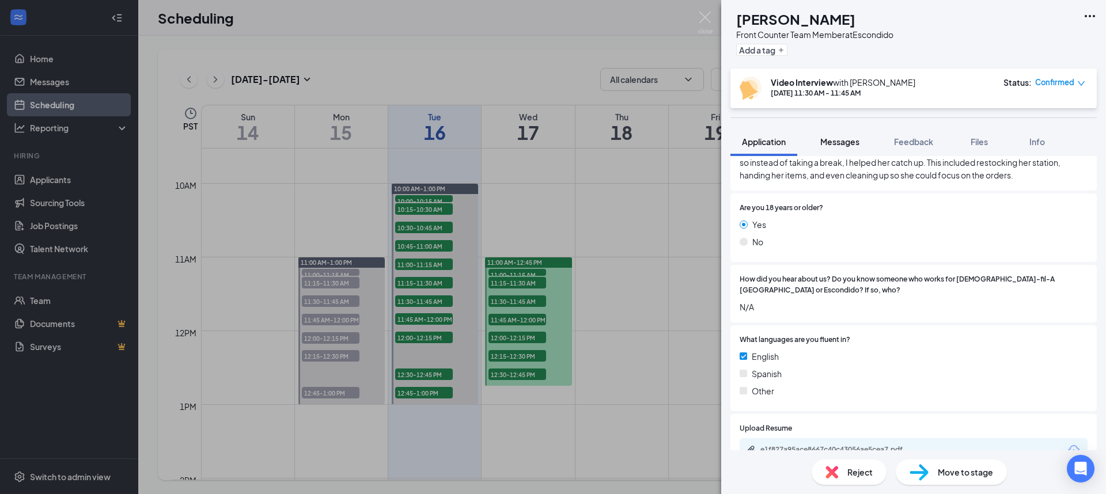
click at [839, 142] on span "Messages" at bounding box center [839, 142] width 39 height 10
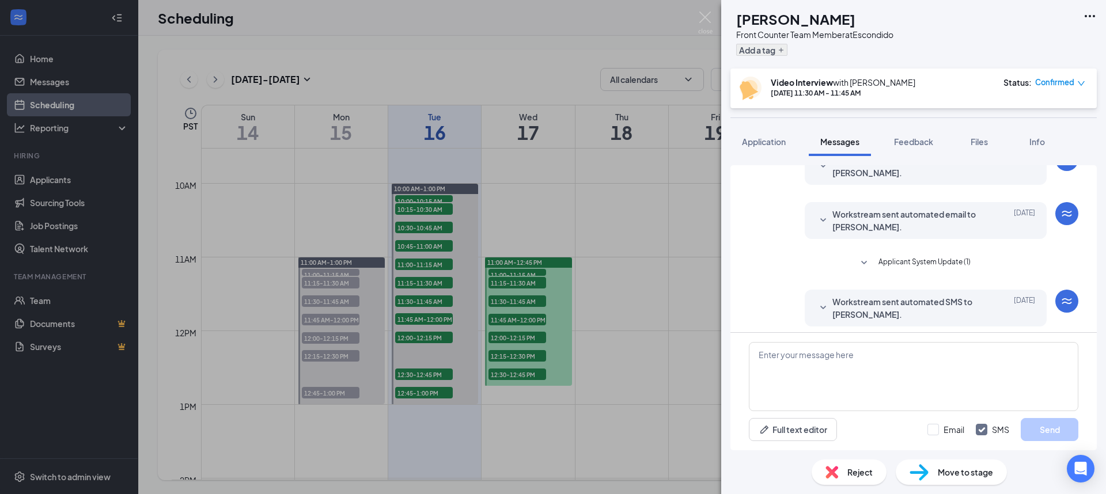
scroll to position [204, 0]
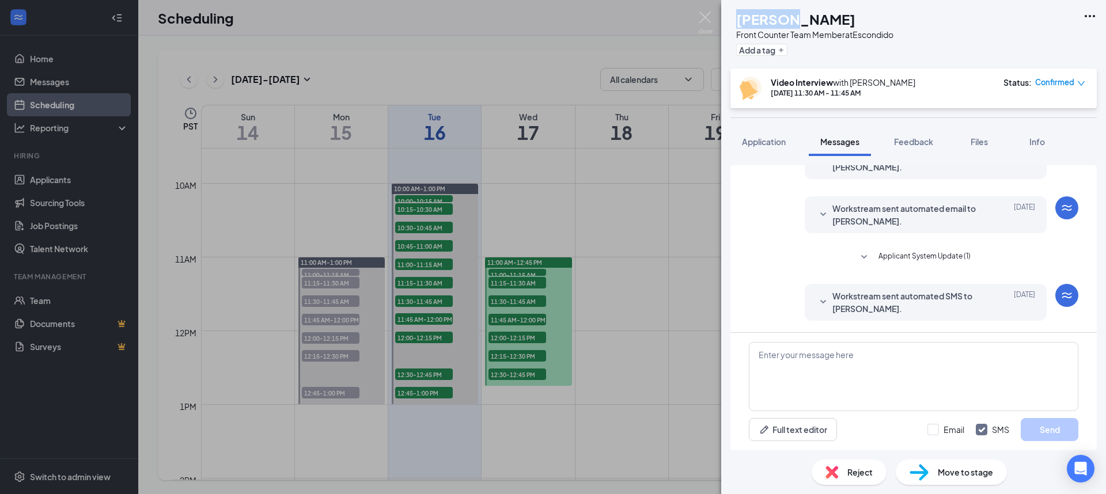
drag, startPoint x: 817, startPoint y: 17, endPoint x: 764, endPoint y: 20, distance: 53.1
click at [764, 20] on h1 "[PERSON_NAME]" at bounding box center [795, 19] width 119 height 20
copy h1 "[GEOGRAPHIC_DATA]"
click at [870, 347] on textarea at bounding box center [913, 376] width 329 height 69
paste textarea "[PERSON_NAME] is inviting you to a scheduled Zoom meeting. Topic: [DEMOGRAPHIC_…"
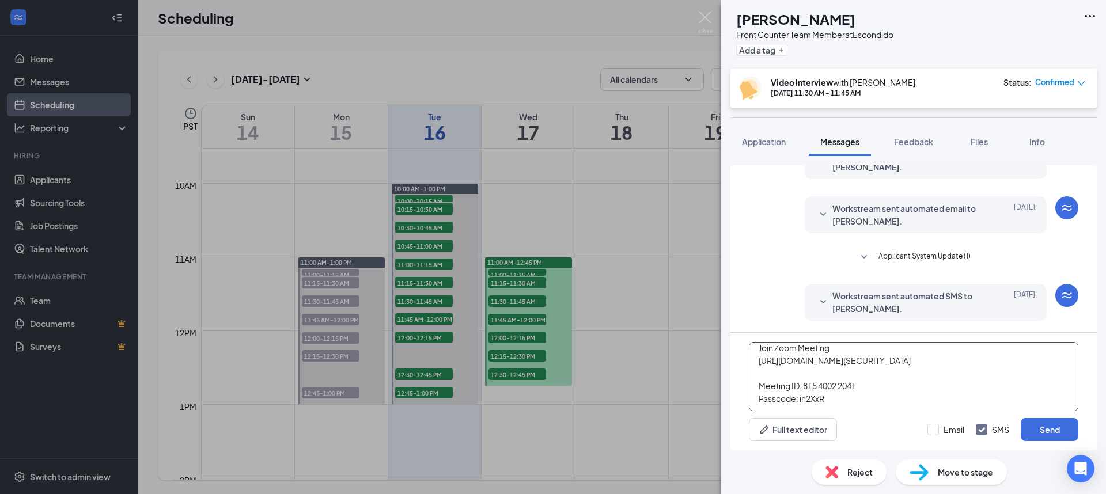
scroll to position [0, 0]
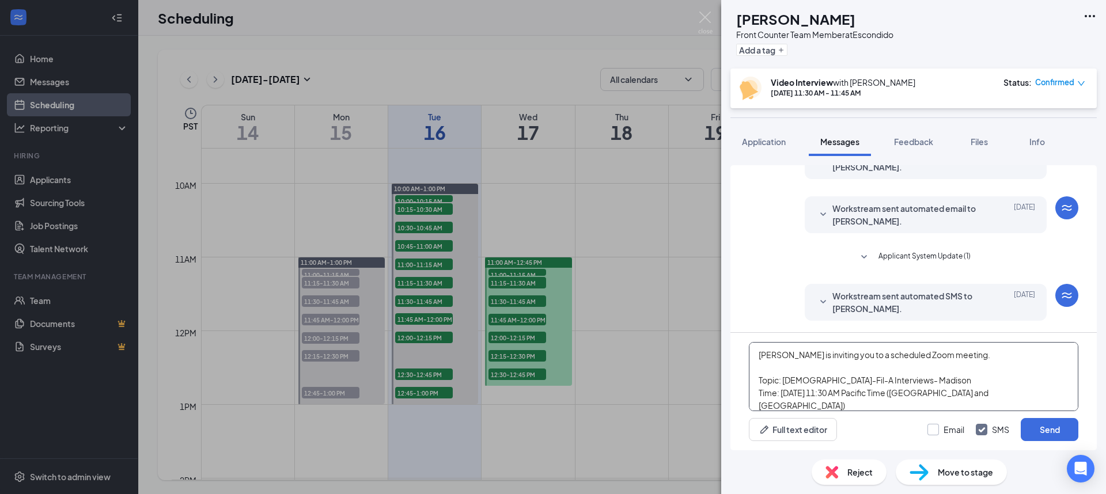
type textarea "[PERSON_NAME] is inviting you to a scheduled Zoom meeting. Topic: [DEMOGRAPHIC_…"
click at [939, 429] on input "Email" at bounding box center [945, 430] width 37 height 12
checkbox input "true"
click at [1031, 437] on button "Send" at bounding box center [1050, 429] width 58 height 23
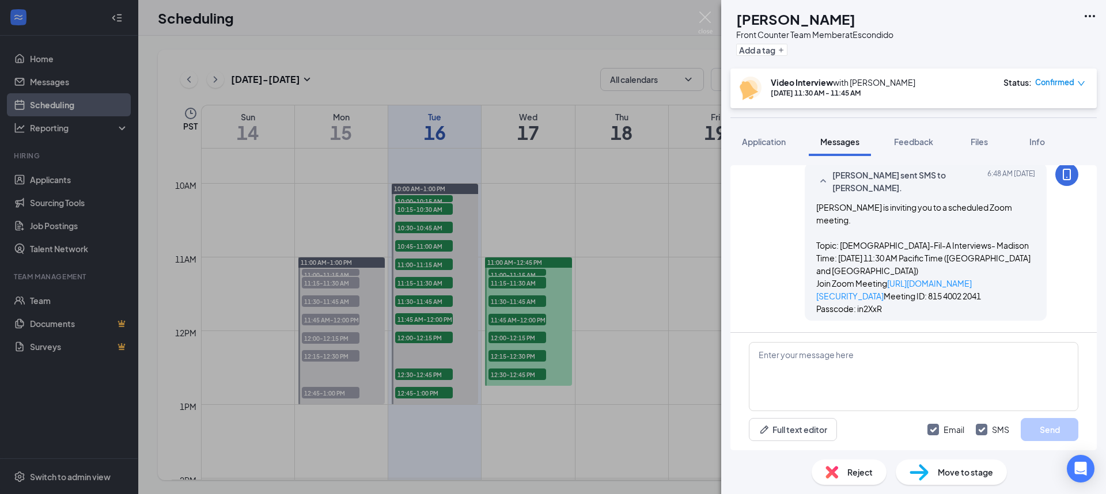
scroll to position [630, 0]
click at [696, 20] on div "[PERSON_NAME] Front Counter Team Member at Escondido Add a tag Video Interview …" at bounding box center [553, 247] width 1106 height 494
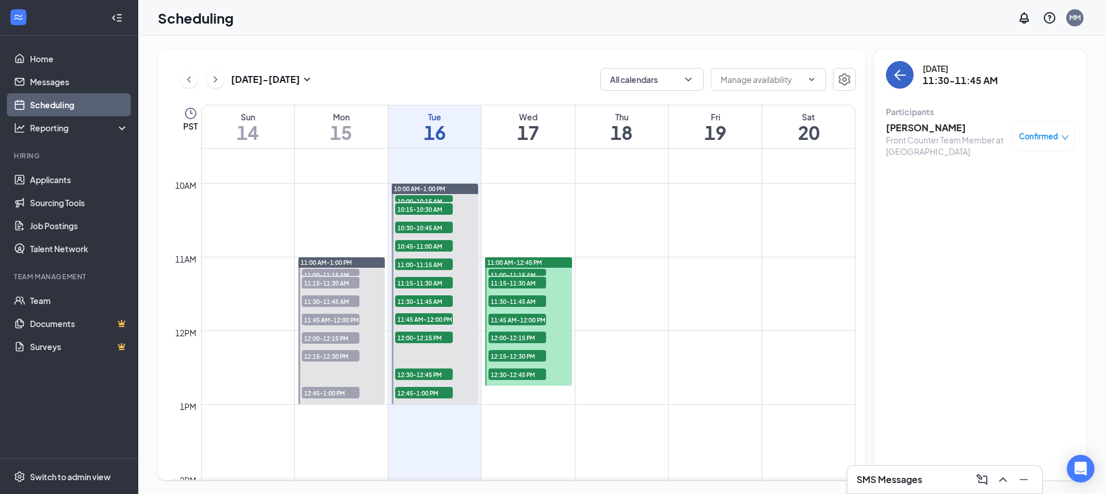
click at [904, 72] on icon "ArrowLeft" at bounding box center [900, 75] width 14 height 14
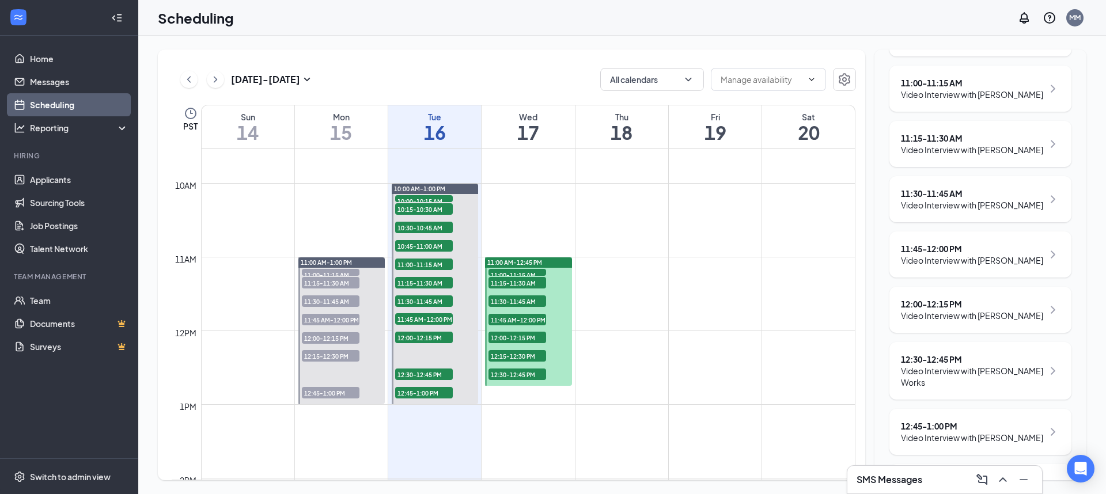
scroll to position [329, 0]
click at [929, 265] on div "Video Interview with [PERSON_NAME]" at bounding box center [972, 259] width 142 height 12
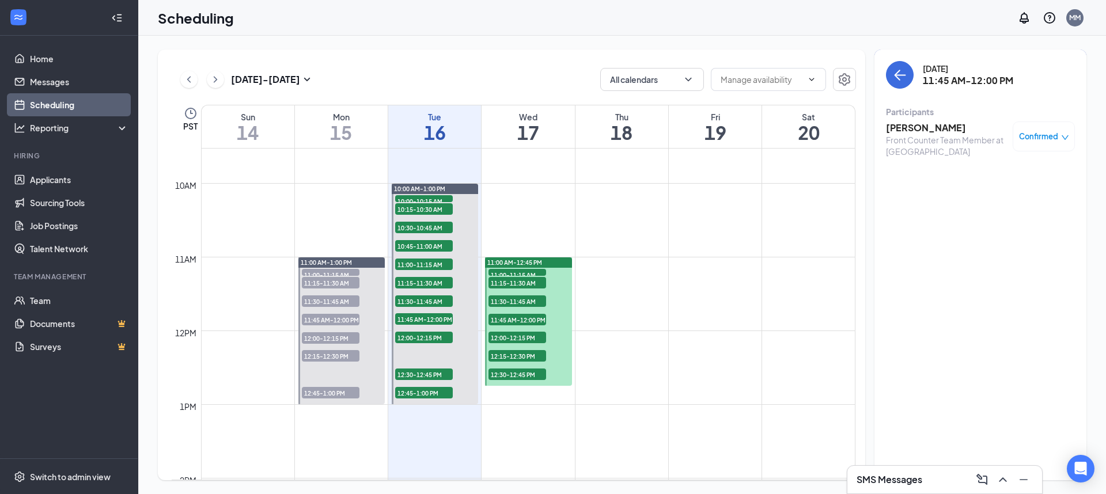
click at [921, 126] on h3 "[PERSON_NAME]" at bounding box center [946, 128] width 121 height 13
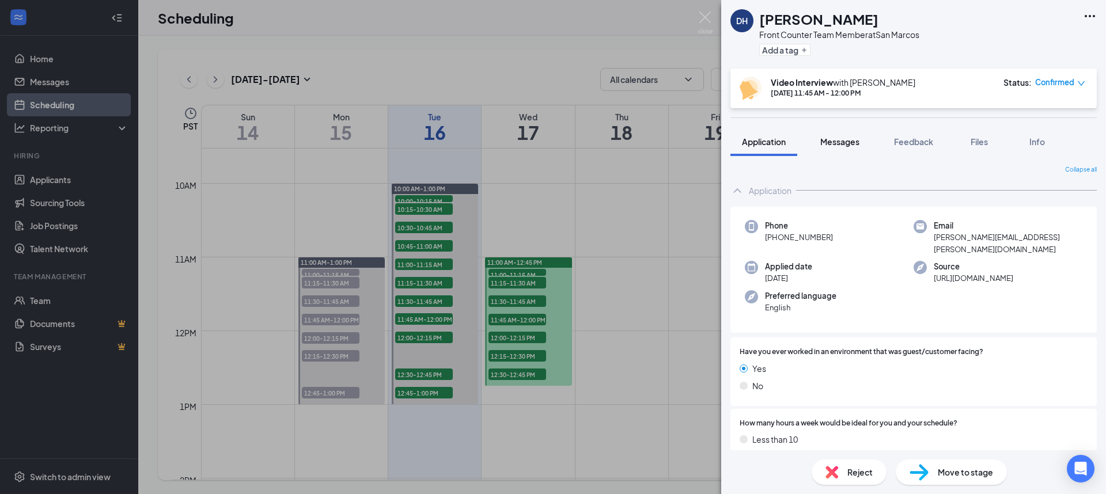
click at [840, 132] on button "Messages" at bounding box center [840, 141] width 62 height 29
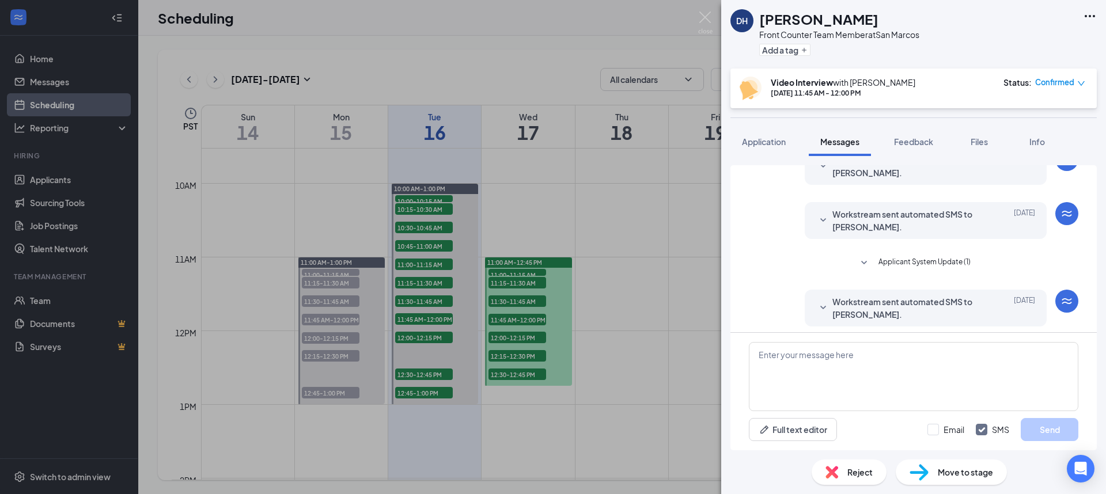
scroll to position [204, 0]
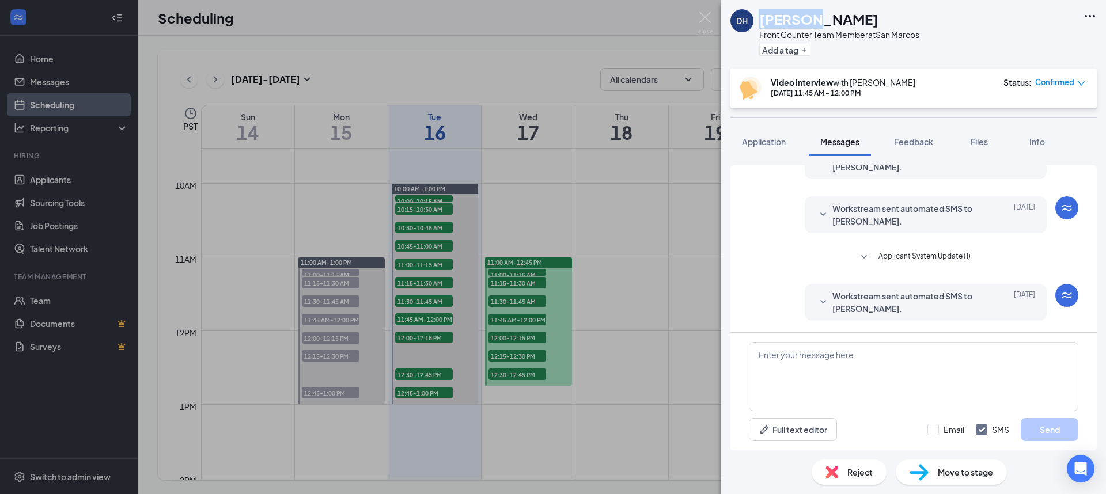
drag, startPoint x: 815, startPoint y: 19, endPoint x: 766, endPoint y: 22, distance: 49.0
click at [762, 21] on h1 "[PERSON_NAME]" at bounding box center [818, 19] width 119 height 20
copy h1 "[PERSON_NAME]"
drag, startPoint x: 797, startPoint y: 394, endPoint x: 802, endPoint y: 380, distance: 14.6
click at [798, 391] on textarea at bounding box center [913, 376] width 329 height 69
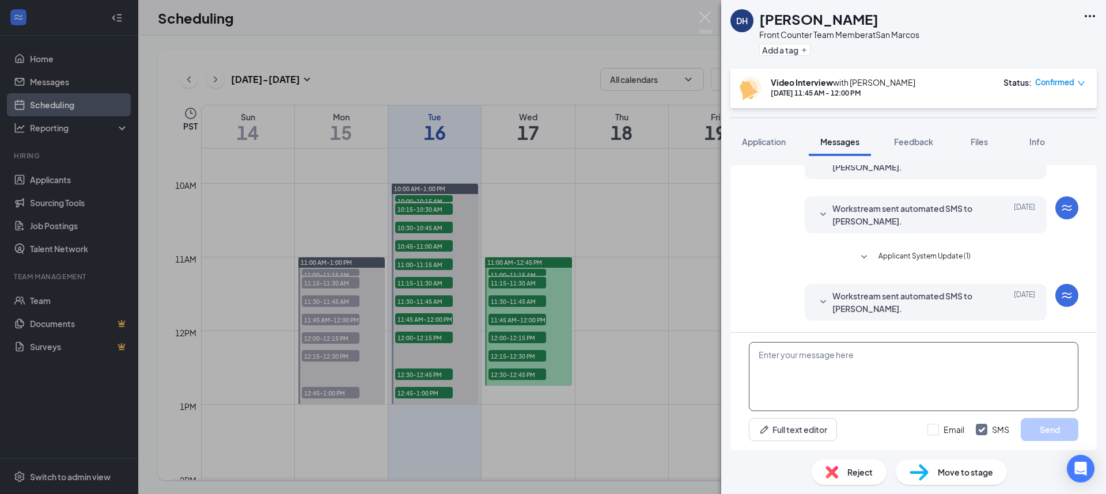
paste textarea "[PERSON_NAME] is inviting you to a scheduled Zoom meeting. Topic: [DEMOGRAPHIC_…"
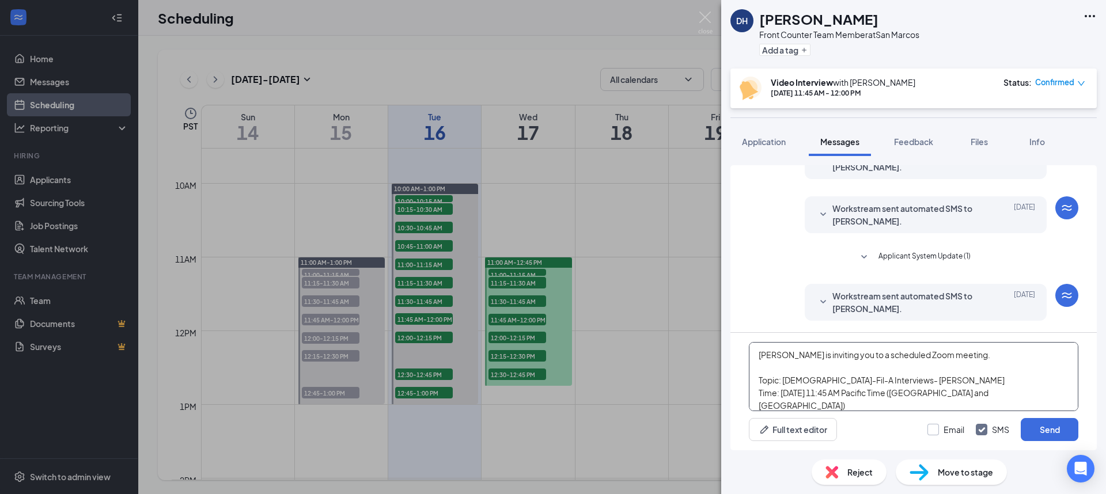
type textarea "[PERSON_NAME] is inviting you to a scheduled Zoom meeting. Topic: [DEMOGRAPHIC_…"
click at [931, 433] on input "Email" at bounding box center [945, 430] width 37 height 12
checkbox input "true"
click at [1030, 435] on button "Send" at bounding box center [1050, 429] width 58 height 23
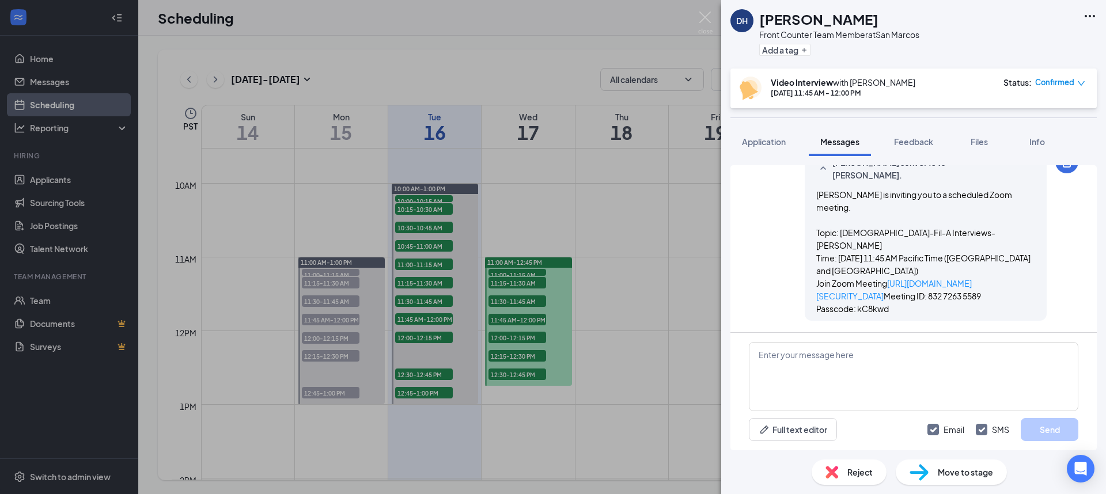
scroll to position [630, 0]
drag, startPoint x: 705, startPoint y: 16, endPoint x: 719, endPoint y: 17, distance: 14.4
click at [706, 16] on img at bounding box center [705, 23] width 14 height 22
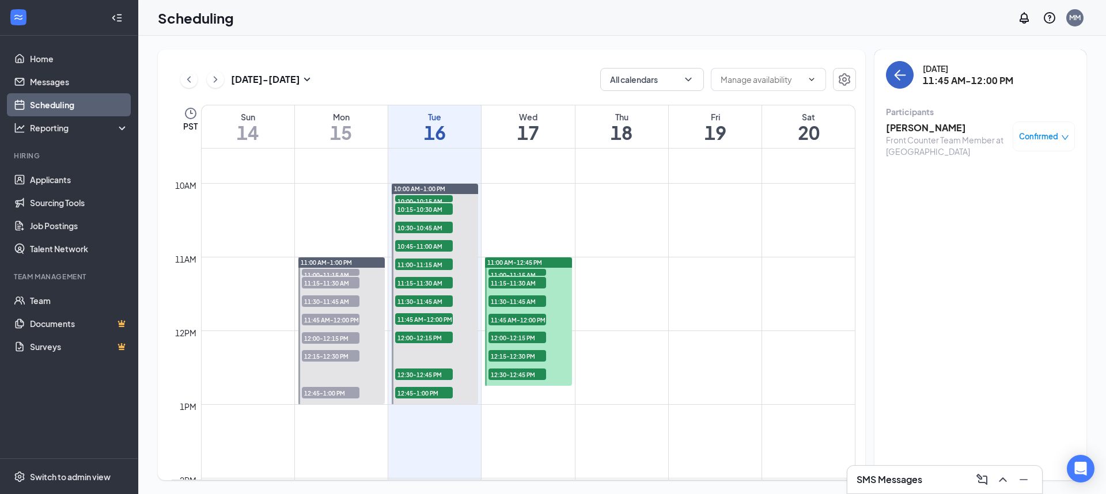
click at [908, 81] on button "back-button" at bounding box center [900, 75] width 28 height 28
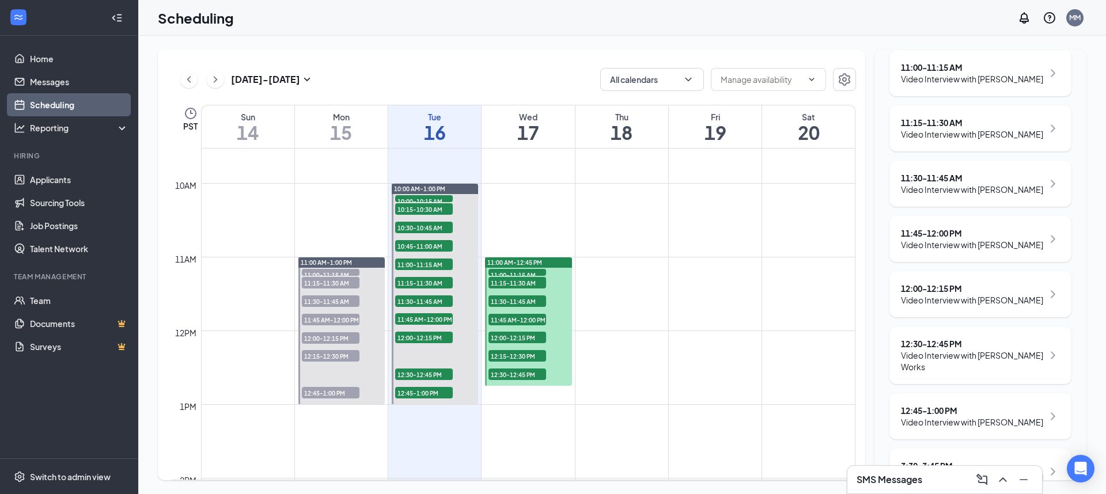
scroll to position [349, 0]
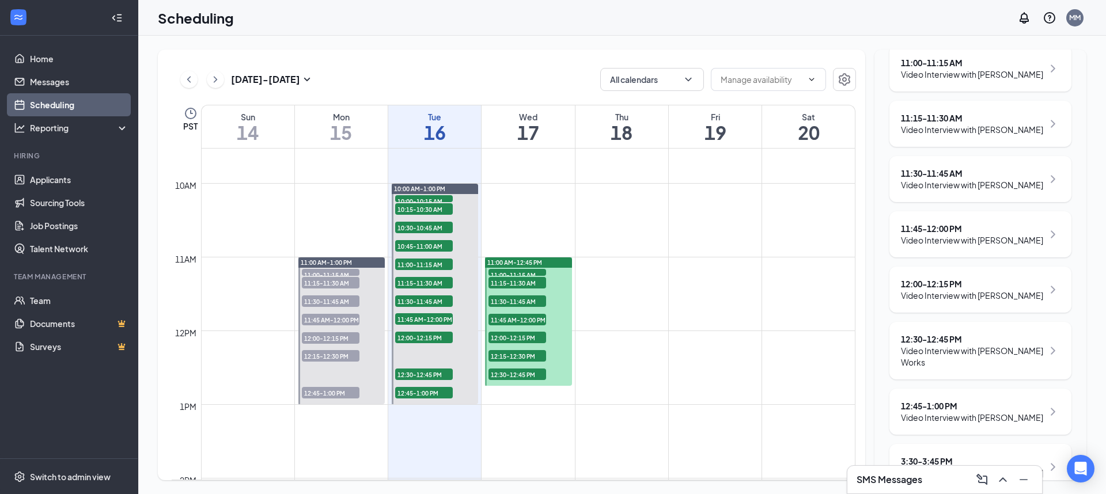
click at [923, 290] on div "12:00 - 12:15 PM" at bounding box center [972, 284] width 142 height 12
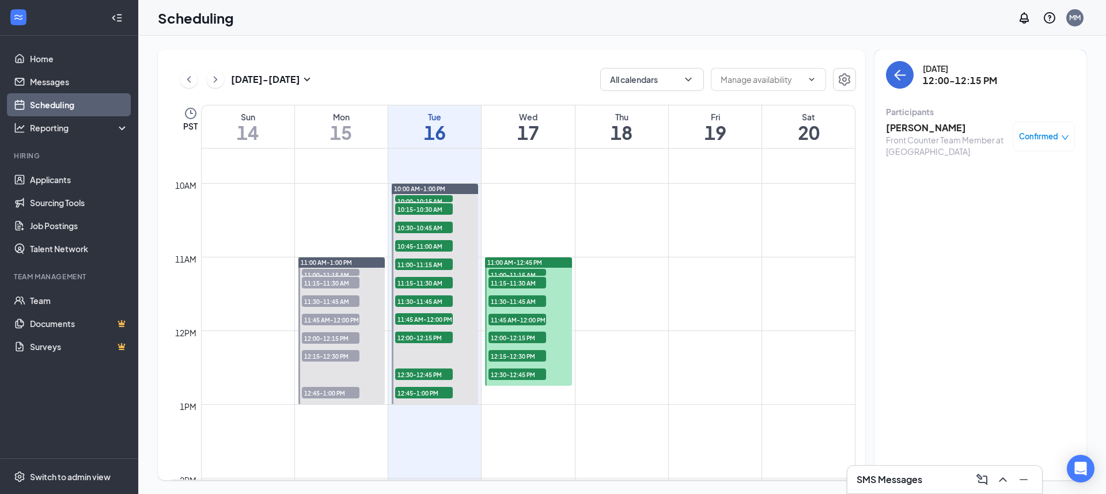
click at [911, 130] on h3 "[PERSON_NAME]" at bounding box center [946, 128] width 121 height 13
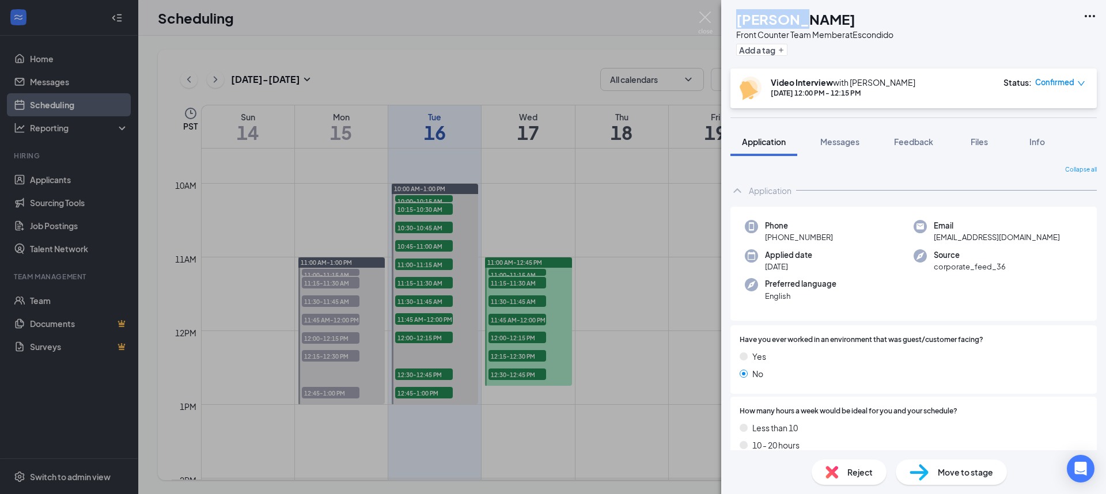
drag, startPoint x: 819, startPoint y: 19, endPoint x: 762, endPoint y: 18, distance: 57.0
click at [762, 18] on h1 "[PERSON_NAME]" at bounding box center [795, 19] width 119 height 20
copy h1 "[PERSON_NAME]"
click at [842, 149] on button "Messages" at bounding box center [840, 141] width 62 height 29
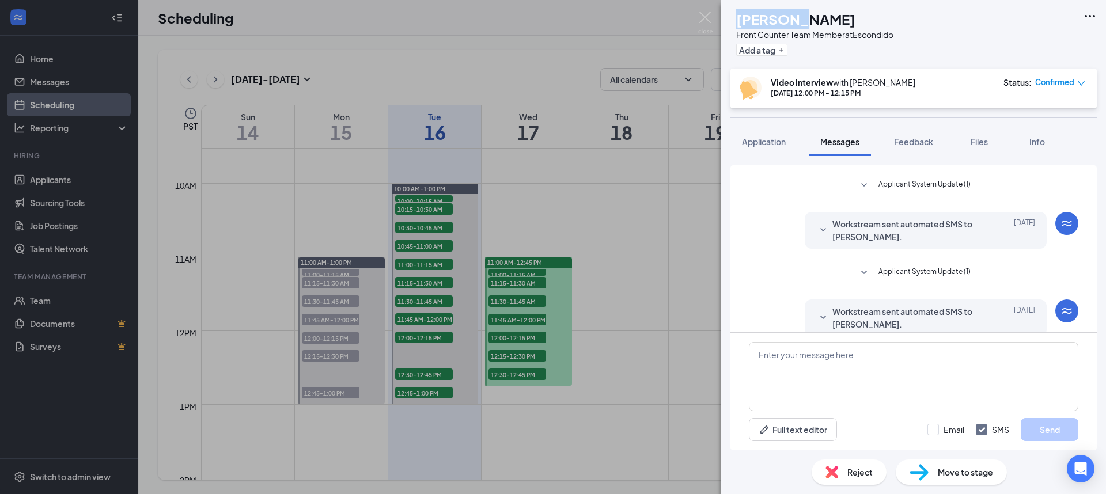
scroll to position [96, 0]
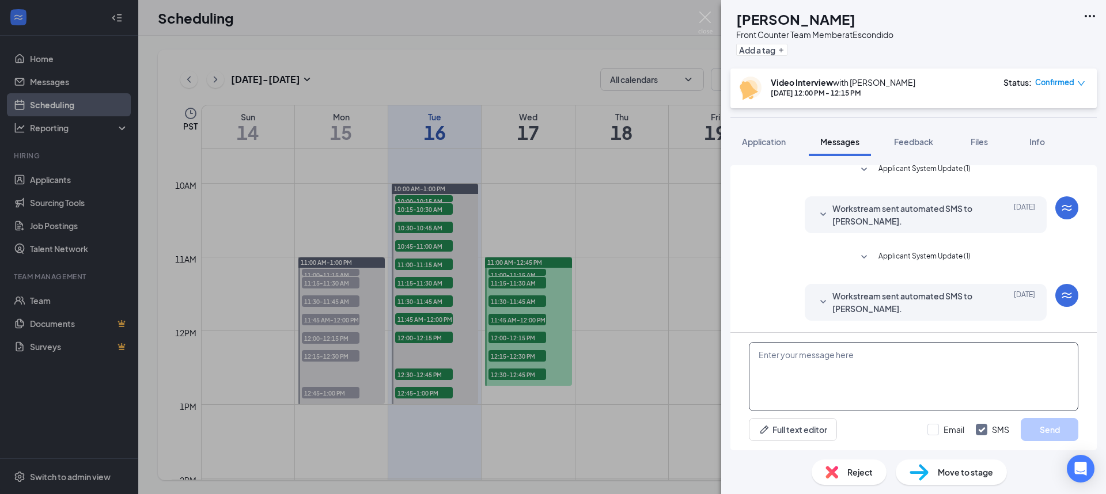
click at [800, 355] on textarea at bounding box center [913, 376] width 329 height 69
paste textarea "[PERSON_NAME] is inviting you to a scheduled Zoom meeting. Topic: [DEMOGRAPHIC_…"
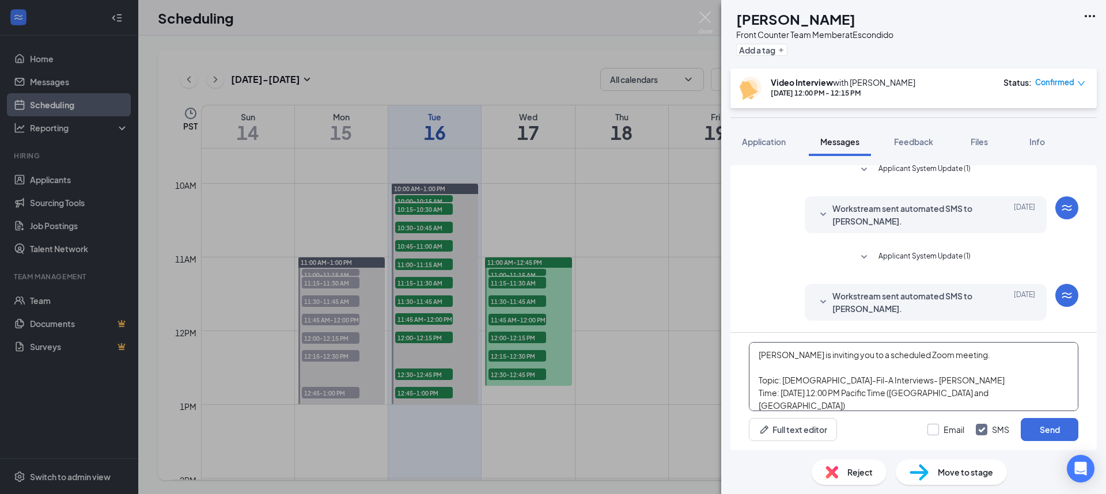
type textarea "[PERSON_NAME] is inviting you to a scheduled Zoom meeting. Topic: [DEMOGRAPHIC_…"
click at [938, 431] on input "Email" at bounding box center [945, 430] width 37 height 12
checkbox input "true"
click at [1035, 433] on button "Send" at bounding box center [1050, 429] width 58 height 23
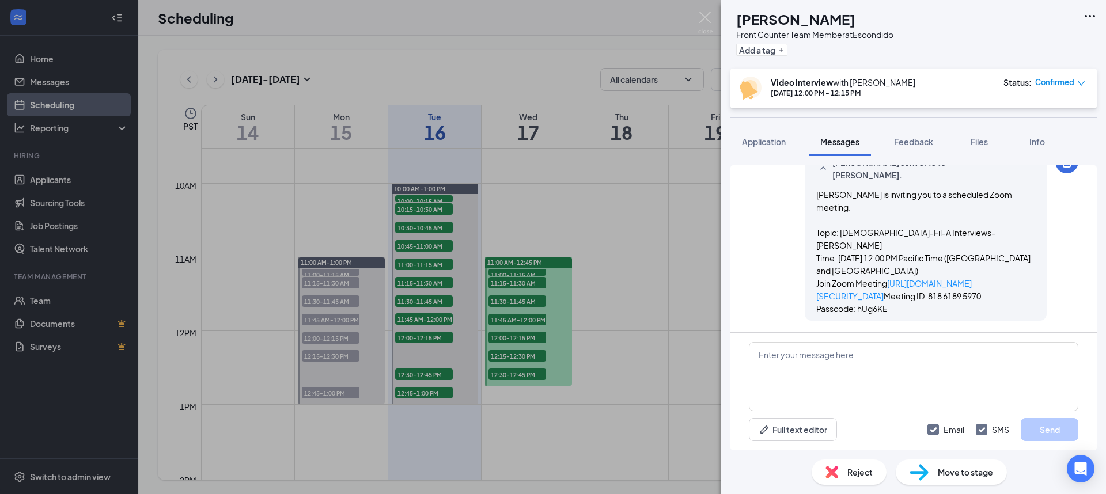
scroll to position [497, 0]
click at [705, 16] on img at bounding box center [705, 23] width 14 height 22
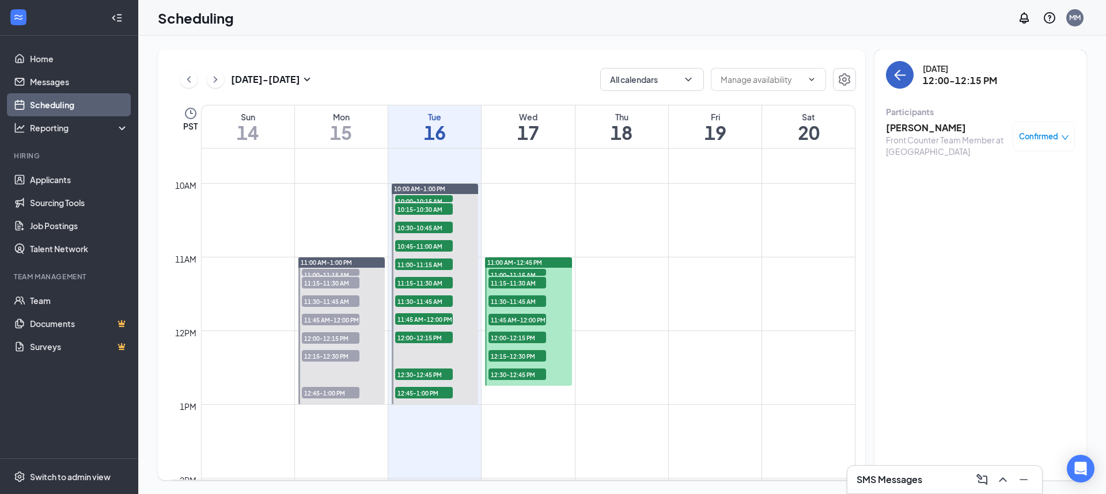
click at [897, 81] on icon "ArrowLeft" at bounding box center [900, 75] width 14 height 14
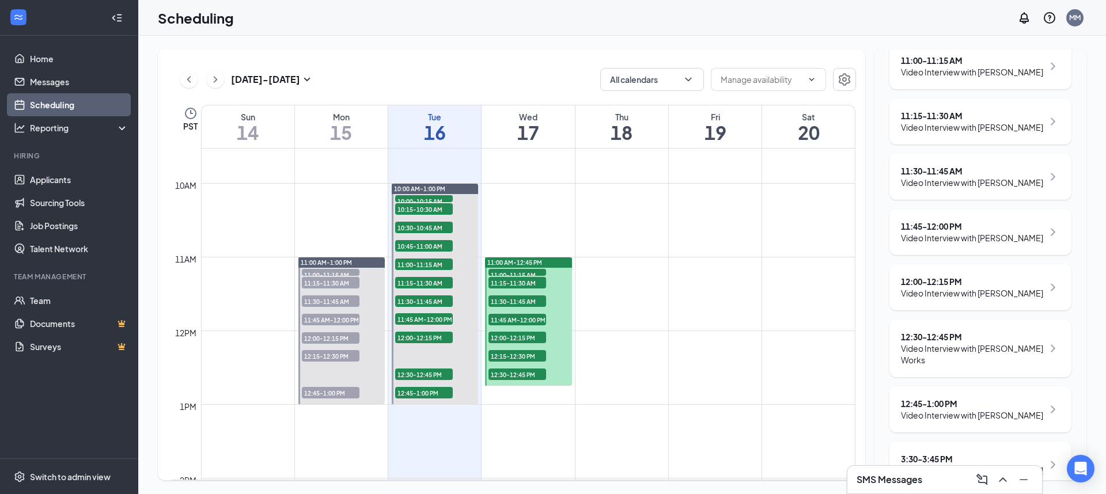
scroll to position [357, 0]
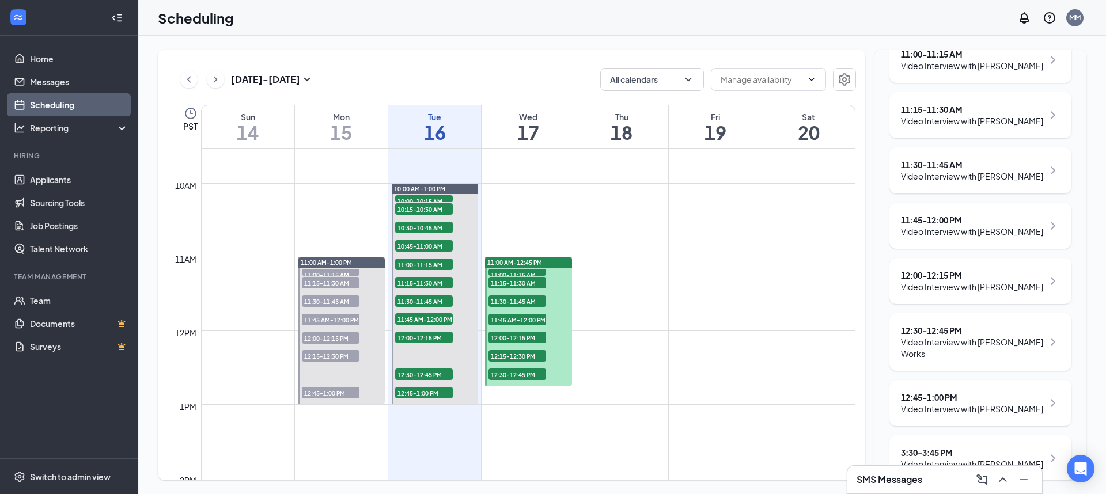
click at [928, 359] on div "Video Interview with [PERSON_NAME] Works" at bounding box center [972, 347] width 142 height 23
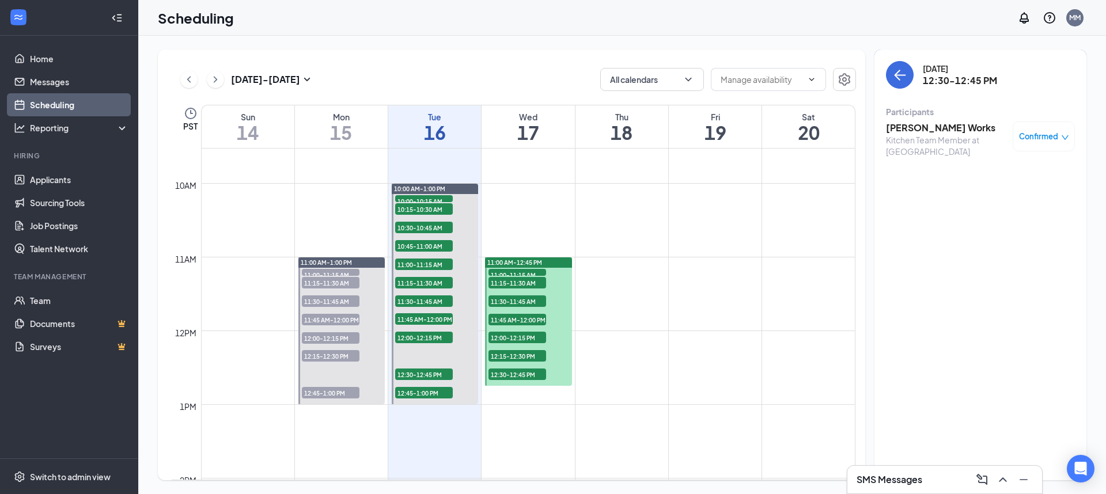
click at [911, 130] on h3 "[PERSON_NAME] Works" at bounding box center [946, 128] width 121 height 13
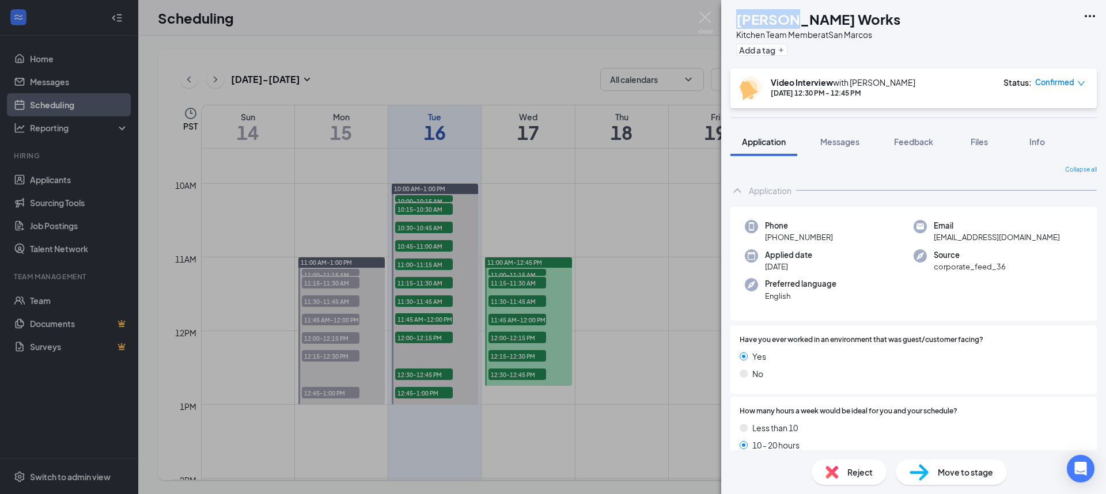
drag, startPoint x: 807, startPoint y: 20, endPoint x: 762, endPoint y: 21, distance: 44.9
click at [762, 21] on h1 "[PERSON_NAME] Works" at bounding box center [818, 19] width 164 height 20
copy h1 "[PERSON_NAME]"
click at [829, 141] on span "Messages" at bounding box center [839, 142] width 39 height 10
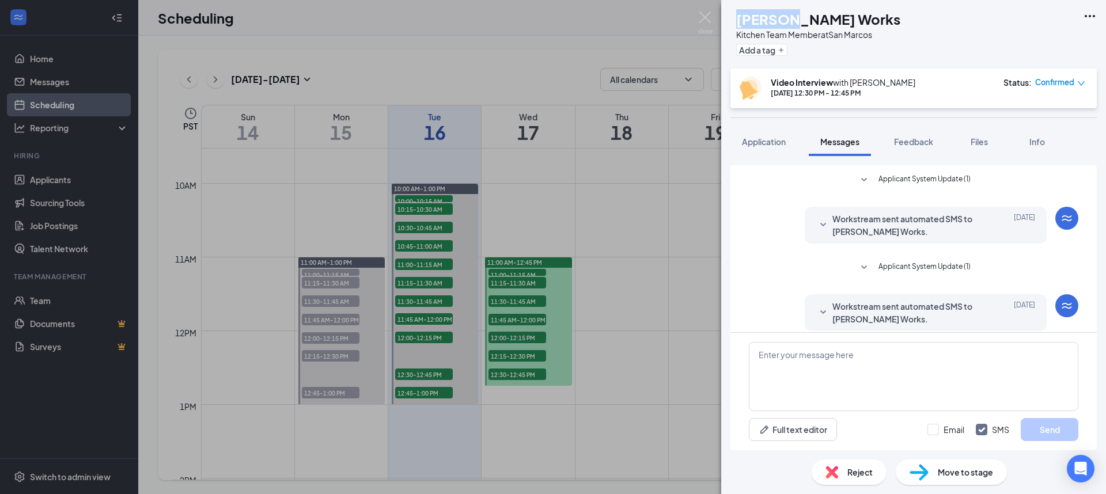
scroll to position [96, 0]
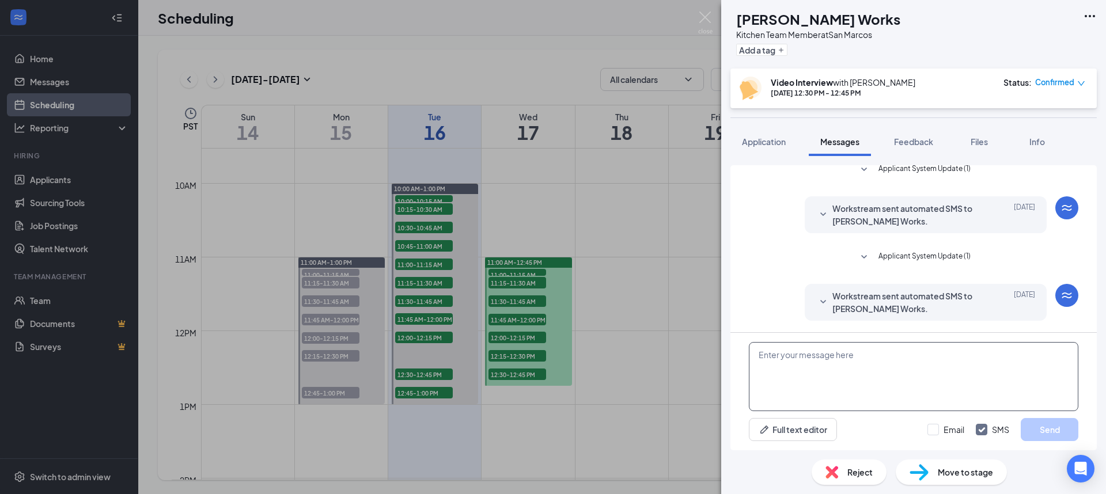
click at [822, 383] on textarea at bounding box center [913, 376] width 329 height 69
paste textarea "[PERSON_NAME] is inviting you to a scheduled Zoom meeting. Topic: [DEMOGRAPHIC_…"
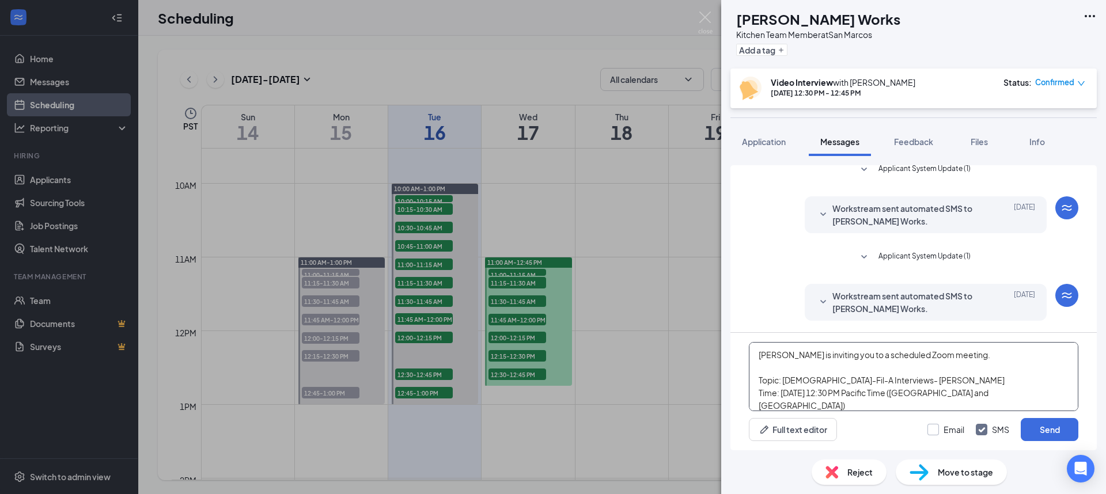
type textarea "[PERSON_NAME] is inviting you to a scheduled Zoom meeting. Topic: [DEMOGRAPHIC_…"
click at [937, 428] on input "Email" at bounding box center [945, 430] width 37 height 12
checkbox input "true"
click at [1037, 427] on button "Send" at bounding box center [1050, 429] width 58 height 23
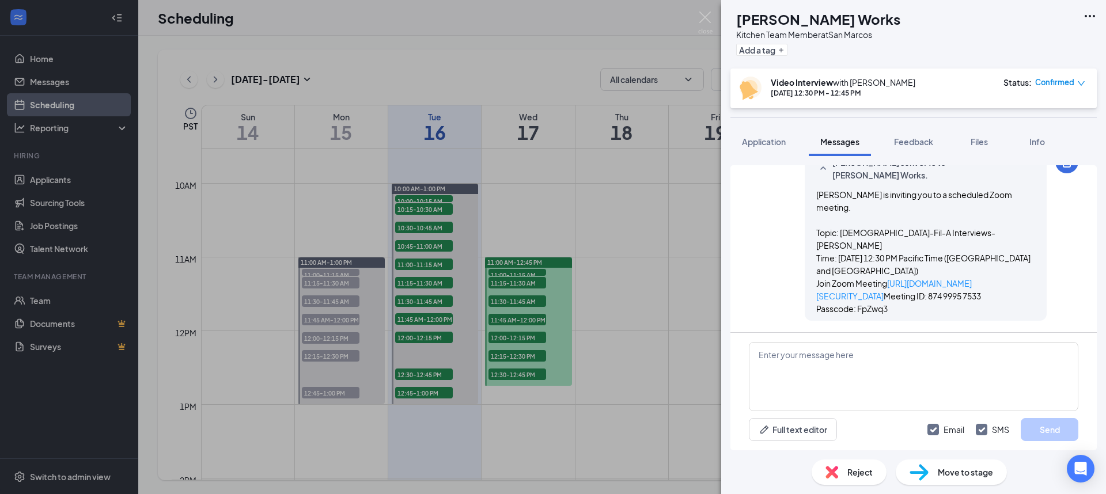
scroll to position [497, 0]
drag, startPoint x: 699, startPoint y: 15, endPoint x: 708, endPoint y: 19, distance: 10.1
click at [699, 15] on img at bounding box center [705, 23] width 14 height 22
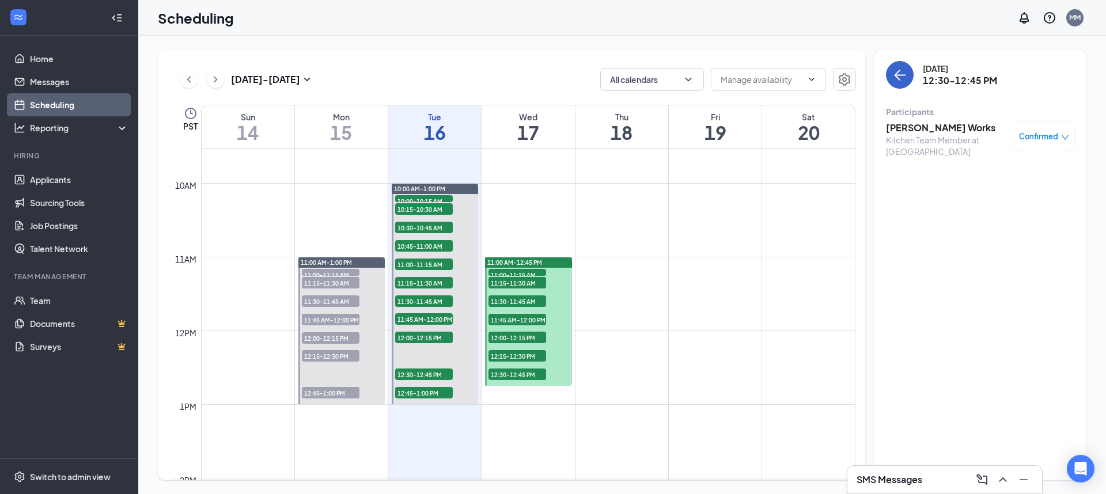
click at [893, 79] on icon "ArrowLeft" at bounding box center [900, 75] width 14 height 14
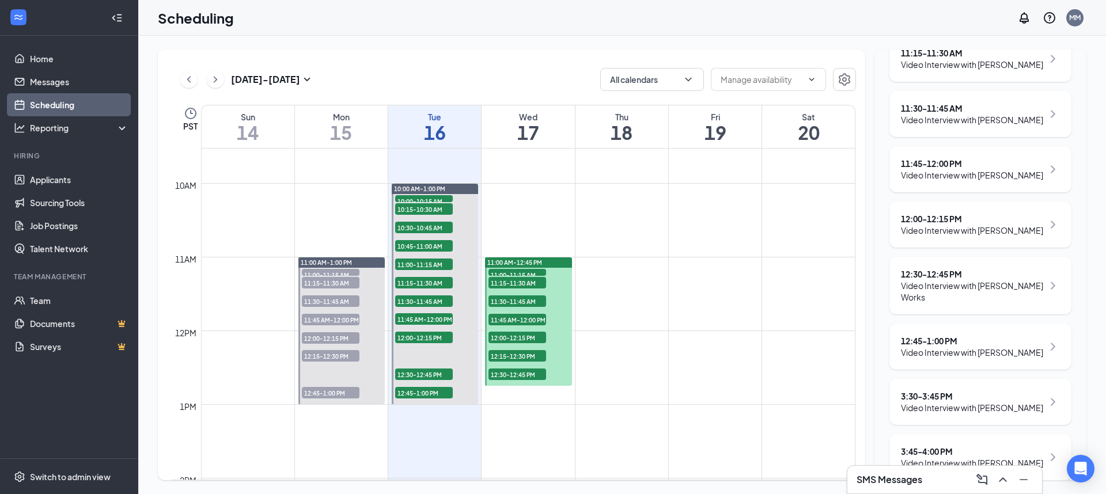
scroll to position [414, 0]
click at [982, 358] on div "Video Interview with [PERSON_NAME]" at bounding box center [972, 352] width 142 height 12
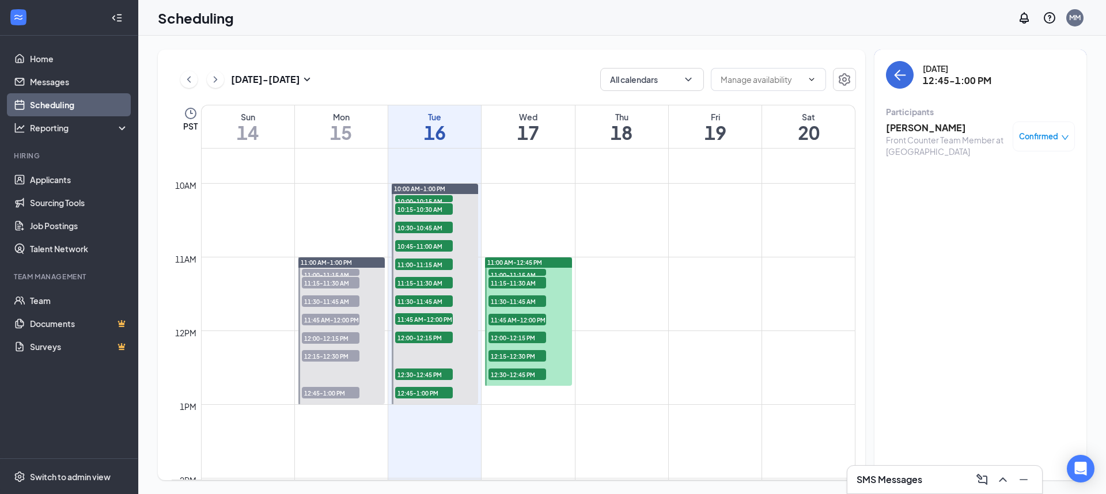
click at [908, 131] on h3 "[PERSON_NAME]" at bounding box center [946, 128] width 121 height 13
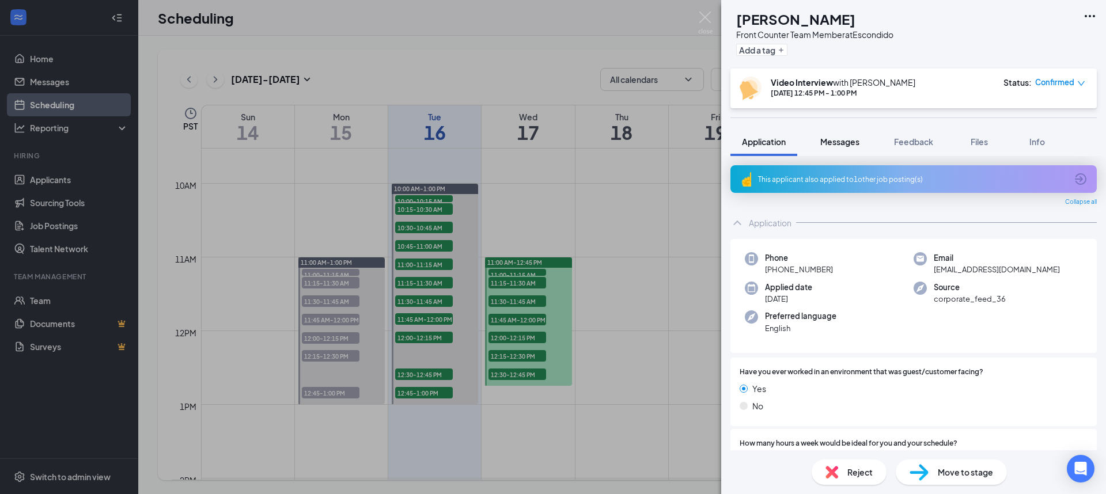
click at [831, 140] on span "Messages" at bounding box center [839, 142] width 39 height 10
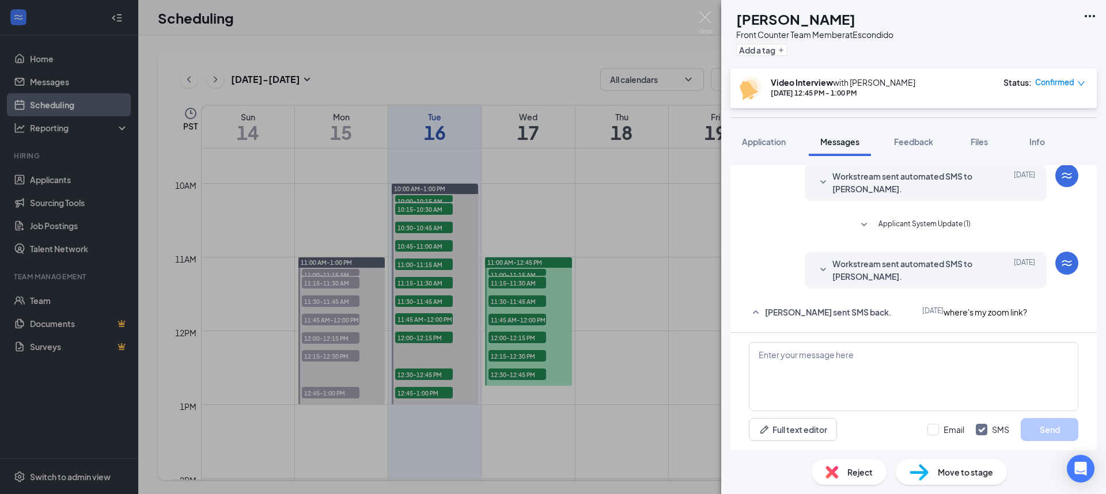
scroll to position [158, 0]
click at [937, 373] on textarea at bounding box center [913, 376] width 329 height 69
paste textarea "[PERSON_NAME] is inviting you to a scheduled Zoom meeting. Topic: [DEMOGRAPHIC_…"
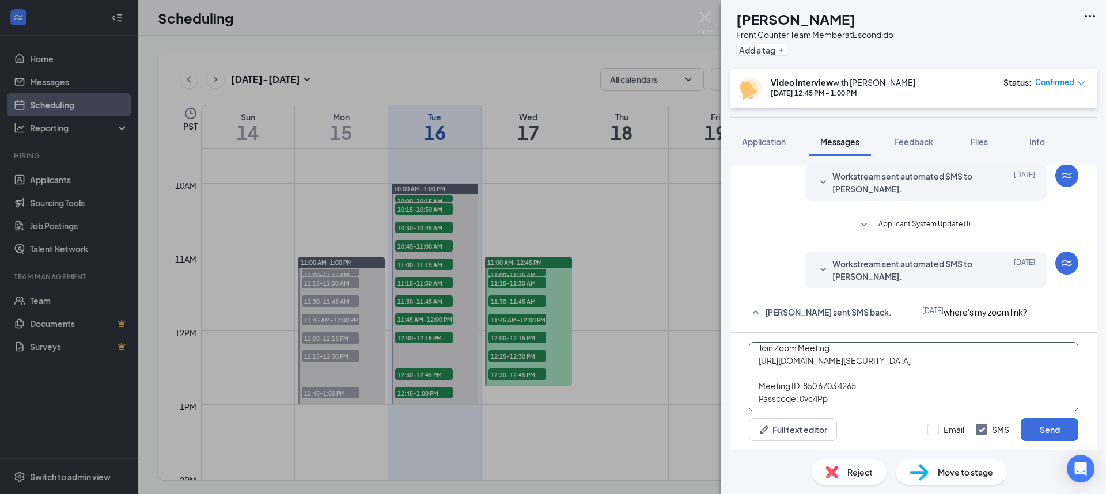
scroll to position [0, 0]
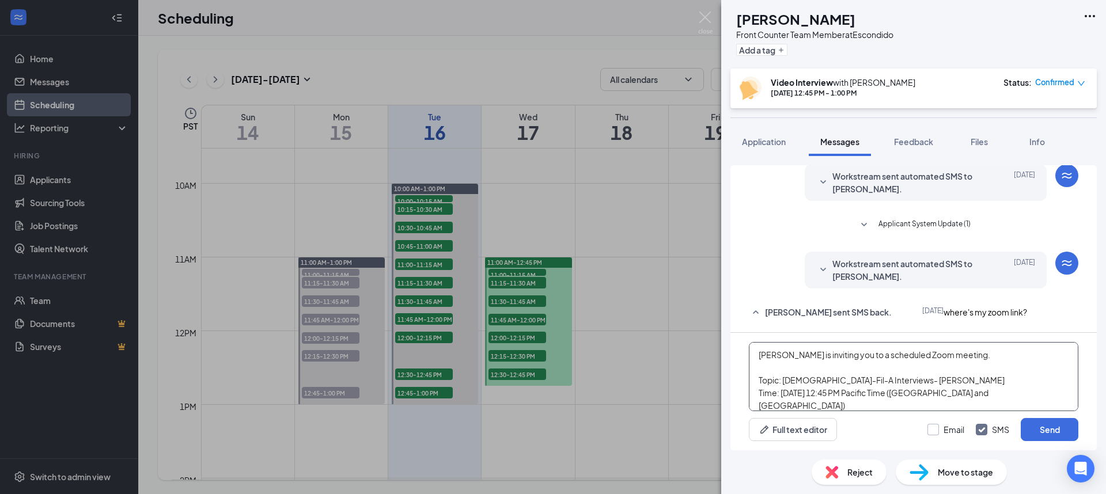
type textarea "[PERSON_NAME] is inviting you to a scheduled Zoom meeting. Topic: [DEMOGRAPHIC_…"
click at [927, 431] on input "Email" at bounding box center [945, 430] width 37 height 12
checkbox input "true"
click at [1043, 422] on button "Send" at bounding box center [1050, 429] width 58 height 23
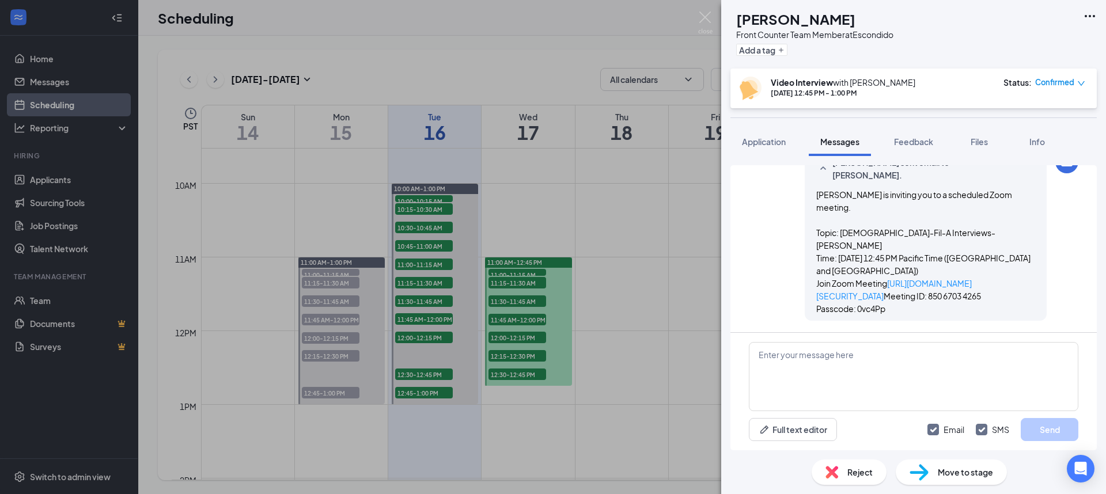
scroll to position [559, 0]
click at [918, 145] on span "Feedback" at bounding box center [913, 142] width 39 height 10
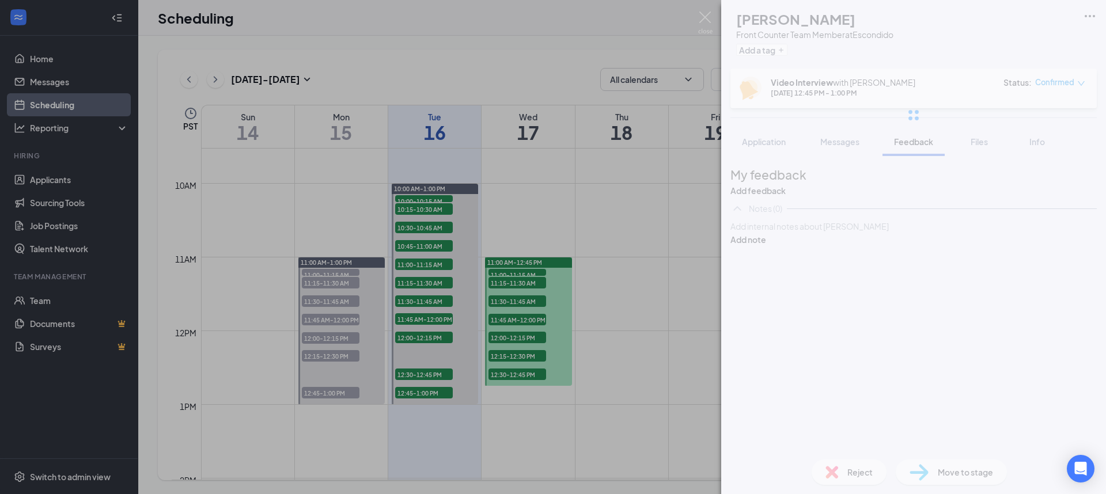
click at [774, 142] on span "Application" at bounding box center [764, 142] width 44 height 10
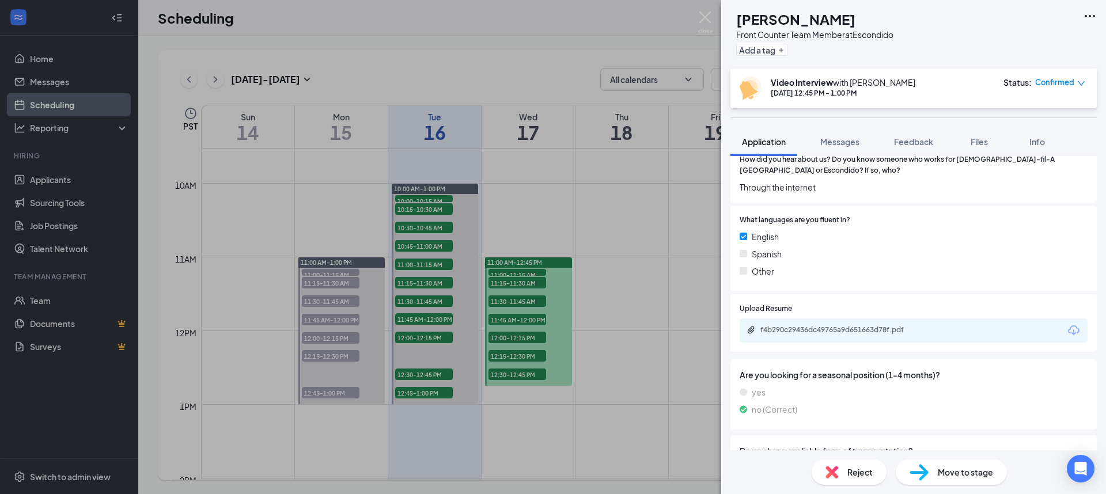
scroll to position [907, 0]
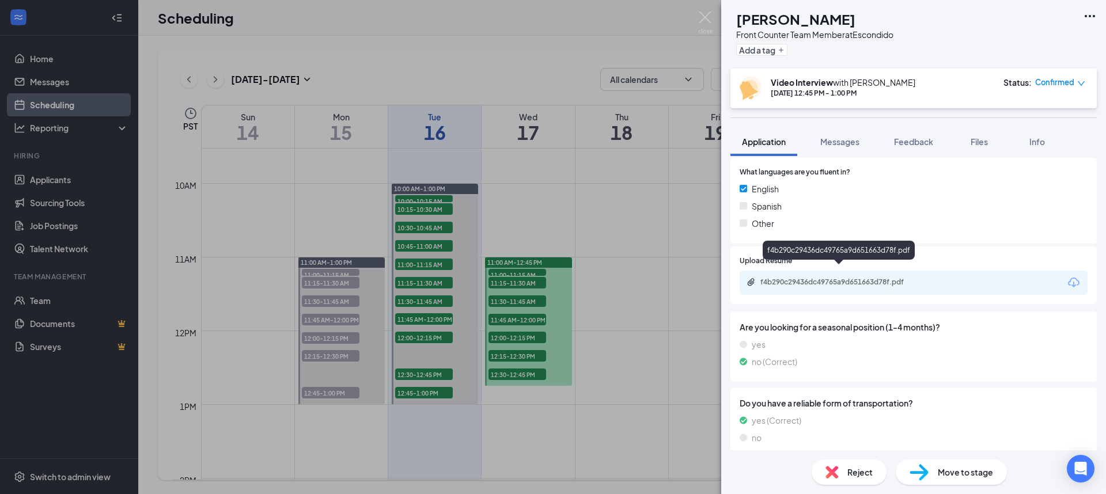
click at [819, 278] on div "f4b290c29436dc49765a9d651663d78f.pdf" at bounding box center [840, 282] width 161 height 9
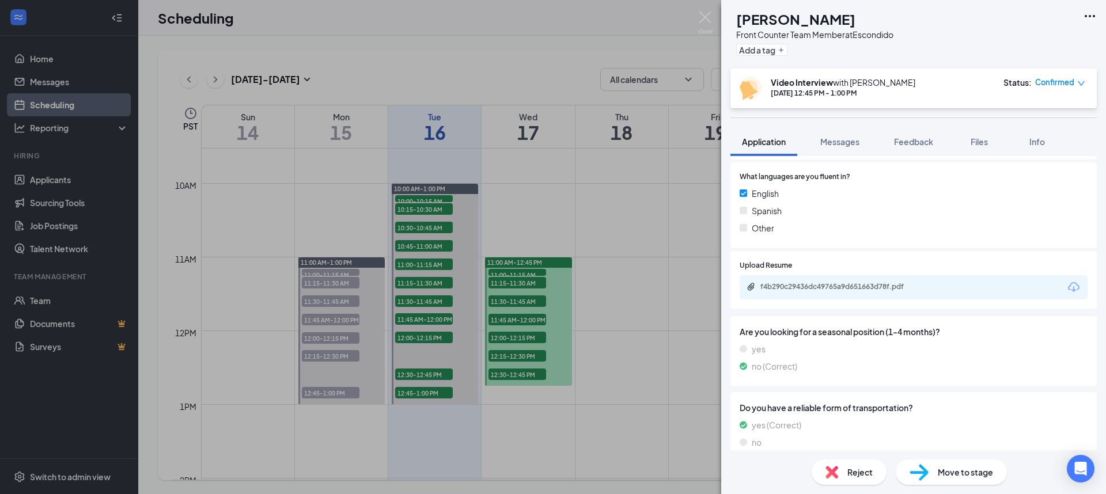
click at [714, 18] on div "AQ [PERSON_NAME] Front Counter Team Member at Escondido Add a tag Video Intervi…" at bounding box center [553, 247] width 1106 height 494
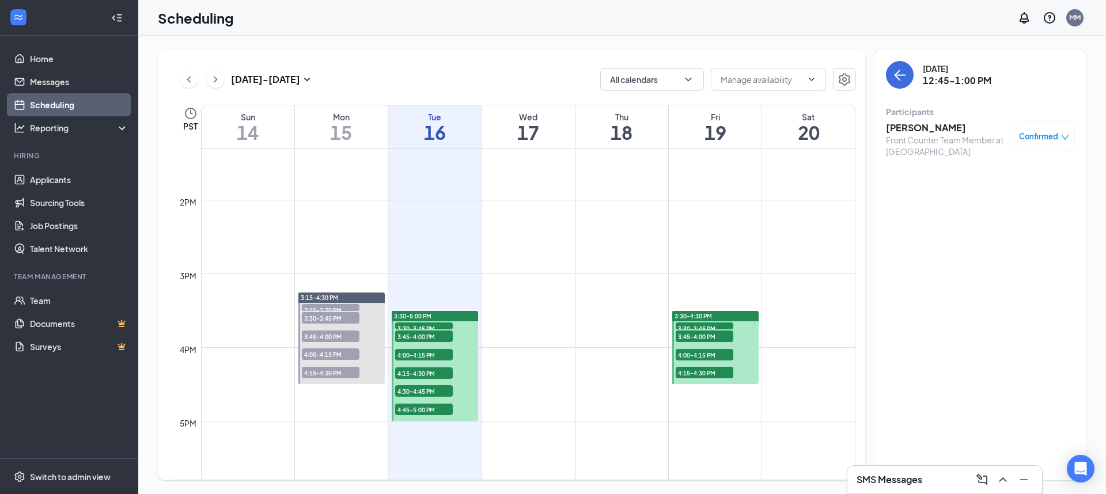
scroll to position [982, 0]
